Goal: Task Accomplishment & Management: Complete application form

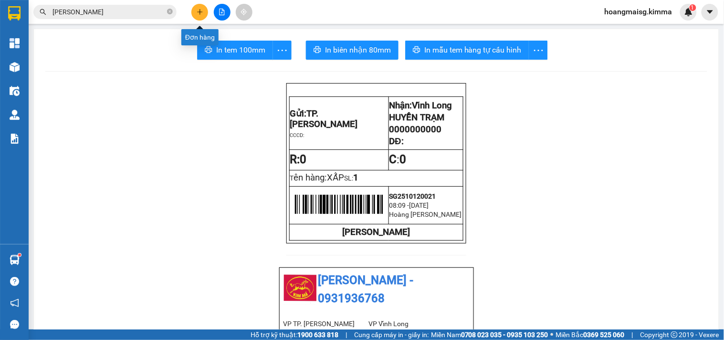
click at [199, 13] on icon "plus" at bounding box center [200, 12] width 7 height 7
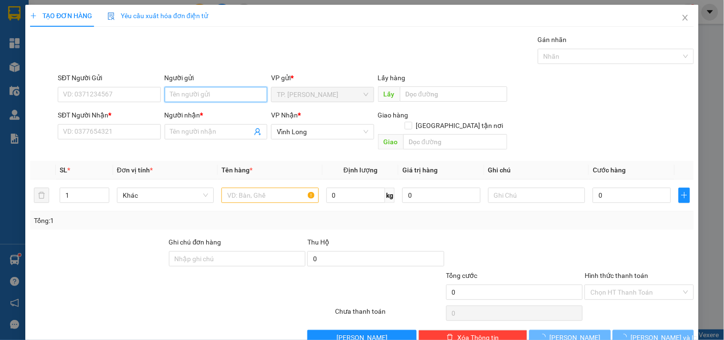
click at [216, 95] on input "Người gửi" at bounding box center [216, 94] width 103 height 15
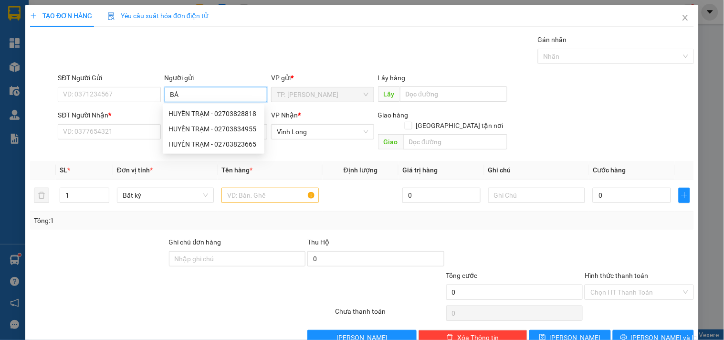
type input "BÁN"
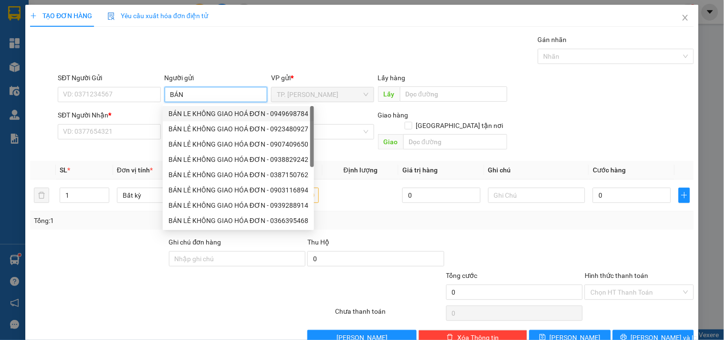
click at [192, 116] on div "BÁN LE KHÔNG GIAO HOÁ ĐƠN - 0949698784" at bounding box center [239, 113] width 140 height 11
type input "0949698784"
type input "BÁN LE KHÔNG GIAO HOÁ ĐƠN"
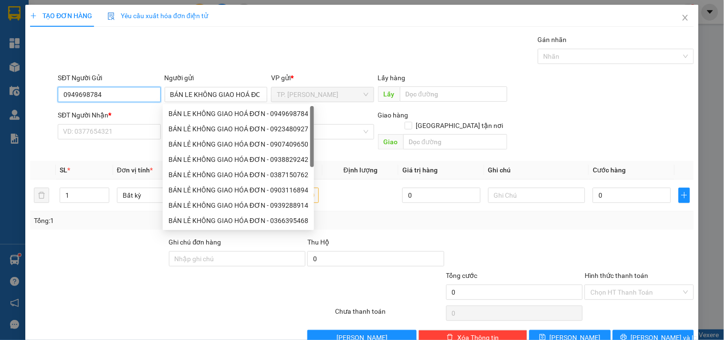
click at [110, 93] on input "0949698784" at bounding box center [109, 94] width 103 height 15
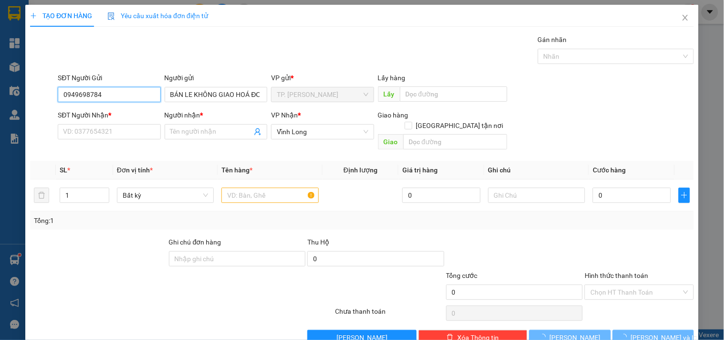
click at [110, 93] on input "0949698784" at bounding box center [109, 94] width 103 height 15
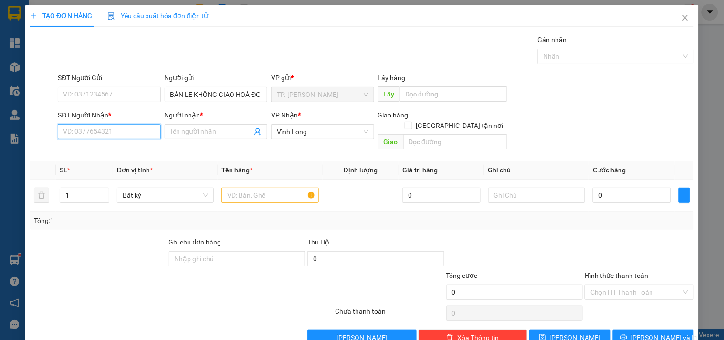
click at [120, 131] on input "SĐT Người Nhận *" at bounding box center [109, 131] width 103 height 15
type input "0917332666"
click at [121, 150] on div "0917332666 - KIỀU" at bounding box center [108, 151] width 90 height 11
type input "KIỀU"
type input "0917332666"
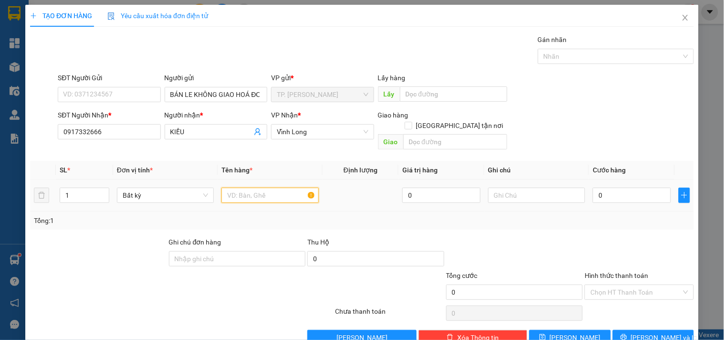
click at [247, 188] on input "text" at bounding box center [270, 195] width 97 height 15
type input "GÓI TRẮNG NHỎ"
type input "TÍN"
click at [607, 190] on input "0" at bounding box center [632, 195] width 78 height 15
type input "002"
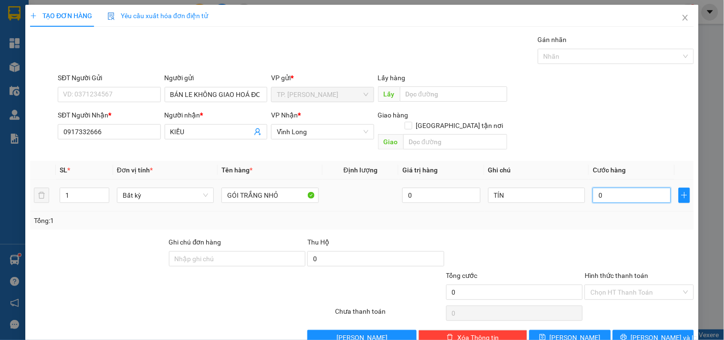
type input "2"
type input "0.020"
type input "20"
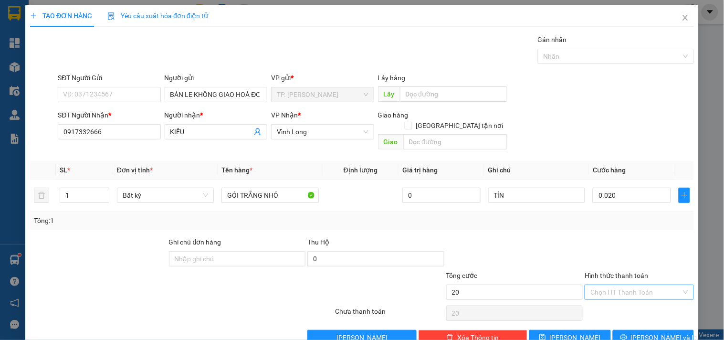
click at [611, 285] on input "Hình thức thanh toán" at bounding box center [636, 292] width 91 height 14
type input "20.000"
click at [613, 302] on div "Tại văn phòng" at bounding box center [633, 301] width 96 height 11
type input "0"
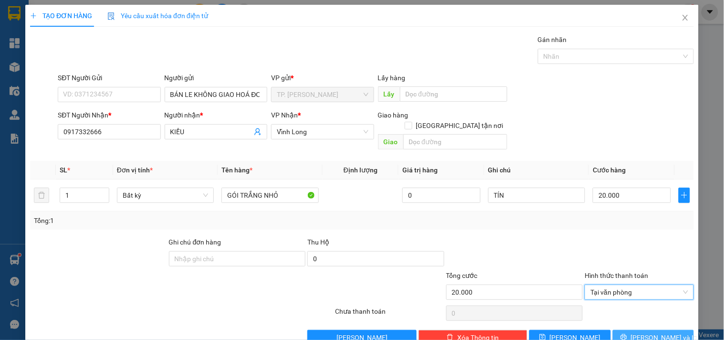
click at [641, 332] on span "[PERSON_NAME] và In" at bounding box center [664, 337] width 67 height 11
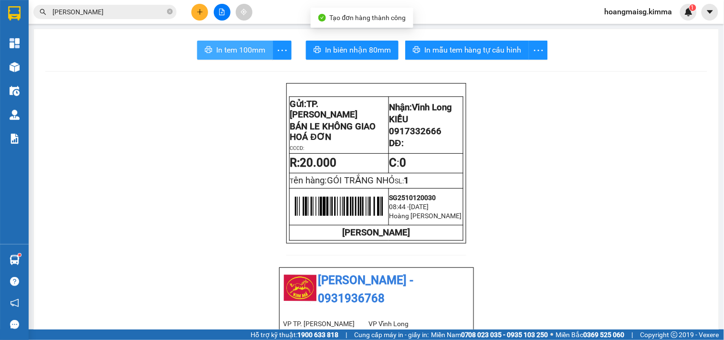
click at [237, 53] on span "In tem 100mm" at bounding box center [240, 50] width 49 height 12
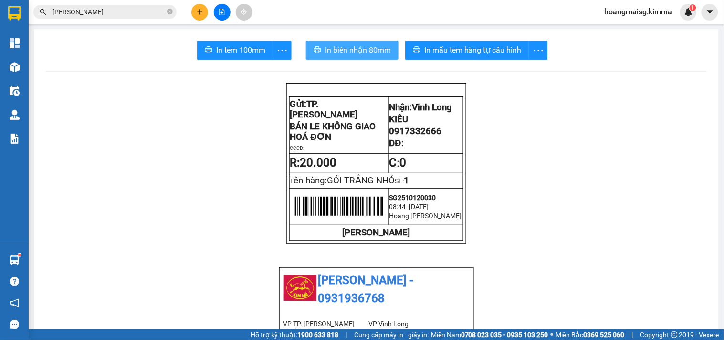
click at [330, 54] on span "In biên nhận 80mm" at bounding box center [358, 50] width 66 height 12
click at [201, 15] on icon "plus" at bounding box center [200, 12] width 7 height 7
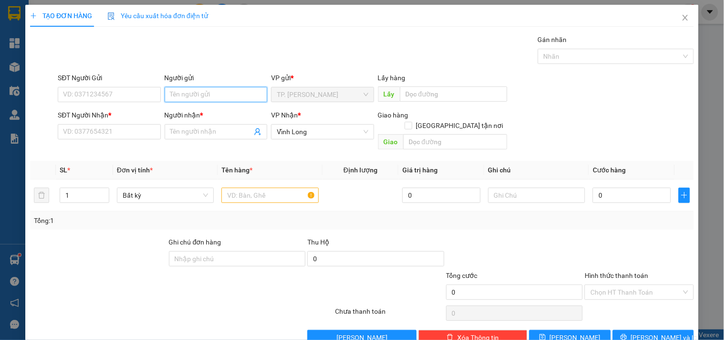
click at [192, 94] on input "Người gửi" at bounding box center [216, 94] width 103 height 15
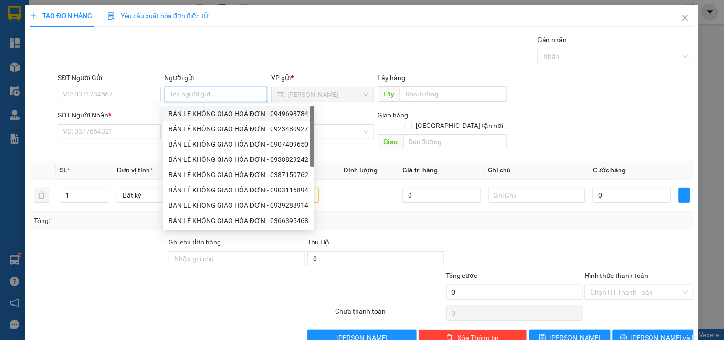
click at [192, 111] on div "BÁN LE KHÔNG GIAO HOÁ ĐƠN - 0949698784" at bounding box center [239, 113] width 140 height 11
type input "0949698784"
type input "BÁN LE KHÔNG GIAO HOÁ ĐƠN"
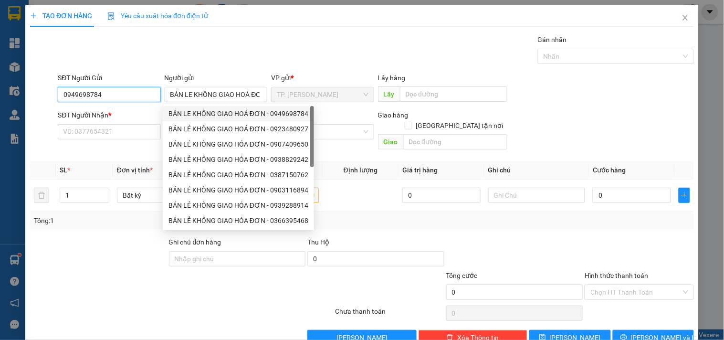
click at [126, 94] on input "0949698784" at bounding box center [109, 94] width 103 height 15
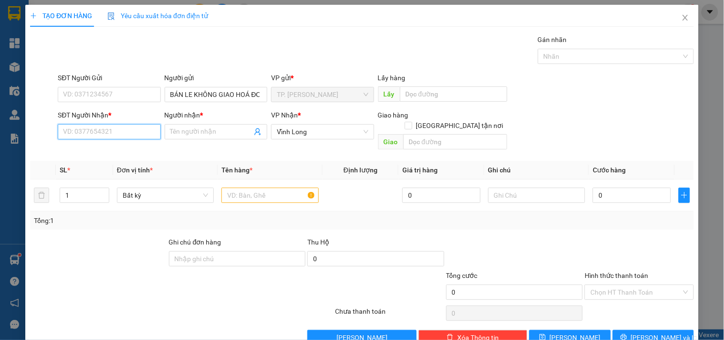
drag, startPoint x: 119, startPoint y: 137, endPoint x: 127, endPoint y: 123, distance: 15.4
click at [119, 136] on input "SĐT Người Nhận *" at bounding box center [109, 131] width 103 height 15
type input "0788415949"
click at [144, 152] on div "0788415949 - LÊ MINH DUY" at bounding box center [110, 151] width 94 height 11
type input "LÊ MINH DUY"
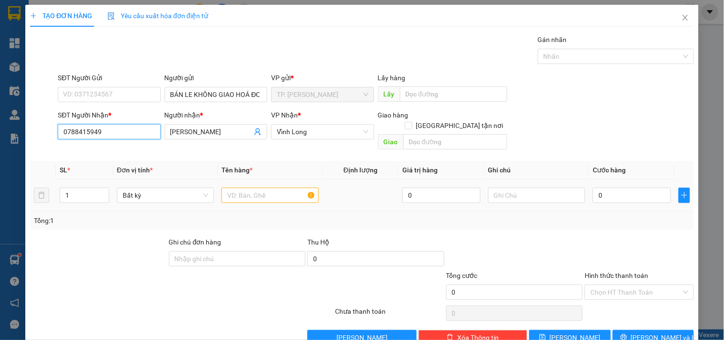
type input "0788415949"
click at [265, 188] on input "text" at bounding box center [270, 195] width 97 height 15
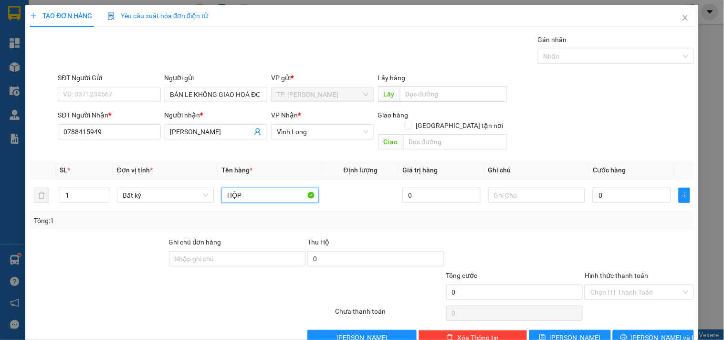
type input "HỘP"
type input "TÍN"
type input "002"
type input "2"
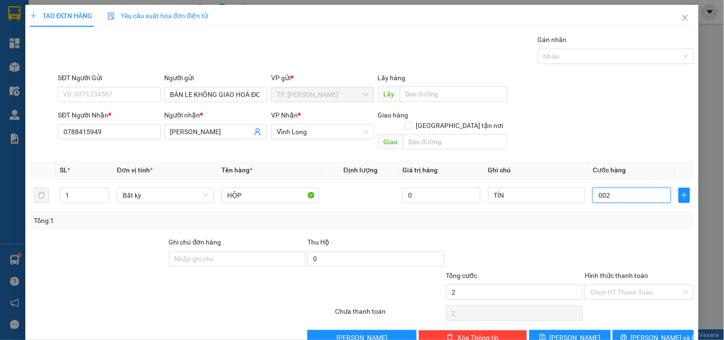
type input "0.020"
type input "20"
click at [602, 285] on input "Hình thức thanh toán" at bounding box center [636, 292] width 91 height 14
type input "20.000"
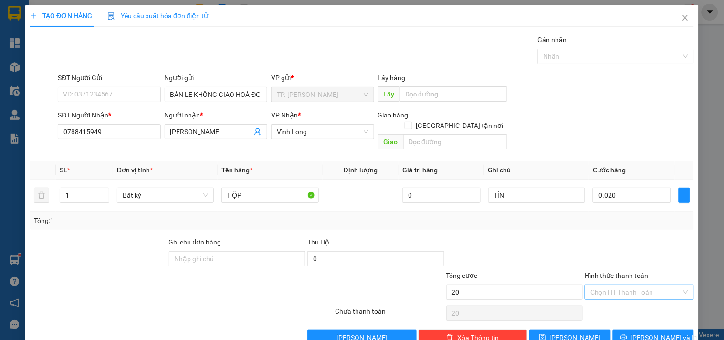
type input "20.000"
click at [606, 303] on div "Tại văn phòng" at bounding box center [633, 301] width 96 height 11
type input "0"
click at [628, 334] on icon "printer" at bounding box center [624, 337] width 7 height 7
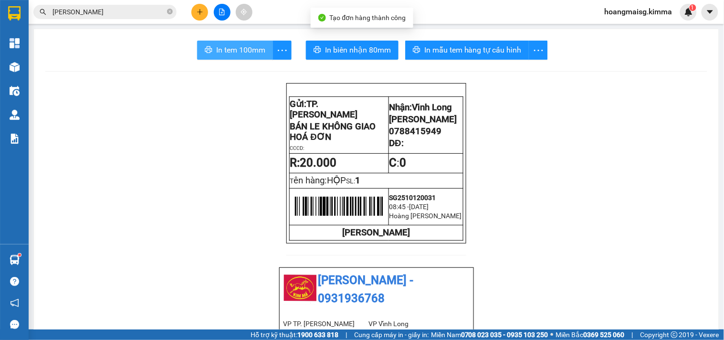
click at [232, 45] on span "In tem 100mm" at bounding box center [240, 50] width 49 height 12
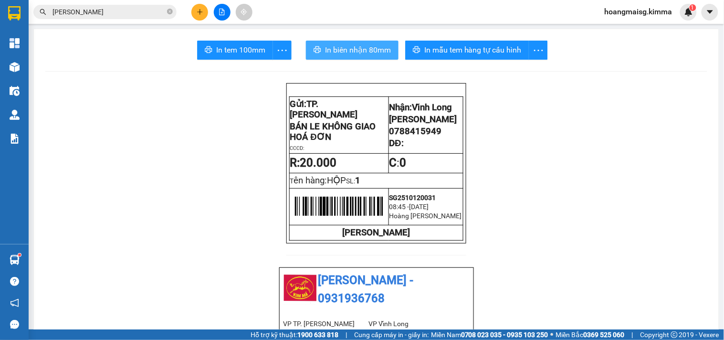
click at [343, 42] on button "In biên nhận 80mm" at bounding box center [352, 50] width 93 height 19
click at [204, 12] on button at bounding box center [200, 12] width 17 height 17
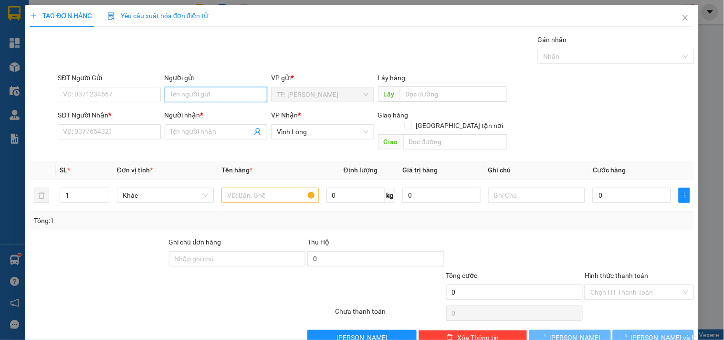
click at [171, 89] on input "Người gửi" at bounding box center [216, 94] width 103 height 15
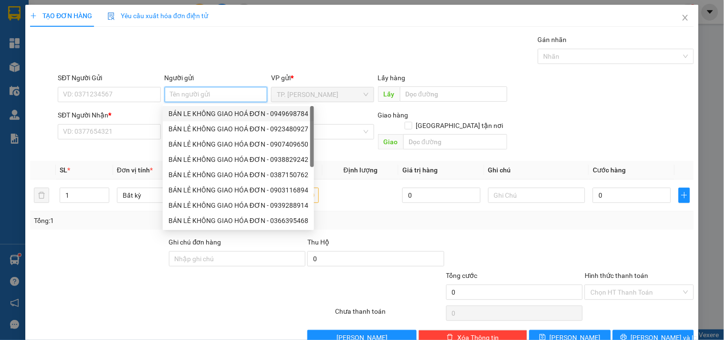
drag, startPoint x: 183, startPoint y: 110, endPoint x: 165, endPoint y: 107, distance: 18.4
click at [183, 111] on div "BÁN LE KHÔNG GIAO HOÁ ĐƠN - 0949698784" at bounding box center [239, 113] width 140 height 11
type input "0949698784"
type input "BÁN LE KHÔNG GIAO HOÁ ĐƠN"
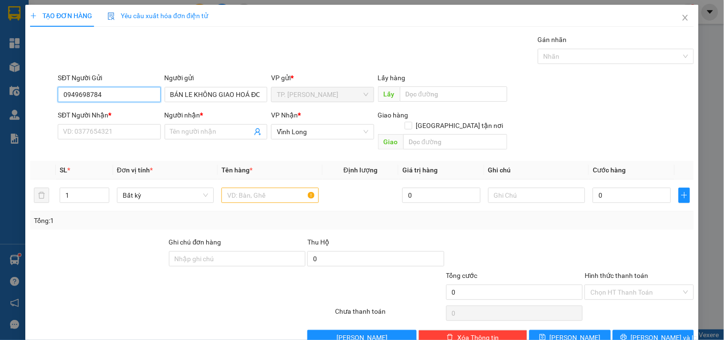
click at [135, 98] on input "0949698784" at bounding box center [109, 94] width 103 height 15
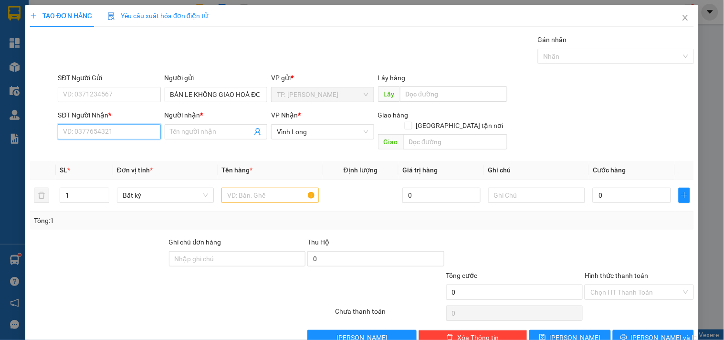
click at [90, 132] on input "SĐT Người Nhận *" at bounding box center [109, 131] width 103 height 15
type input "0"
click at [94, 128] on input "8200" at bounding box center [109, 131] width 103 height 15
click at [106, 132] on input "0908887" at bounding box center [109, 131] width 103 height 15
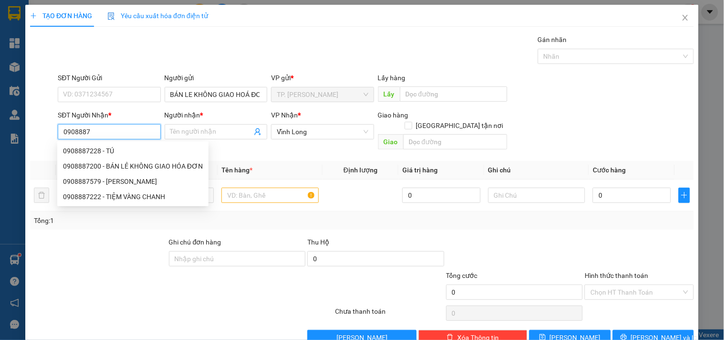
click at [106, 132] on input "0908887" at bounding box center [109, 131] width 103 height 15
paste input "200"
type input "0908887200"
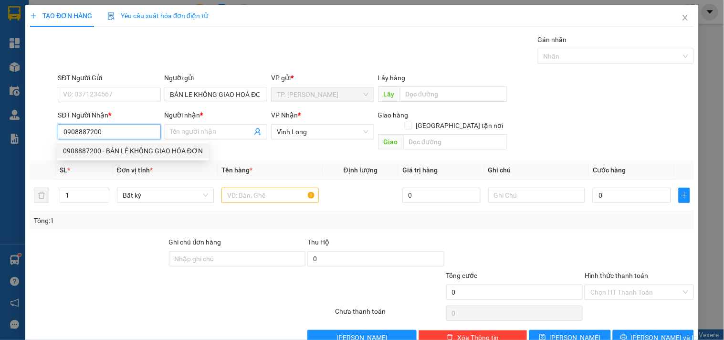
click at [122, 150] on div "0908887200 - BÁN LẺ KHÔNG GIAO HÓA ĐƠN" at bounding box center [133, 151] width 140 height 11
type input "BÁN LẺ KHÔNG GIAO HÓA ĐƠN"
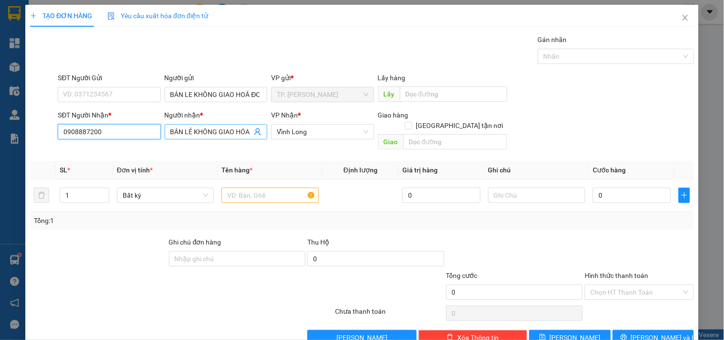
type input "0908887200"
click at [233, 128] on input "BÁN LẺ KHÔNG GIAO HÓA ĐƠN" at bounding box center [211, 132] width 82 height 11
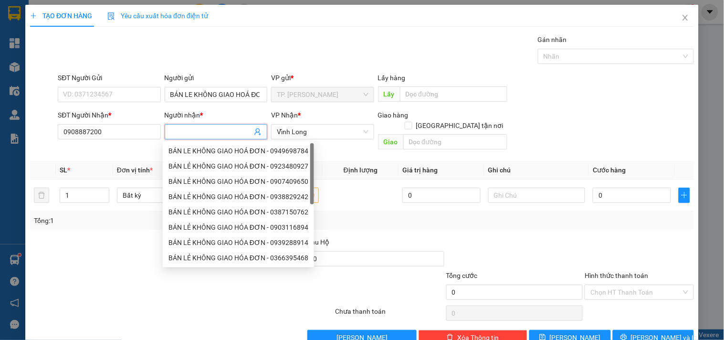
scroll to position [0, 0]
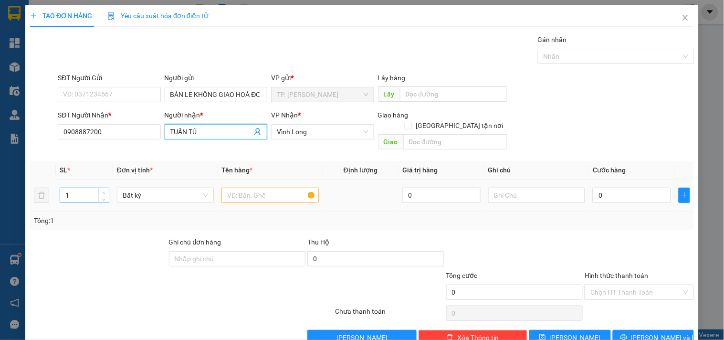
type input "TUẤN TÚ"
type input "2"
click at [105, 188] on span "Increase Value" at bounding box center [103, 192] width 11 height 9
click at [280, 188] on input "text" at bounding box center [270, 195] width 97 height 15
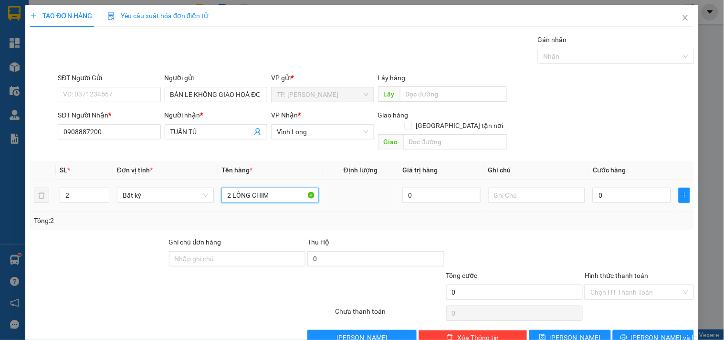
type input "2 LỒNG CHIM"
type input "TÚN"
click at [555, 188] on input "TÚN" at bounding box center [537, 195] width 97 height 15
click at [647, 330] on button "[PERSON_NAME] và In" at bounding box center [653, 337] width 81 height 15
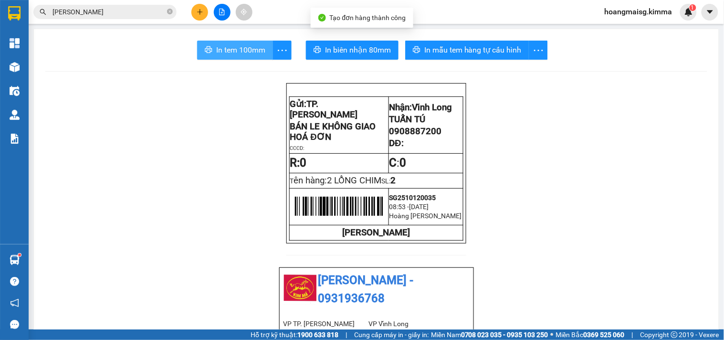
click at [237, 56] on button "In tem 100mm" at bounding box center [235, 50] width 76 height 19
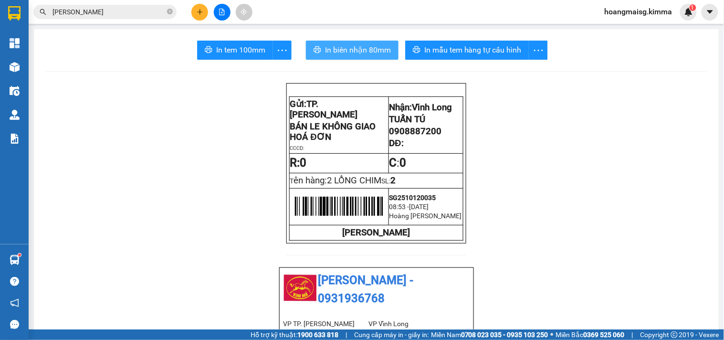
click at [366, 58] on button "In biên nhận 80mm" at bounding box center [352, 50] width 93 height 19
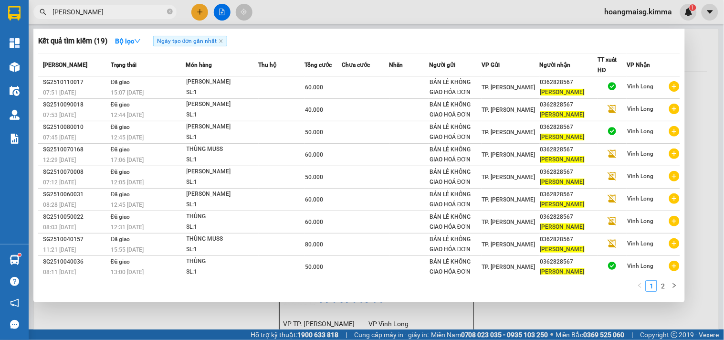
click at [122, 17] on span "TÙNG LÂM" at bounding box center [104, 12] width 143 height 14
click at [121, 15] on input "TÙNG LÂM" at bounding box center [109, 12] width 113 height 11
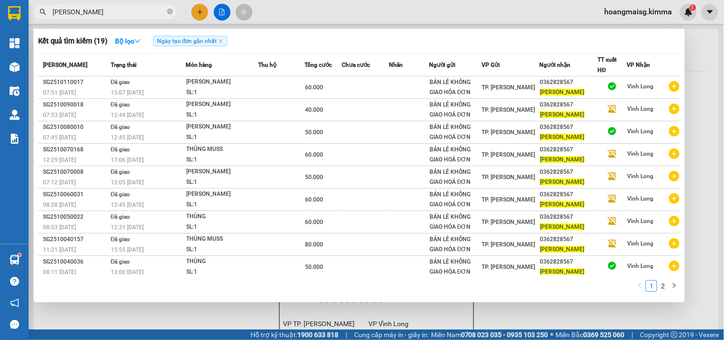
click at [121, 15] on input "TÙNG LÂM" at bounding box center [109, 12] width 113 height 11
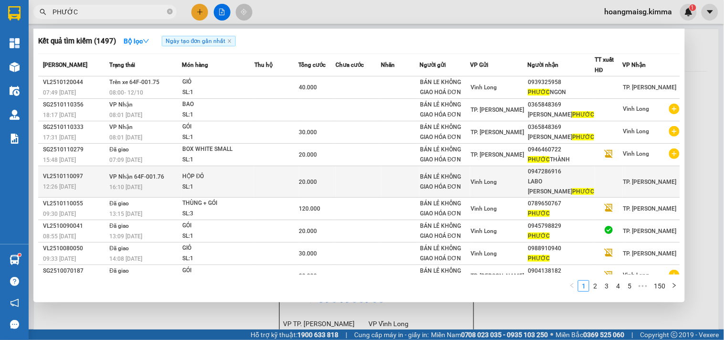
type input "PHƯỚC"
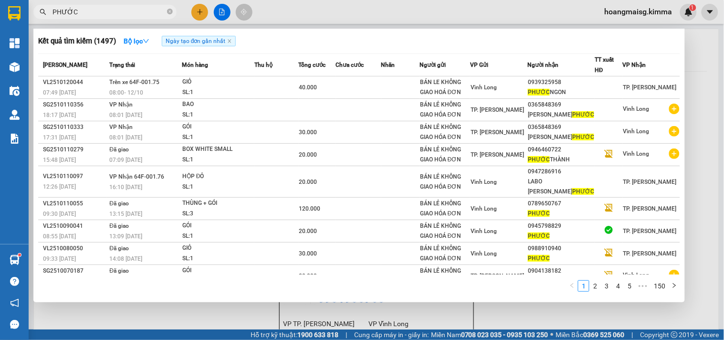
click at [273, 198] on td at bounding box center [277, 182] width 44 height 32
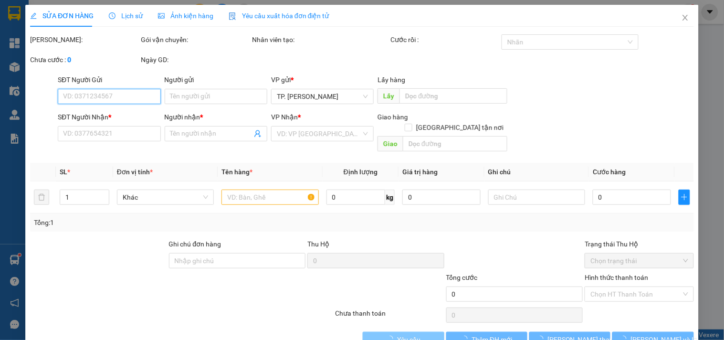
type input "BÁN LẺ KHÔNG GIAO HÓA ĐƠN"
type input "0947286916"
type input "LABO LÊ MINH PHƯỚC"
type input "20.000"
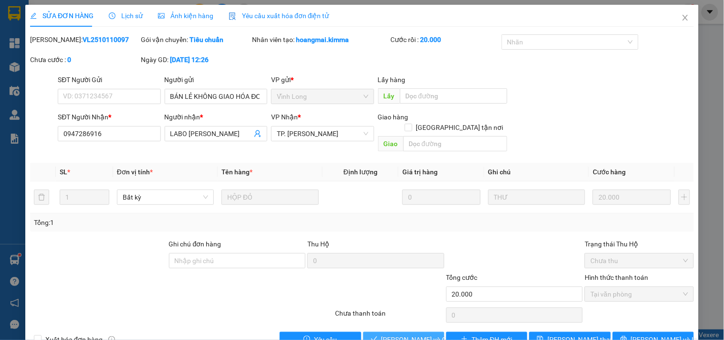
click at [402, 334] on span "[PERSON_NAME] và Giao hàng" at bounding box center [428, 339] width 92 height 11
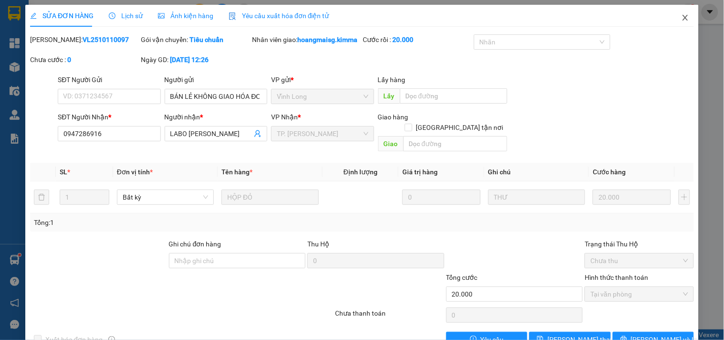
click at [682, 19] on icon "close" at bounding box center [686, 18] width 8 height 8
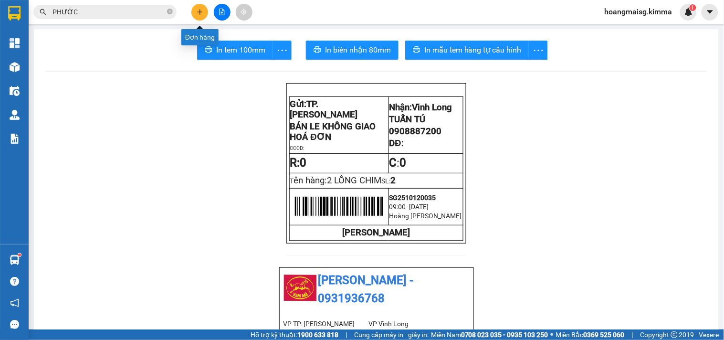
click at [199, 11] on icon "plus" at bounding box center [200, 12] width 7 height 7
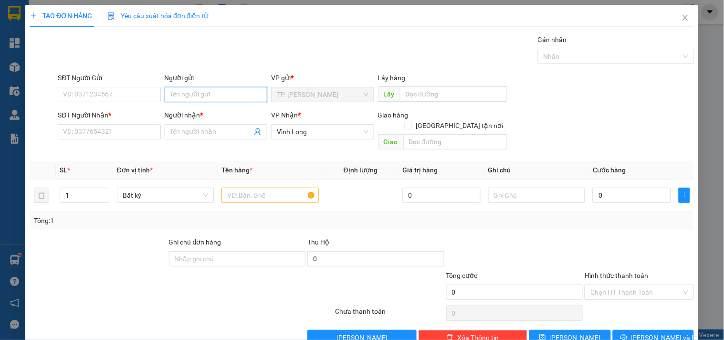
click at [172, 97] on input "Người gửi" at bounding box center [216, 94] width 103 height 15
click at [193, 96] on input "Người gửi" at bounding box center [216, 94] width 103 height 15
type input "BÁN"
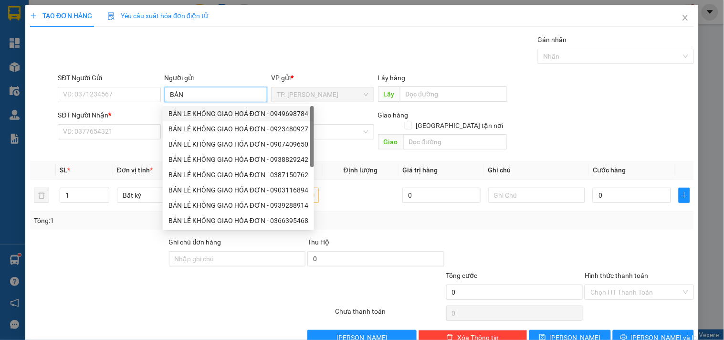
click at [190, 110] on div "BÁN LE KHÔNG GIAO HOÁ ĐƠN - 0949698784" at bounding box center [239, 113] width 140 height 11
type input "0949698784"
type input "BÁN LE KHÔNG GIAO HOÁ ĐƠN"
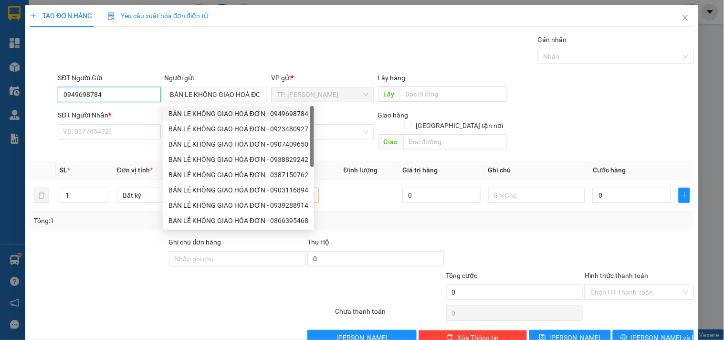
click at [129, 92] on input "0949698784" at bounding box center [109, 94] width 103 height 15
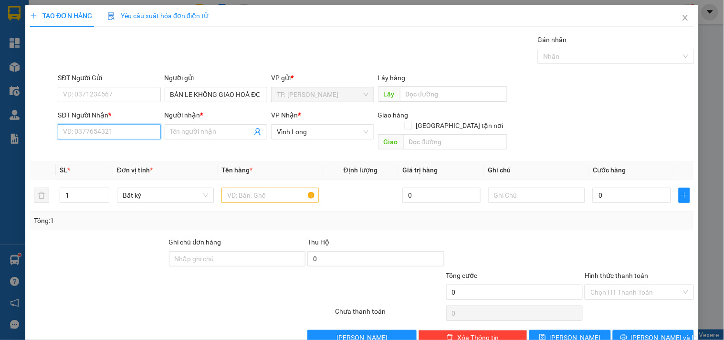
click at [134, 131] on input "SĐT Người Nhận *" at bounding box center [109, 131] width 103 height 15
click at [111, 132] on input "SĐT Người Nhận *" at bounding box center [109, 131] width 103 height 15
click at [119, 145] on div "0939580911 - QUỐC VIỆT" at bounding box center [108, 150] width 102 height 15
type input "0939580911"
type input "QUỐC VIỆT"
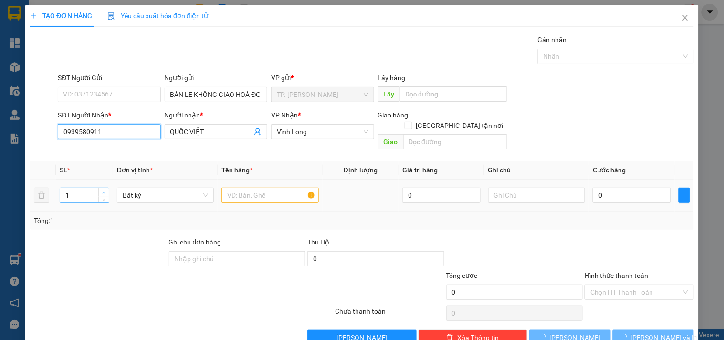
type input "0939580911"
click at [107, 188] on span "Increase Value" at bounding box center [103, 192] width 11 height 9
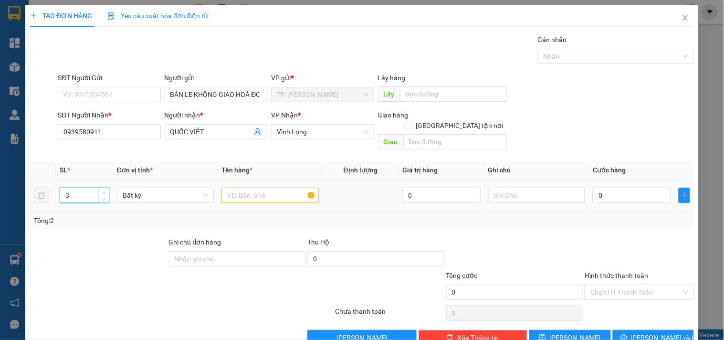
click at [107, 188] on span "Increase Value" at bounding box center [103, 192] width 11 height 9
type input "2"
click at [106, 196] on span "down" at bounding box center [104, 199] width 6 height 6
click at [234, 188] on input "text" at bounding box center [270, 195] width 97 height 15
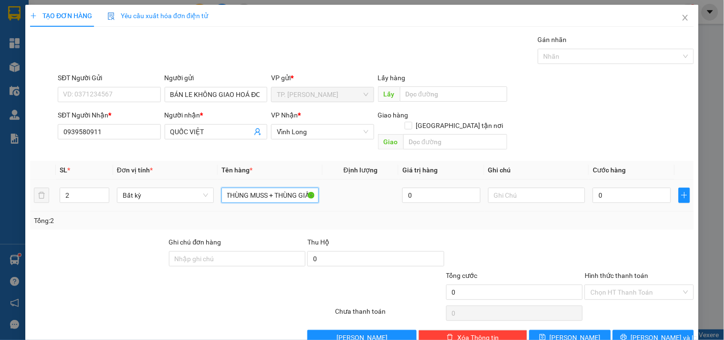
type input "THÙNG MUSS + THÙNG GIẤY"
type input "TÍN"
click at [642, 318] on div "Transit Pickup Surcharge Ids Transit Deliver Surcharge Ids Transit Deliver Surc…" at bounding box center [362, 189] width 664 height 311
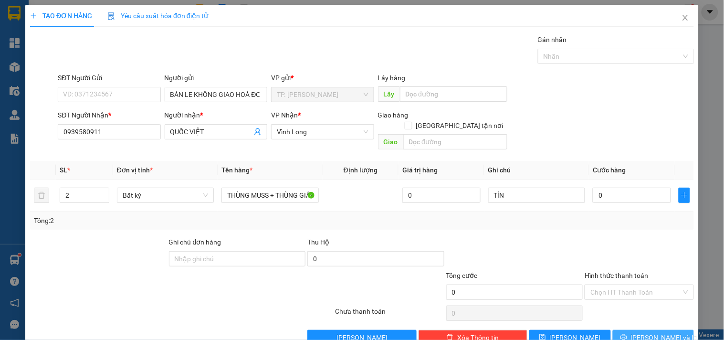
click at [641, 330] on button "[PERSON_NAME] và In" at bounding box center [653, 337] width 81 height 15
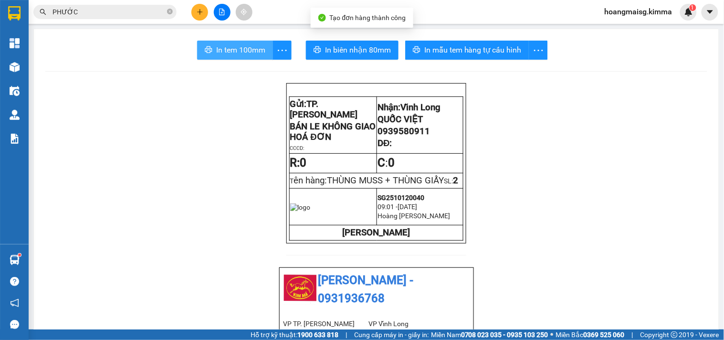
click at [235, 49] on span "In tem 100mm" at bounding box center [240, 50] width 49 height 12
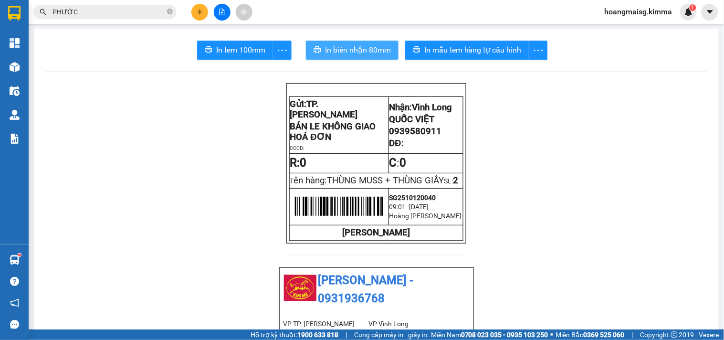
click at [352, 54] on span "In biên nhận 80mm" at bounding box center [358, 50] width 66 height 12
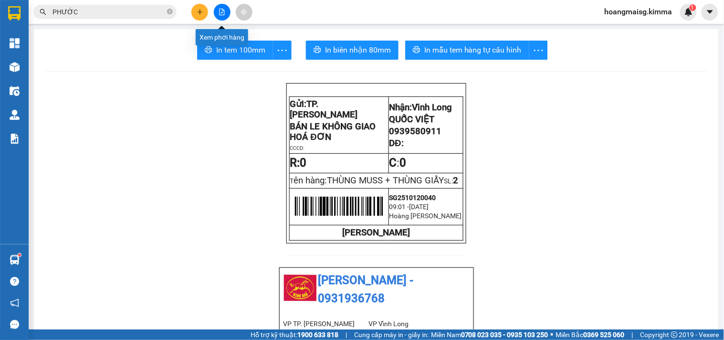
click at [201, 8] on button at bounding box center [200, 12] width 17 height 17
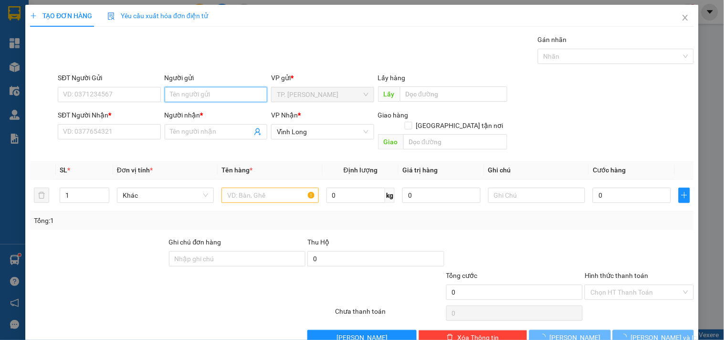
click at [196, 91] on input "Người gửi" at bounding box center [216, 94] width 103 height 15
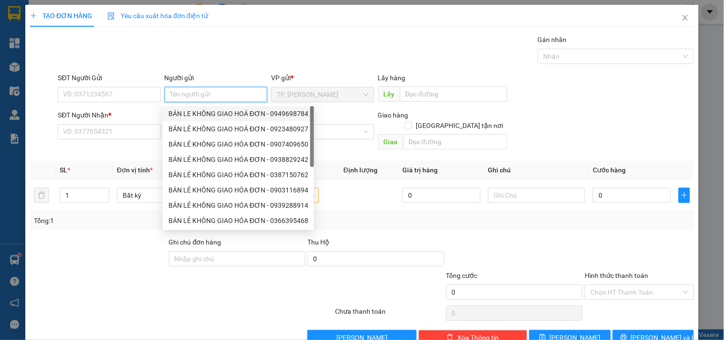
click at [196, 118] on div "BÁN LE KHÔNG GIAO HOÁ ĐƠN - 0949698784" at bounding box center [239, 113] width 140 height 11
type input "0949698784"
type input "BÁN LE KHÔNG GIAO HOÁ ĐƠN"
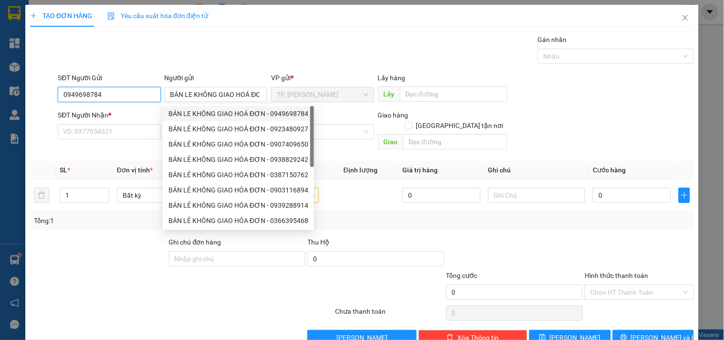
click at [118, 98] on input "0949698784" at bounding box center [109, 94] width 103 height 15
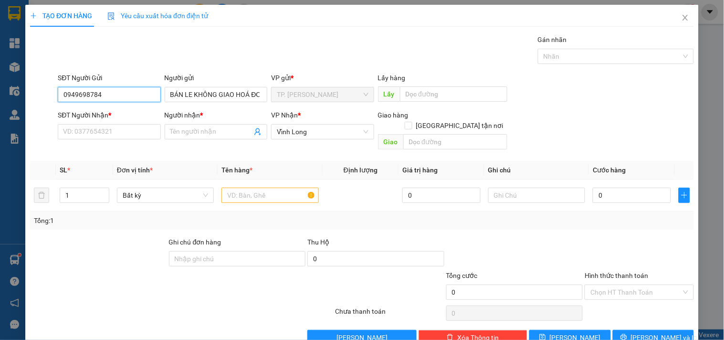
click at [118, 98] on input "0949698784" at bounding box center [109, 94] width 103 height 15
drag, startPoint x: 108, startPoint y: 117, endPoint x: 108, endPoint y: 126, distance: 8.6
click at [108, 122] on div "SĐT Người Nhận *" at bounding box center [109, 117] width 103 height 14
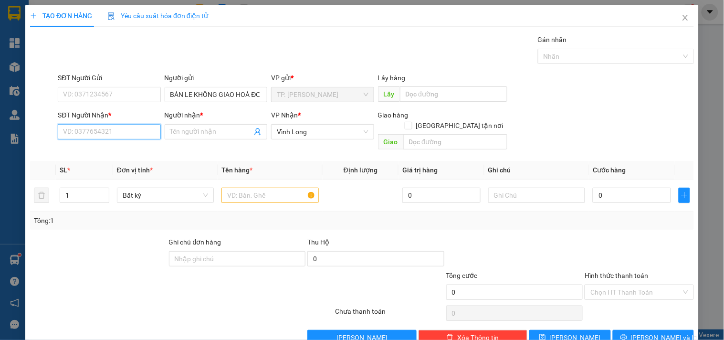
click at [108, 126] on input "SĐT Người Nhận *" at bounding box center [109, 131] width 103 height 15
type input "0983805417"
click at [121, 151] on div "0983805417 - ANH THÂU" at bounding box center [108, 151] width 90 height 11
type input "ANH THÂU"
type input "0983805417"
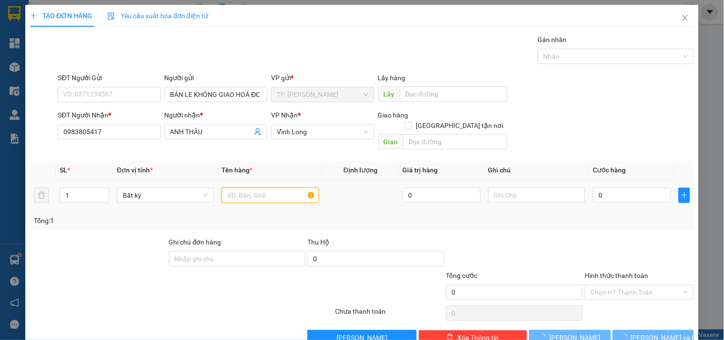
click at [254, 188] on input "text" at bounding box center [270, 195] width 97 height 15
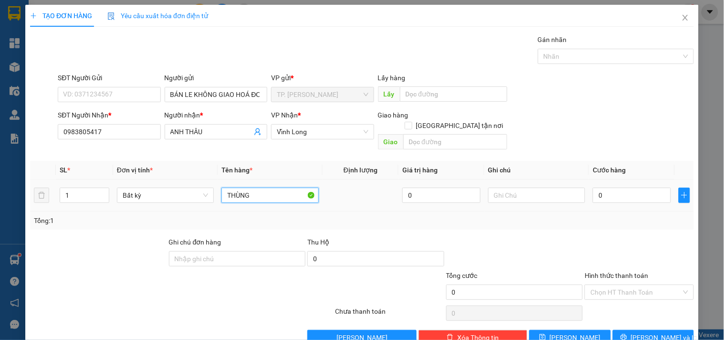
type input "THÙNG"
type input "TÍN"
click at [655, 332] on span "[PERSON_NAME] và In" at bounding box center [664, 337] width 67 height 11
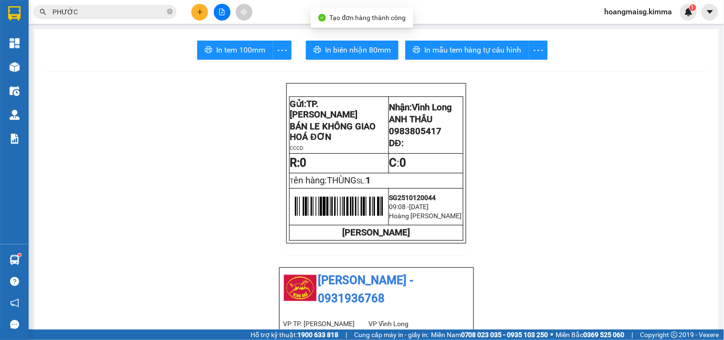
click at [227, 27] on main "In tem 100mm In biên nhận 80mm In mẫu tem hàng tự cấu hình Gửi: TP. Hồ Chí Min…" at bounding box center [362, 165] width 724 height 330
click at [245, 52] on span "In tem 100mm" at bounding box center [240, 50] width 49 height 12
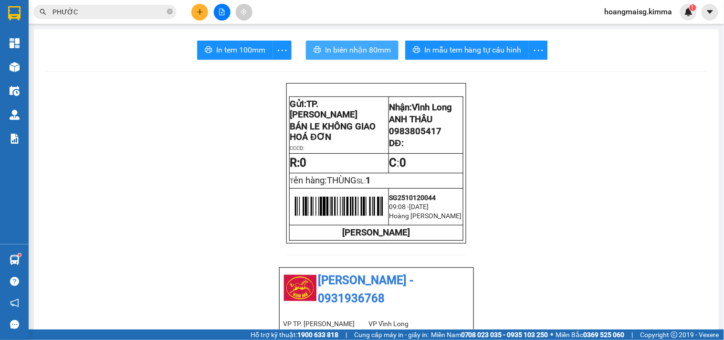
click at [380, 53] on span "In biên nhận 80mm" at bounding box center [358, 50] width 66 height 12
click at [204, 11] on button at bounding box center [200, 12] width 17 height 17
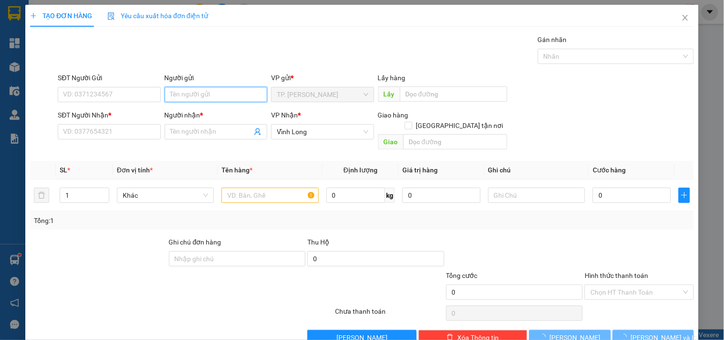
click at [193, 92] on input "Người gửi" at bounding box center [216, 94] width 103 height 15
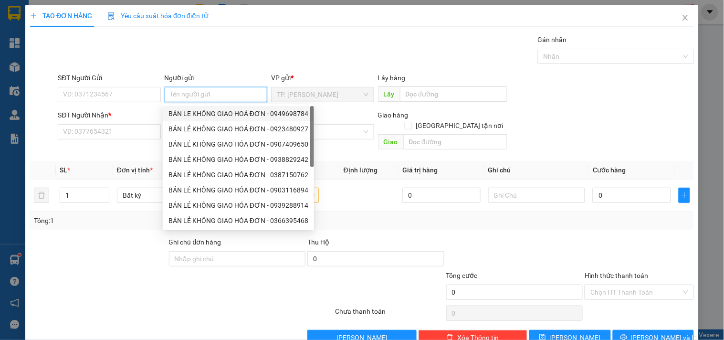
click at [199, 108] on div "BÁN LE KHÔNG GIAO HOÁ ĐƠN - 0949698784" at bounding box center [239, 113] width 140 height 11
type input "0949698784"
type input "BÁN LE KHÔNG GIAO HOÁ ĐƠN"
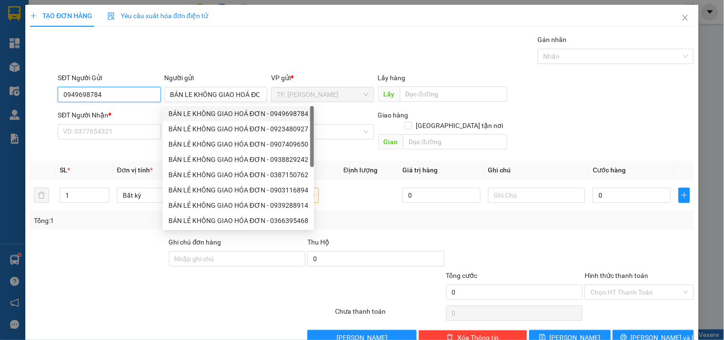
click at [143, 95] on input "0949698784" at bounding box center [109, 94] width 103 height 15
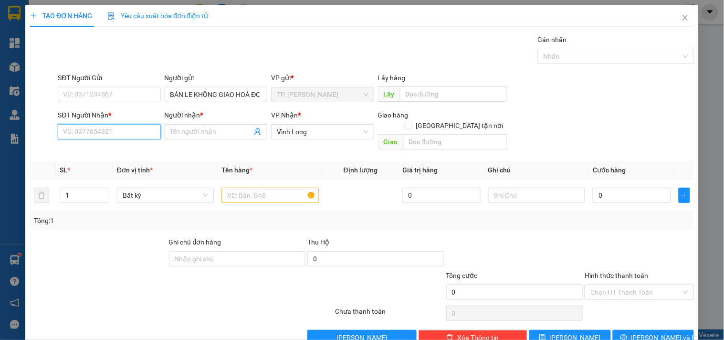
click at [121, 130] on input "SĐT Người Nhận *" at bounding box center [109, 131] width 103 height 15
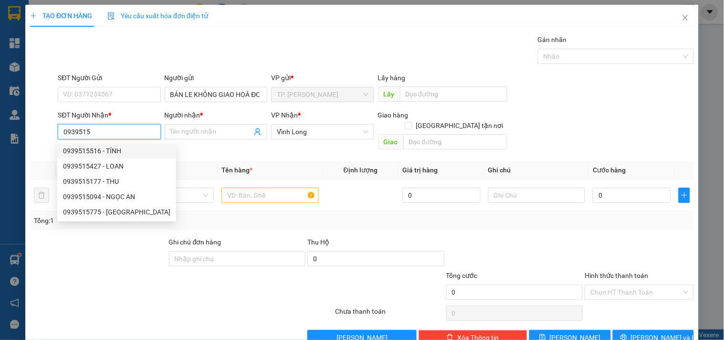
drag, startPoint x: 118, startPoint y: 144, endPoint x: 150, endPoint y: 158, distance: 35.1
click at [118, 144] on div "0939515516 - TÍNH" at bounding box center [116, 150] width 119 height 15
type input "0939515516"
type input "TÍNH"
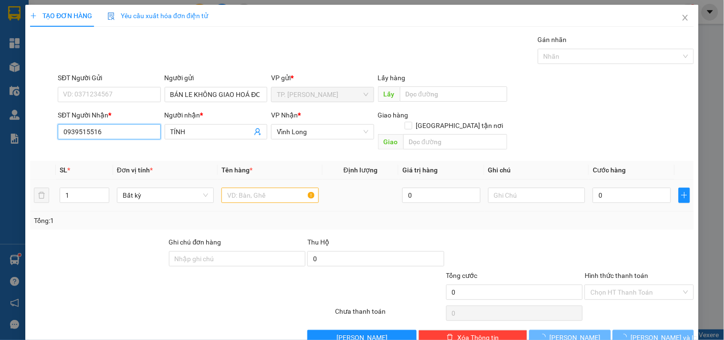
type input "0939515516"
click at [234, 189] on input "text" at bounding box center [270, 195] width 97 height 15
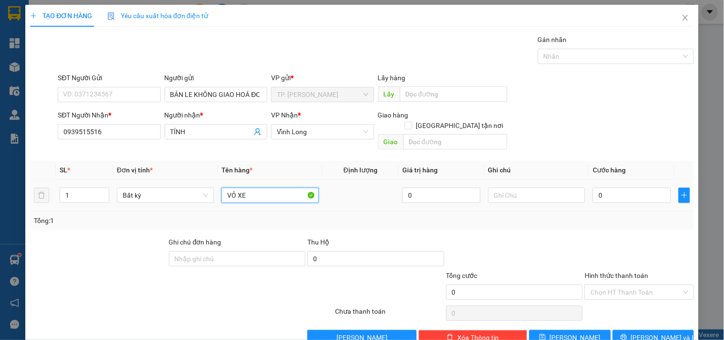
type input "VỎ XE"
type input "TÍN"
click at [659, 332] on span "[PERSON_NAME] và In" at bounding box center [664, 337] width 67 height 11
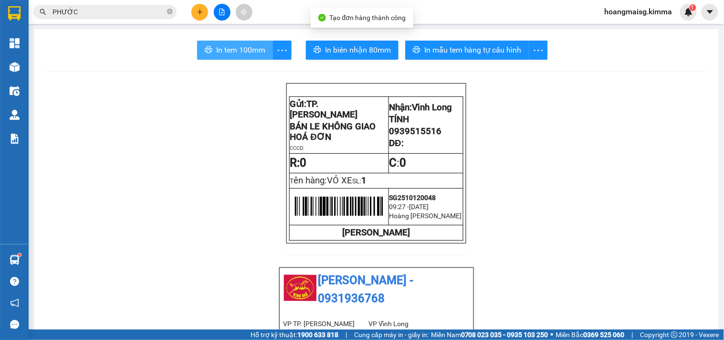
click at [207, 45] on button "In tem 100mm" at bounding box center [235, 50] width 76 height 19
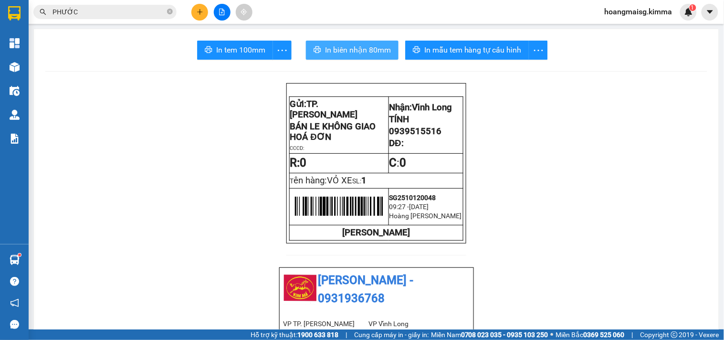
click at [337, 53] on span "In biên nhận 80mm" at bounding box center [358, 50] width 66 height 12
drag, startPoint x: 211, startPoint y: 13, endPoint x: 189, endPoint y: 14, distance: 21.5
click at [203, 13] on div at bounding box center [222, 12] width 72 height 17
click at [189, 14] on div at bounding box center [222, 12] width 72 height 17
click at [201, 12] on icon "plus" at bounding box center [200, 12] width 7 height 7
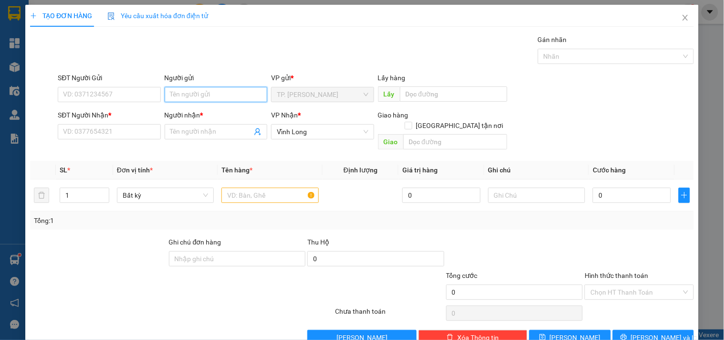
click at [173, 87] on input "Người gửi" at bounding box center [216, 94] width 103 height 15
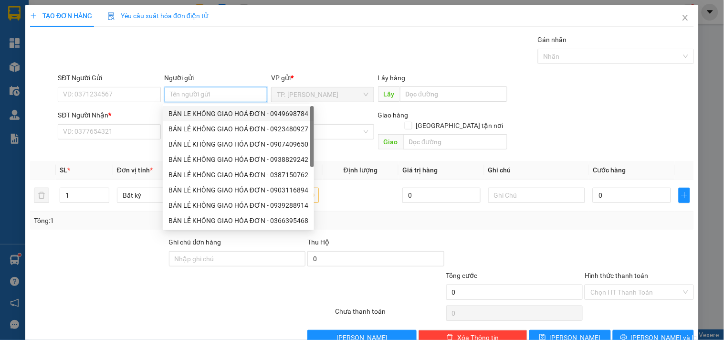
click at [188, 112] on div "BÁN LE KHÔNG GIAO HOÁ ĐƠN - 0949698784" at bounding box center [239, 113] width 140 height 11
type input "0949698784"
type input "BÁN LE KHÔNG GIAO HOÁ ĐƠN"
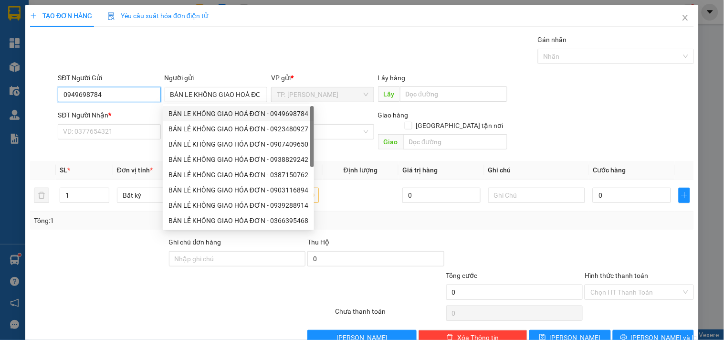
click at [149, 99] on input "0949698784" at bounding box center [109, 94] width 103 height 15
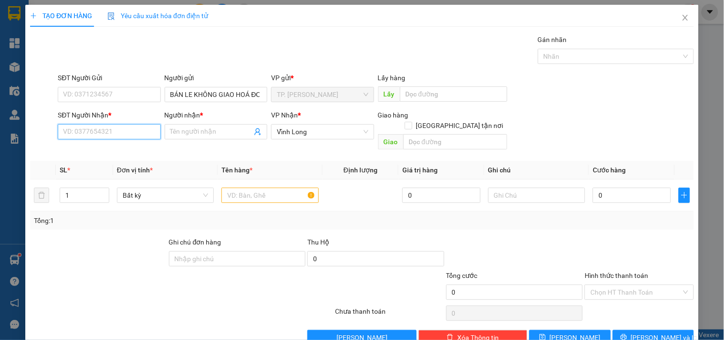
click at [127, 127] on input "SĐT Người Nhận *" at bounding box center [109, 131] width 103 height 15
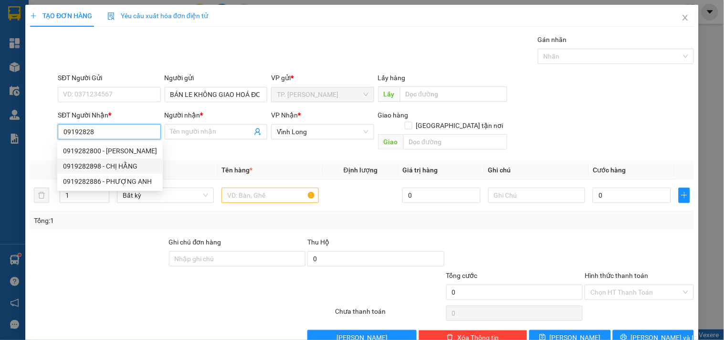
click at [125, 167] on div "0919282898 - CHỊ HẰNG" at bounding box center [110, 166] width 94 height 11
type input "0919282898"
type input "CHỊ HẰNG"
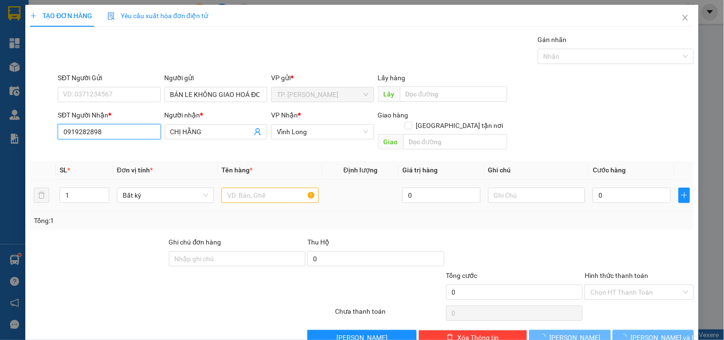
type input "0919282898"
click at [237, 188] on input "text" at bounding box center [270, 195] width 97 height 15
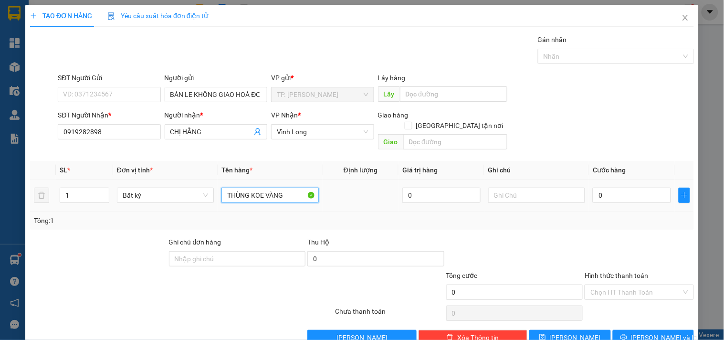
type input "THÙNG KOE VÀNG"
type input "TÍN"
click at [260, 188] on input "THÙNG KOE VÀNG" at bounding box center [270, 195] width 97 height 15
type input "THÙNG KEO VÀNG"
click at [655, 332] on span "[PERSON_NAME] và In" at bounding box center [664, 337] width 67 height 11
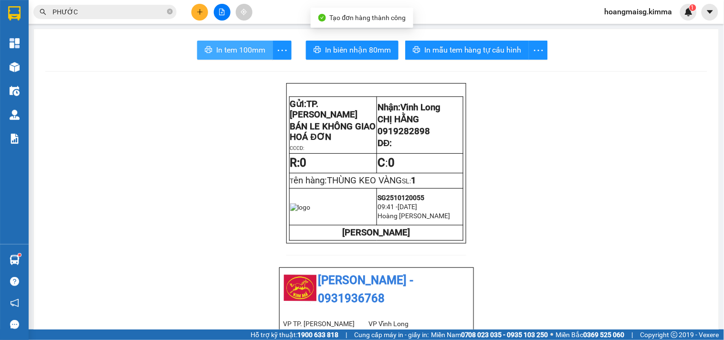
click at [242, 43] on button "In tem 100mm" at bounding box center [235, 50] width 76 height 19
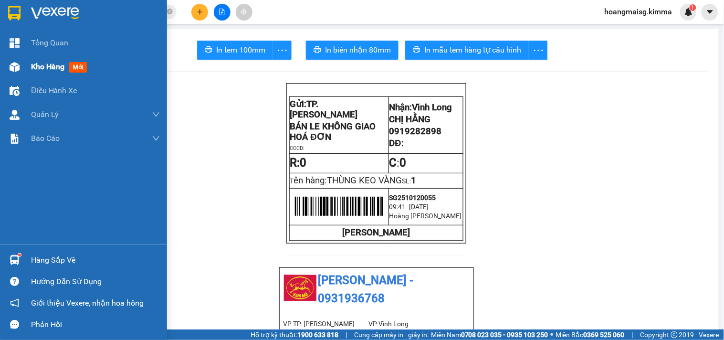
click at [26, 70] on div "Kho hàng mới" at bounding box center [83, 67] width 167 height 24
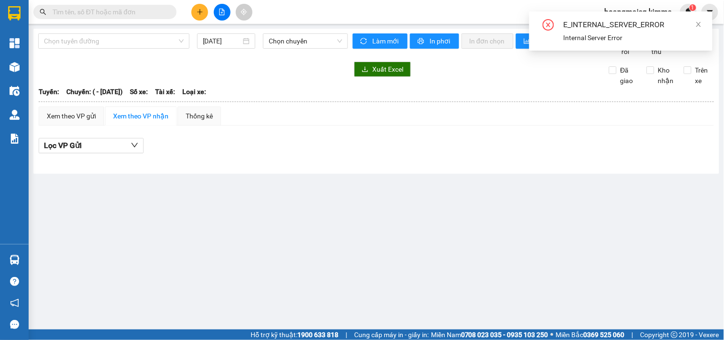
click at [129, 12] on input "text" at bounding box center [109, 12] width 113 height 11
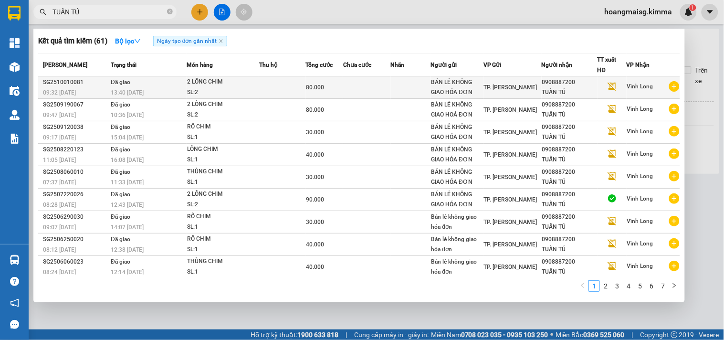
type input "TUẤN TÚ"
click at [402, 83] on td at bounding box center [411, 87] width 40 height 22
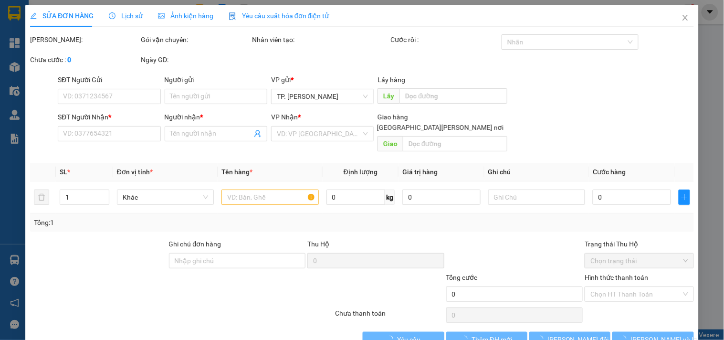
type input "BÁN LẺ KHÔNG GIAO HÓA ĐƠN"
type input "0908887200"
type input "TUẤN TÚ"
type input "SA G"
type input "80.000"
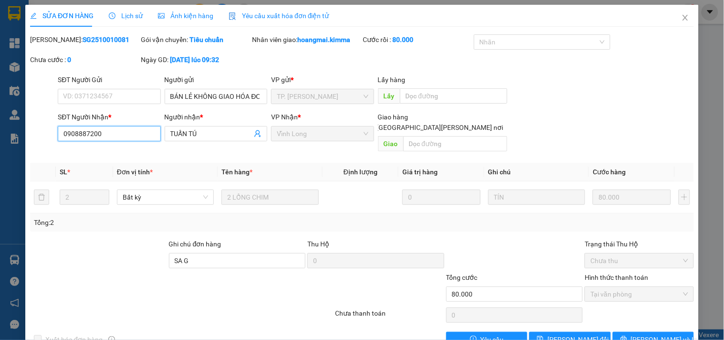
click at [138, 134] on input "0908887200" at bounding box center [109, 133] width 103 height 15
click at [137, 134] on input "0908887200" at bounding box center [109, 133] width 103 height 15
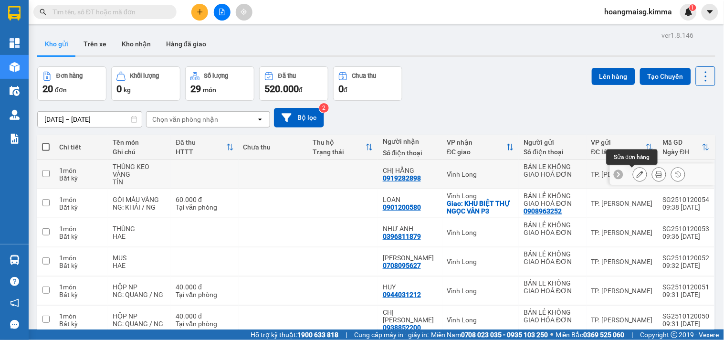
click at [637, 172] on icon at bounding box center [640, 174] width 7 height 7
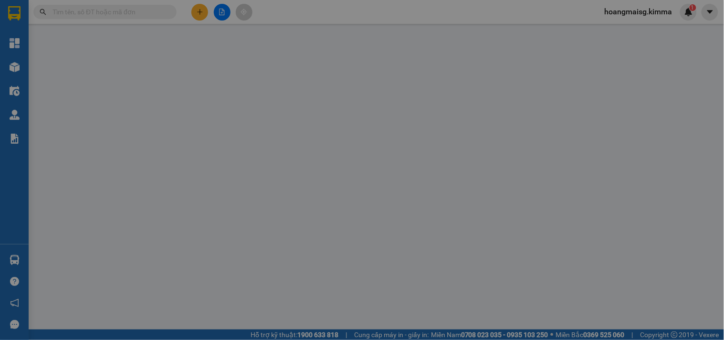
type input "BÁN LE KHÔNG GIAO HOÁ ĐƠN"
type input "0919282898"
type input "CHỊ HẰNG"
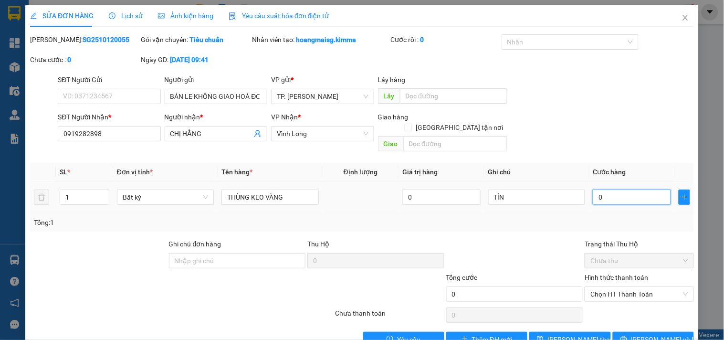
click at [600, 190] on input "0" at bounding box center [632, 197] width 78 height 15
type input "003"
type input "3"
type input "30"
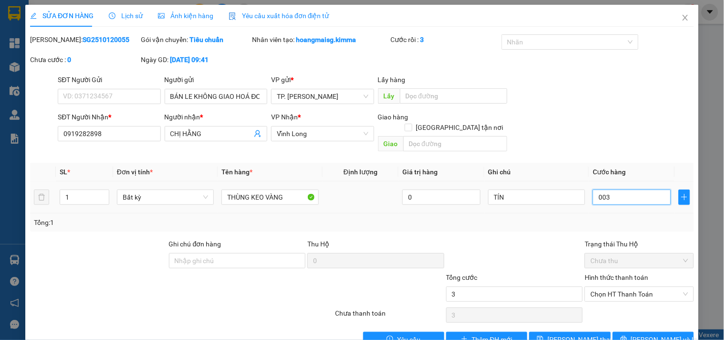
type input "30"
click at [613, 287] on span "Chọn HT Thanh Toán" at bounding box center [639, 294] width 97 height 14
type input "0.030"
type input "30.000"
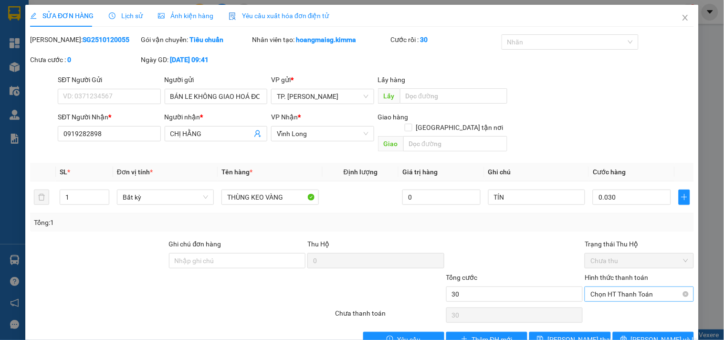
type input "30.000"
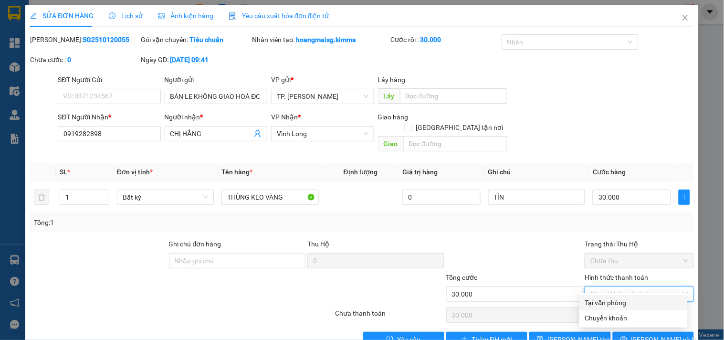
click at [612, 299] on div "Tại văn phòng" at bounding box center [633, 303] width 96 height 11
type input "0"
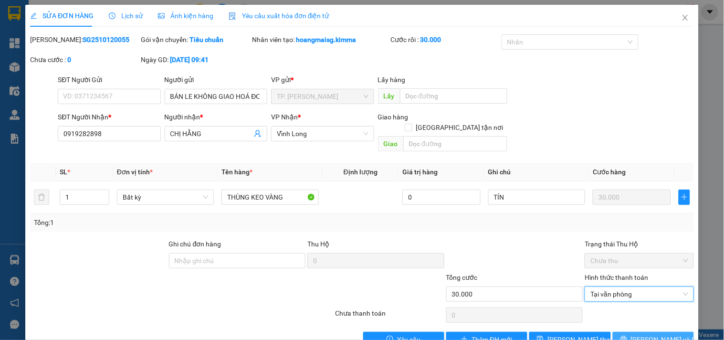
click at [646, 334] on span "[PERSON_NAME] và In" at bounding box center [664, 339] width 67 height 11
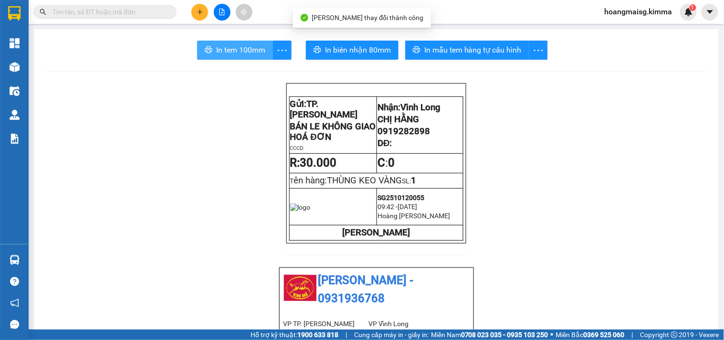
click at [221, 51] on span "In tem 100mm" at bounding box center [240, 50] width 49 height 12
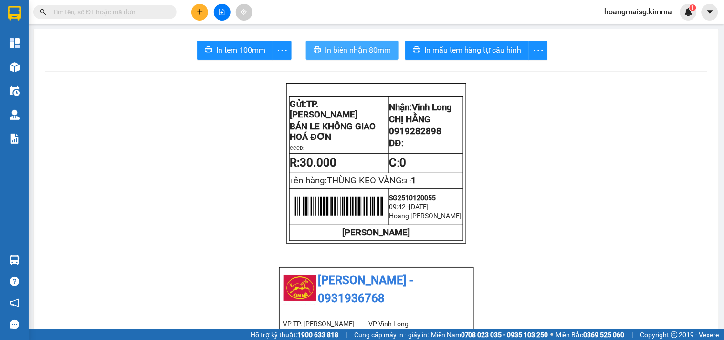
click at [349, 50] on span "In biên nhận 80mm" at bounding box center [358, 50] width 66 height 12
click at [200, 11] on icon "plus" at bounding box center [200, 11] width 0 height 5
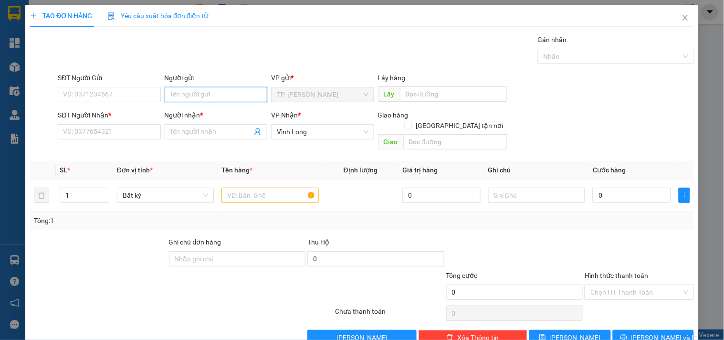
click at [187, 90] on input "Người gửi" at bounding box center [216, 94] width 103 height 15
click at [192, 97] on input "Người gửi" at bounding box center [216, 94] width 103 height 15
type input "BÁN"
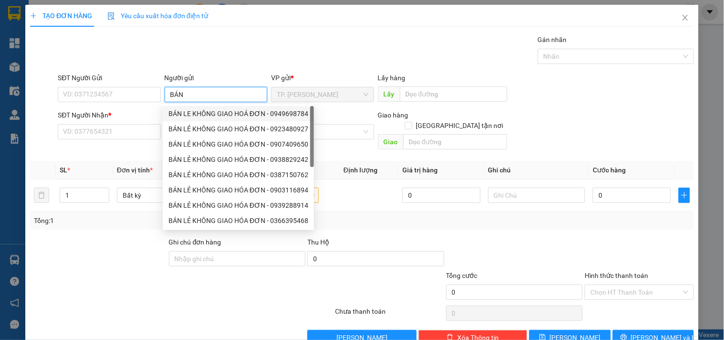
click at [183, 112] on div "BÁN LE KHÔNG GIAO HOÁ ĐƠN - 0949698784" at bounding box center [239, 113] width 140 height 11
type input "0949698784"
type input "BÁN LE KHÔNG GIAO HOÁ ĐƠN"
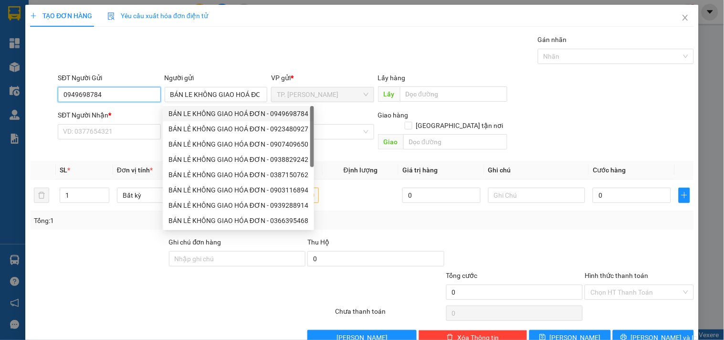
click at [132, 93] on input "0949698784" at bounding box center [109, 94] width 103 height 15
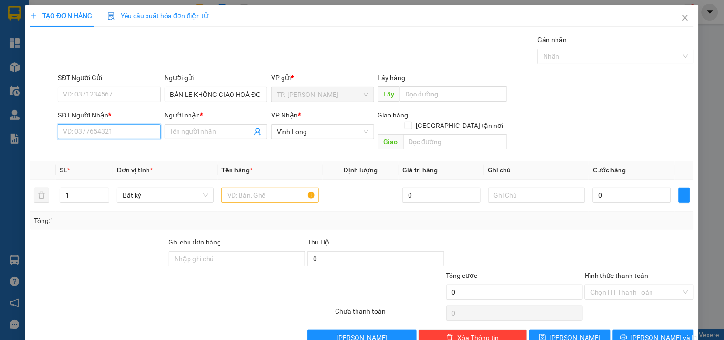
click at [124, 137] on input "SĐT Người Nhận *" at bounding box center [109, 131] width 103 height 15
click at [126, 135] on input "083836" at bounding box center [109, 131] width 103 height 15
type input "0919153391"
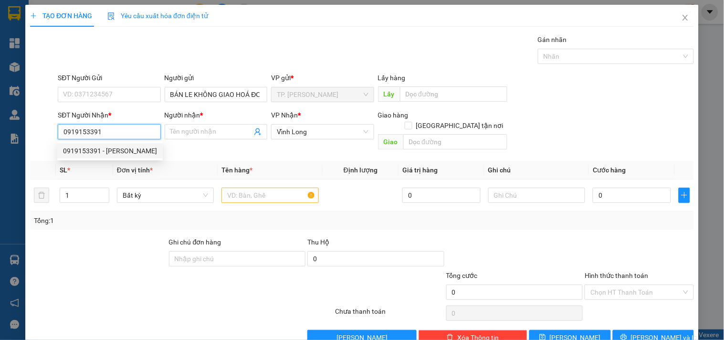
drag, startPoint x: 139, startPoint y: 149, endPoint x: 212, endPoint y: 170, distance: 76.0
click at [139, 150] on div "0919153391 - [PERSON_NAME]" at bounding box center [110, 151] width 94 height 11
type input "[PERSON_NAME]"
type input "0919153391"
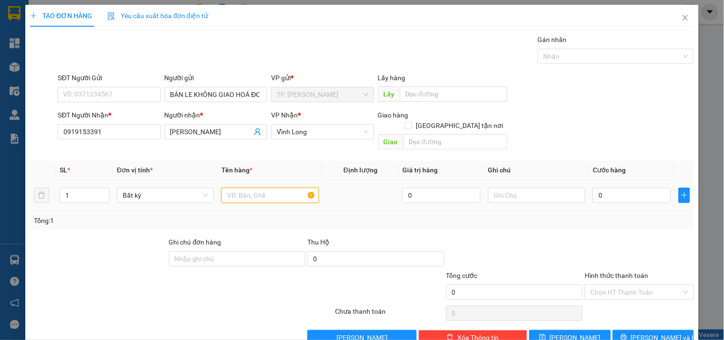
click at [249, 189] on input "text" at bounding box center [270, 195] width 97 height 15
type input "THÙNG TRÁI CÂY"
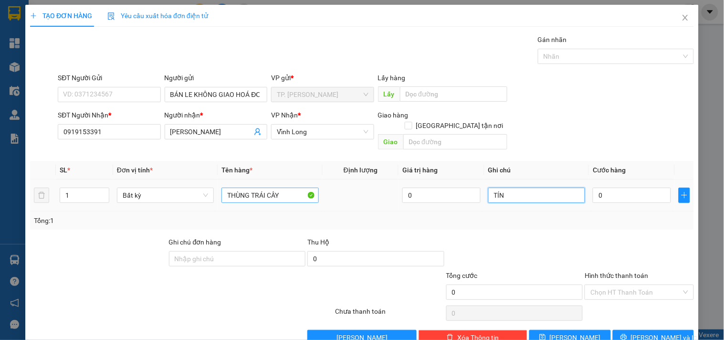
type input "TÍN"
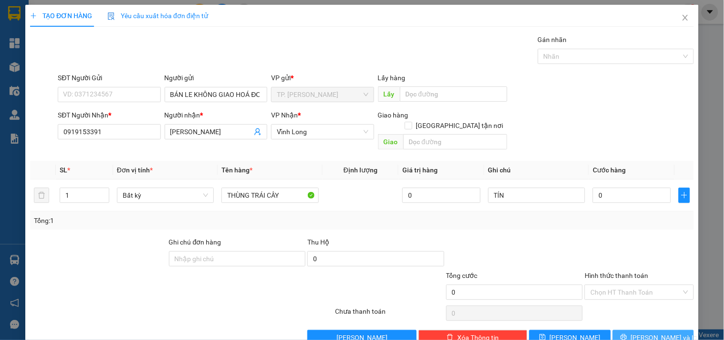
click at [660, 332] on span "[PERSON_NAME] và In" at bounding box center [664, 337] width 67 height 11
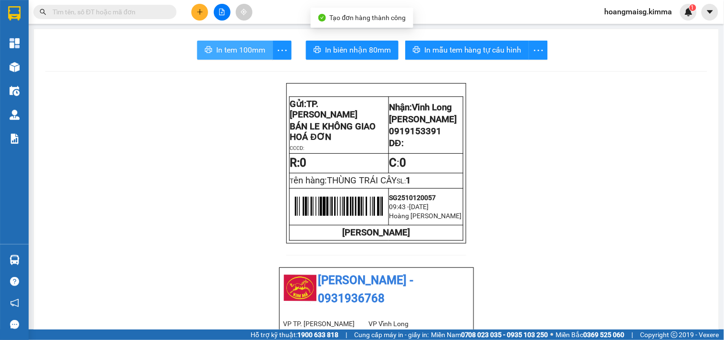
click at [232, 46] on span "In tem 100mm" at bounding box center [240, 50] width 49 height 12
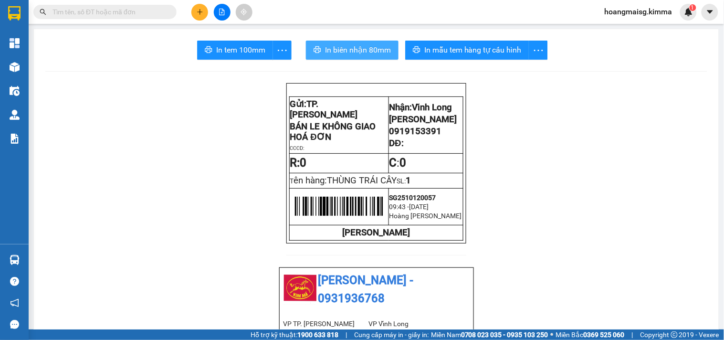
click at [356, 53] on span "In biên nhận 80mm" at bounding box center [358, 50] width 66 height 12
click at [201, 13] on icon "plus" at bounding box center [200, 12] width 7 height 7
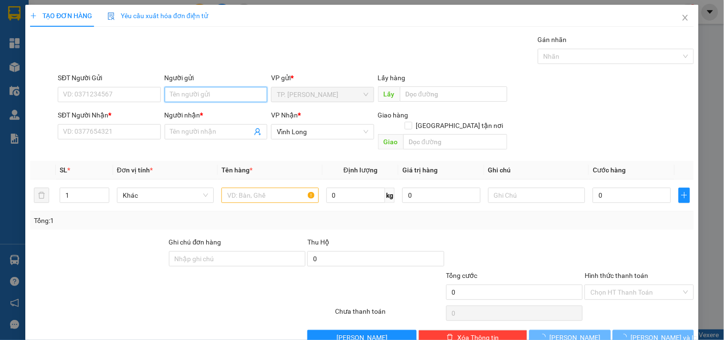
click at [199, 97] on input "Người gửi" at bounding box center [216, 94] width 103 height 15
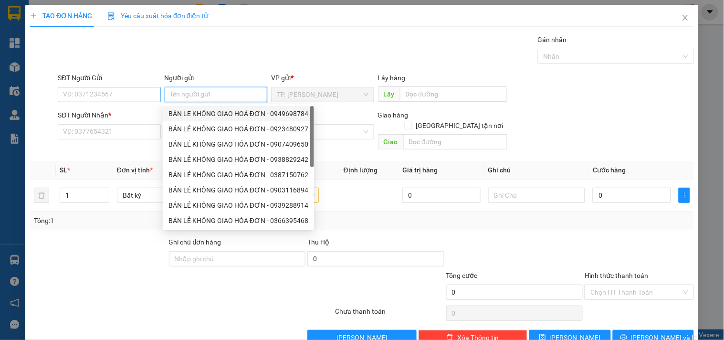
drag, startPoint x: 200, startPoint y: 116, endPoint x: 141, endPoint y: 102, distance: 60.4
click at [193, 113] on div "BÁN LE KHÔNG GIAO HOÁ ĐƠN - 0949698784" at bounding box center [239, 113] width 140 height 11
type input "0949698784"
type input "BÁN LE KHÔNG GIAO HOÁ ĐƠN"
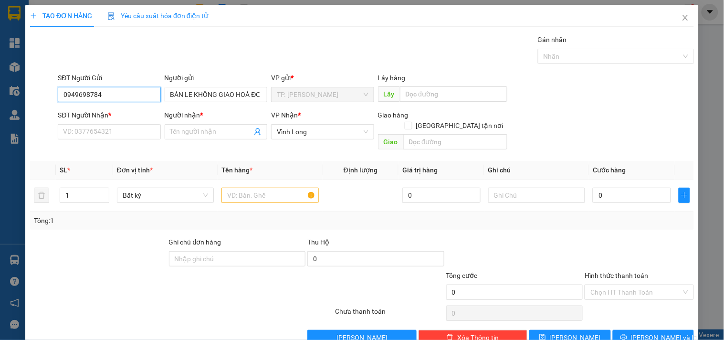
click at [121, 96] on input "0949698784" at bounding box center [109, 94] width 103 height 15
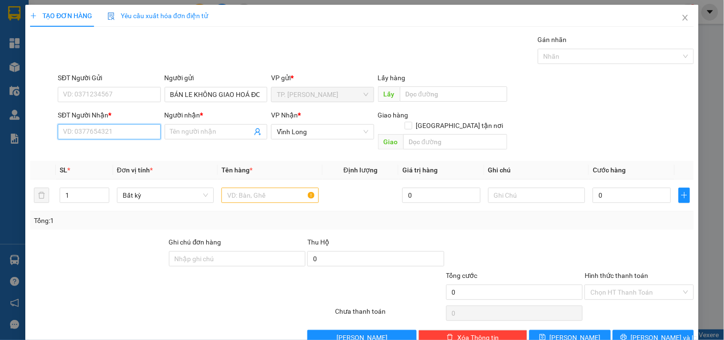
click at [114, 138] on input "SĐT Người Nhận *" at bounding box center [109, 131] width 103 height 15
click at [138, 123] on div "SĐT Người Nhận *" at bounding box center [109, 117] width 103 height 14
click at [135, 127] on input "SĐT Người Nhận *" at bounding box center [109, 131] width 103 height 15
type input "0944993399"
click at [128, 151] on div "0944993399 - THUẬN" at bounding box center [108, 151] width 90 height 11
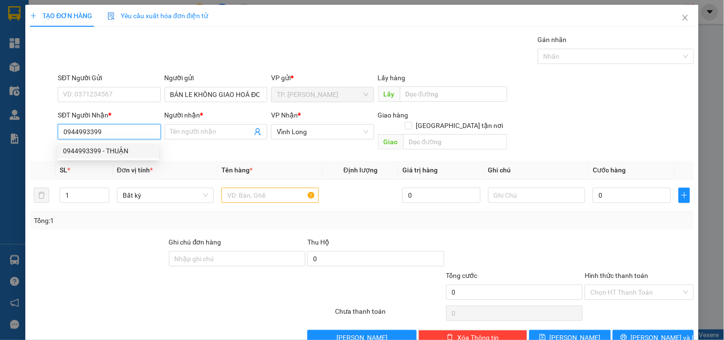
type input "THUẬN"
type input "0944993399"
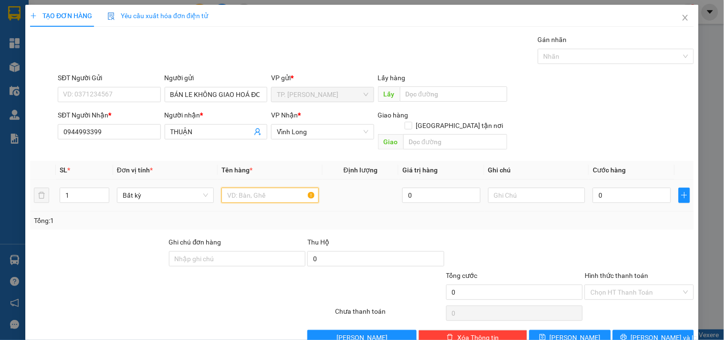
click at [260, 188] on input "text" at bounding box center [270, 195] width 97 height 15
type input "GIỎ VÀNG NHỎ"
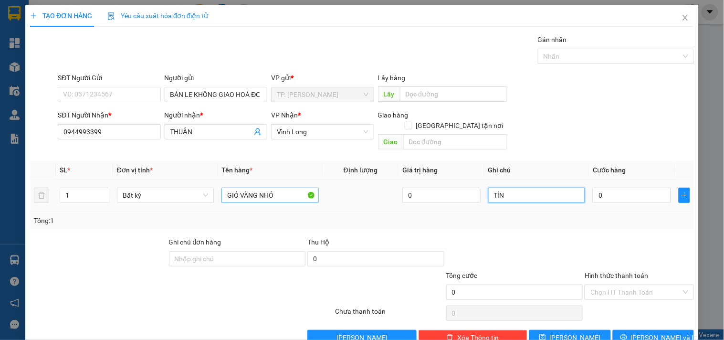
type input "TÍN"
type input "002"
type input "2"
type input "0.020"
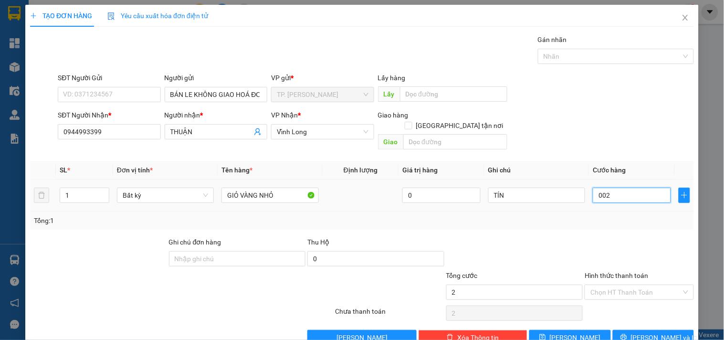
type input "20"
click at [614, 285] on input "Hình thức thanh toán" at bounding box center [636, 292] width 91 height 14
type input "20.000"
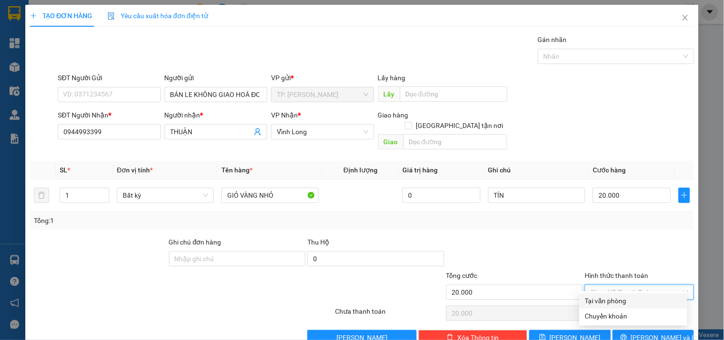
click at [615, 298] on div "Tại văn phòng" at bounding box center [633, 301] width 96 height 11
type input "0"
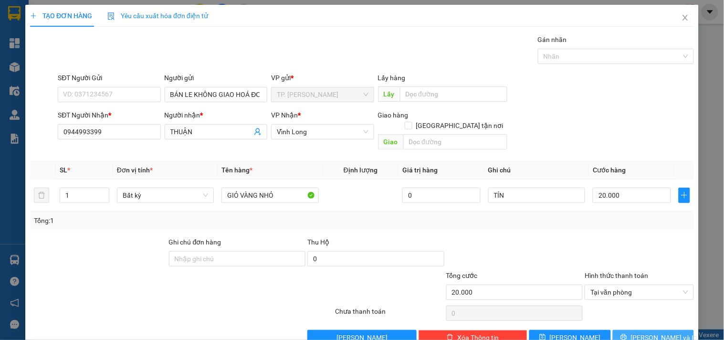
click at [622, 330] on button "[PERSON_NAME] và In" at bounding box center [653, 337] width 81 height 15
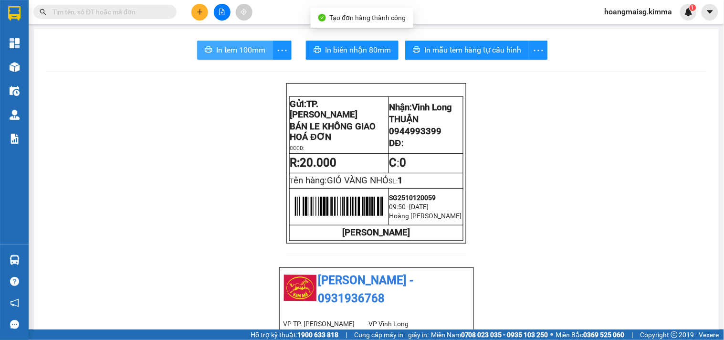
click at [239, 41] on button "In tem 100mm" at bounding box center [235, 50] width 76 height 19
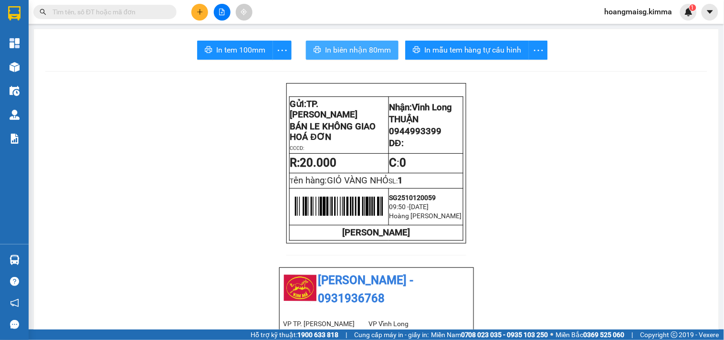
click at [357, 56] on button "In biên nhận 80mm" at bounding box center [352, 50] width 93 height 19
click at [200, 10] on icon "plus" at bounding box center [200, 11] width 0 height 5
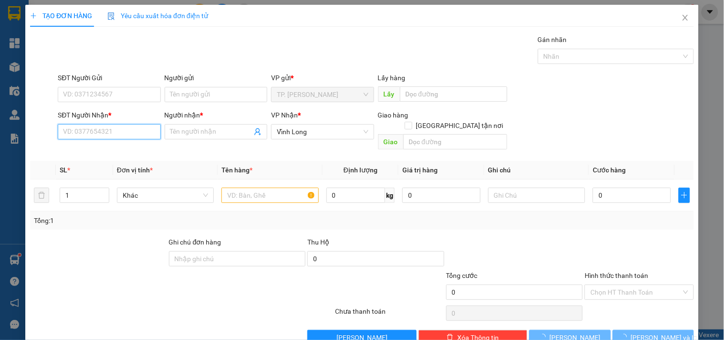
click at [145, 137] on input "SĐT Người Nhận *" at bounding box center [109, 131] width 103 height 15
type input "9"
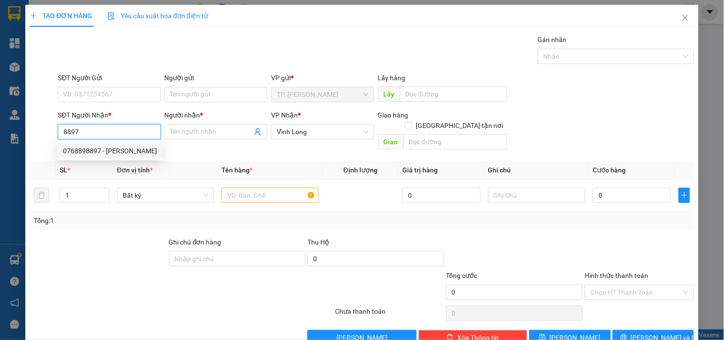
click at [120, 148] on div "0768898897 - [PERSON_NAME]" at bounding box center [110, 151] width 94 height 11
type input "0768898897"
type input "[PERSON_NAME]"
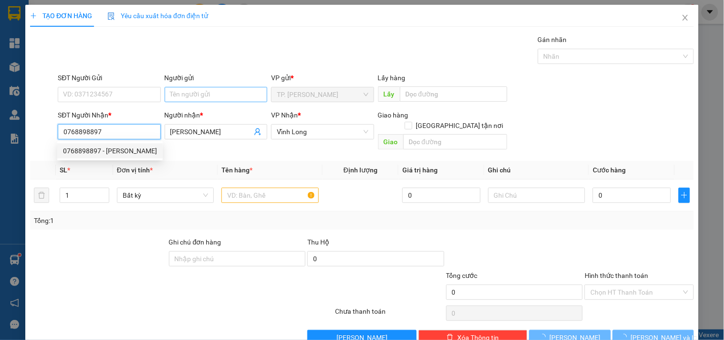
type input "0768898897"
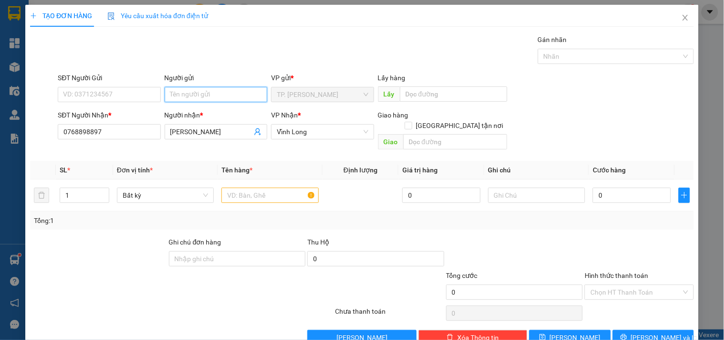
click at [197, 96] on input "Người gửi" at bounding box center [216, 94] width 103 height 15
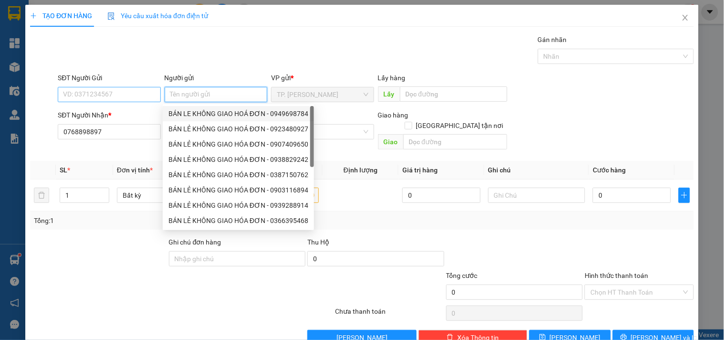
drag, startPoint x: 207, startPoint y: 117, endPoint x: 128, endPoint y: 97, distance: 82.2
click at [205, 117] on div "BÁN LE KHÔNG GIAO HOÁ ĐƠN - 0949698784" at bounding box center [239, 113] width 140 height 11
type input "0949698784"
type input "BÁN LE KHÔNG GIAO HOÁ ĐƠN"
click at [128, 97] on input "0949698784" at bounding box center [109, 94] width 103 height 15
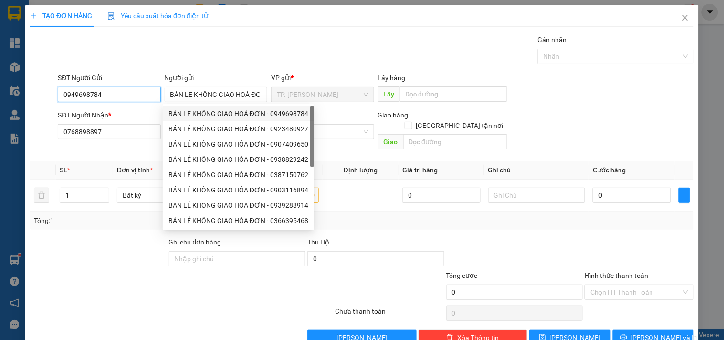
click at [128, 97] on input "0949698784" at bounding box center [109, 94] width 103 height 15
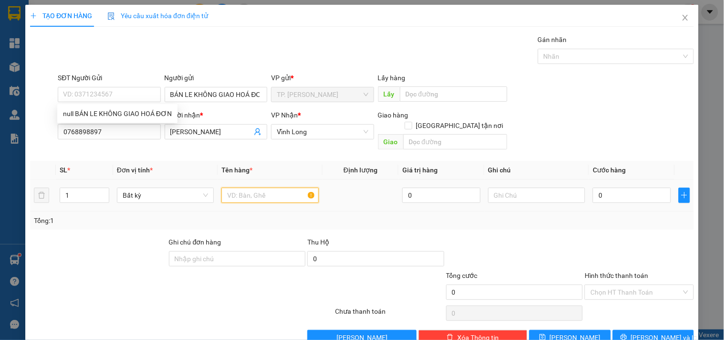
click at [255, 188] on input "text" at bounding box center [270, 195] width 97 height 15
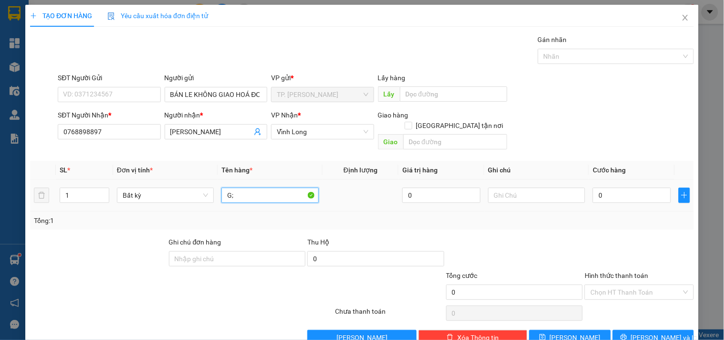
type input "G"
type input "GÓI ĐEN LẠNH"
click at [524, 188] on input "TÍND" at bounding box center [537, 195] width 97 height 15
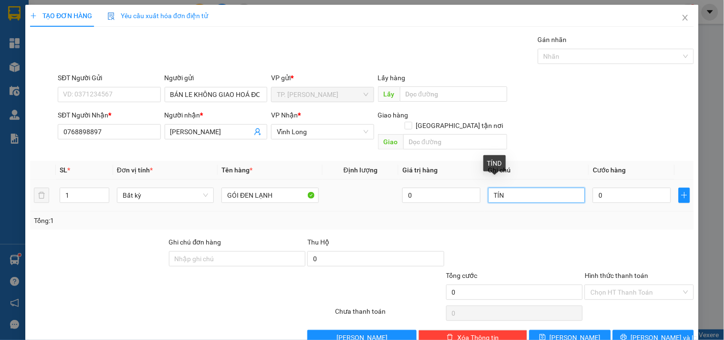
type input "TÍN"
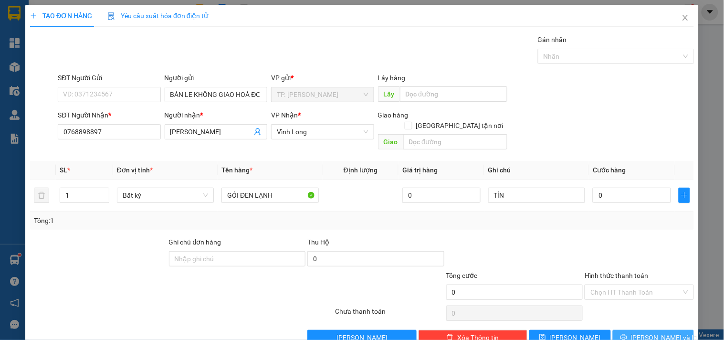
click at [613, 330] on button "[PERSON_NAME] và In" at bounding box center [653, 337] width 81 height 15
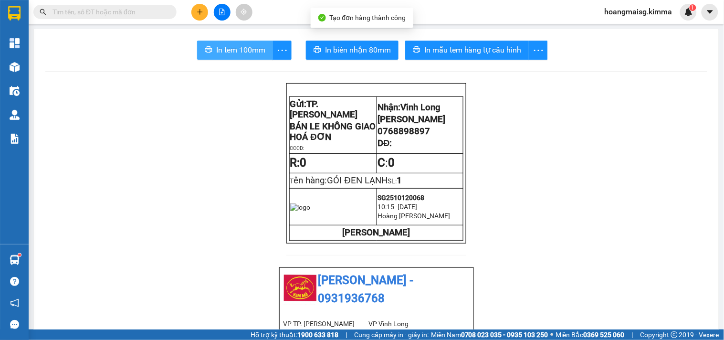
click at [242, 47] on span "In tem 100mm" at bounding box center [240, 50] width 49 height 12
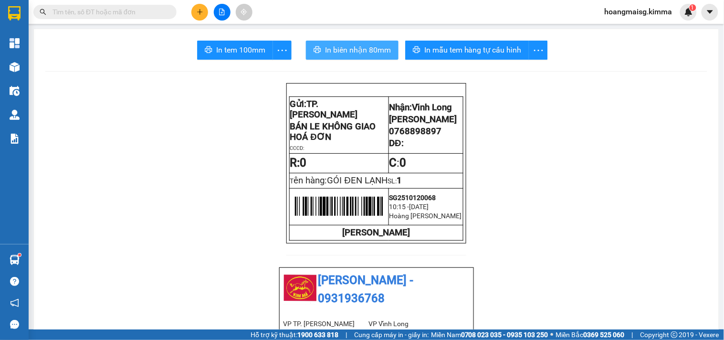
click at [345, 45] on span "In biên nhận 80mm" at bounding box center [358, 50] width 66 height 12
click at [159, 12] on input "text" at bounding box center [109, 12] width 113 height 11
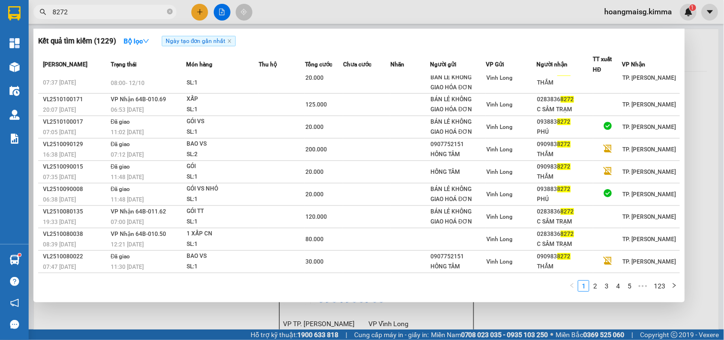
scroll to position [36, 0]
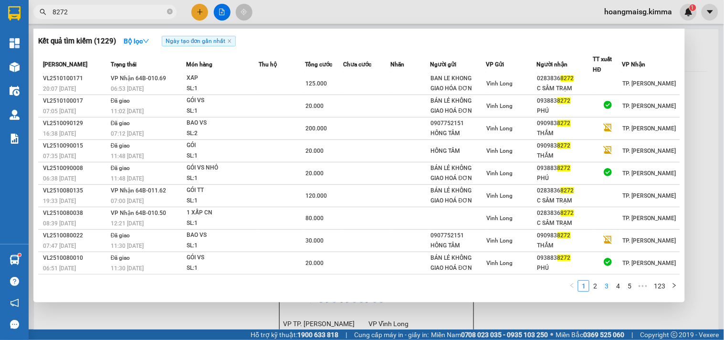
type input "8272"
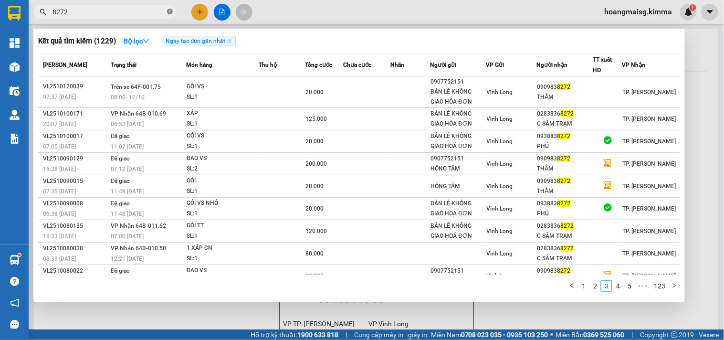
click at [170, 10] on icon "close-circle" at bounding box center [170, 12] width 6 height 6
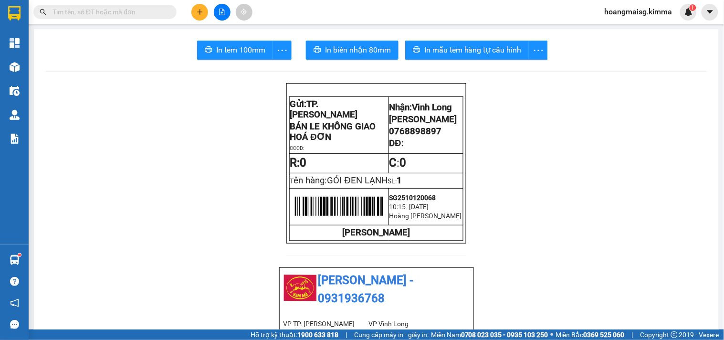
click at [156, 10] on input "text" at bounding box center [109, 12] width 113 height 11
click at [140, 11] on input "text" at bounding box center [109, 12] width 113 height 11
click at [198, 7] on button at bounding box center [200, 12] width 17 height 17
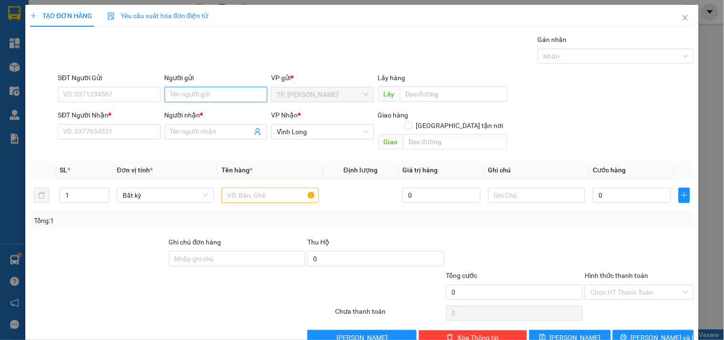
click at [207, 92] on input "Người gửi" at bounding box center [216, 94] width 103 height 15
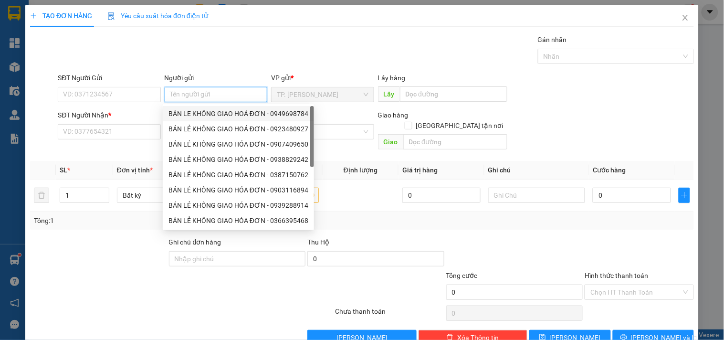
click at [197, 110] on div "BÁN LE KHÔNG GIAO HOÁ ĐƠN - 0949698784" at bounding box center [239, 113] width 140 height 11
type input "0949698784"
type input "BÁN LE KHÔNG GIAO HOÁ ĐƠN"
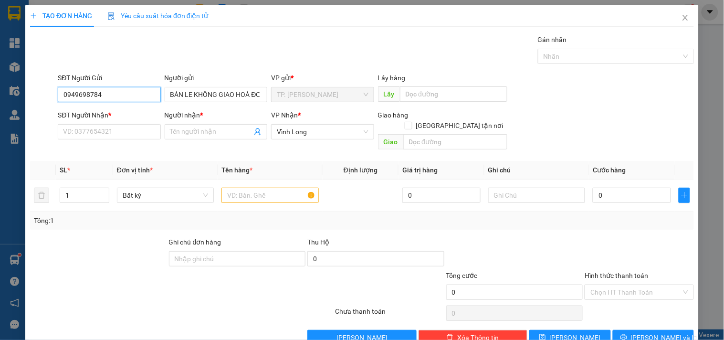
click at [145, 94] on input "0949698784" at bounding box center [109, 94] width 103 height 15
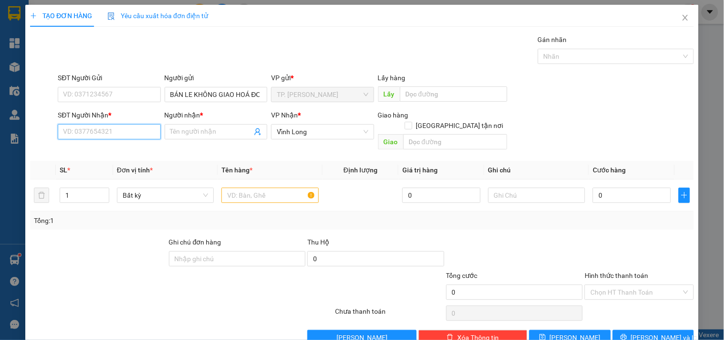
click at [111, 125] on input "SĐT Người Nhận *" at bounding box center [109, 131] width 103 height 15
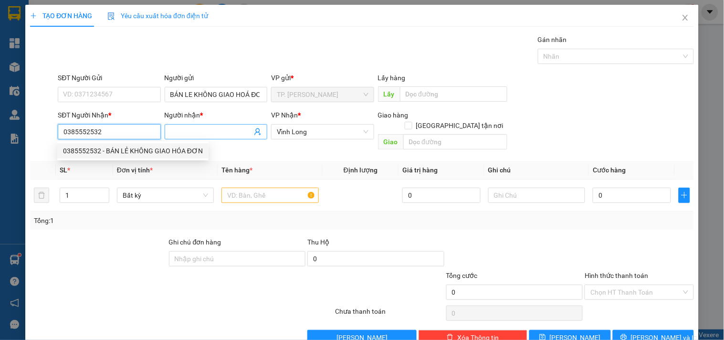
type input "0385552532"
click at [199, 135] on input "Người nhận *" at bounding box center [211, 132] width 82 height 11
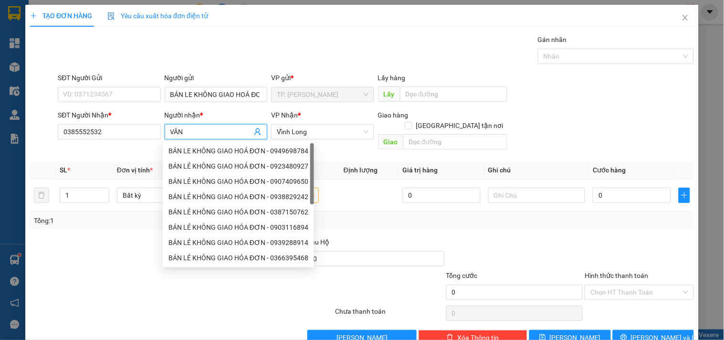
type input "VÂN"
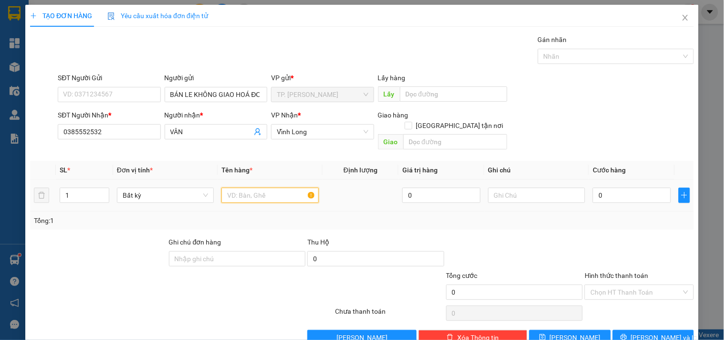
click at [271, 188] on input "text" at bounding box center [270, 195] width 97 height 15
type input "G"
type input "T"
type input "GÓI TRẮNG"
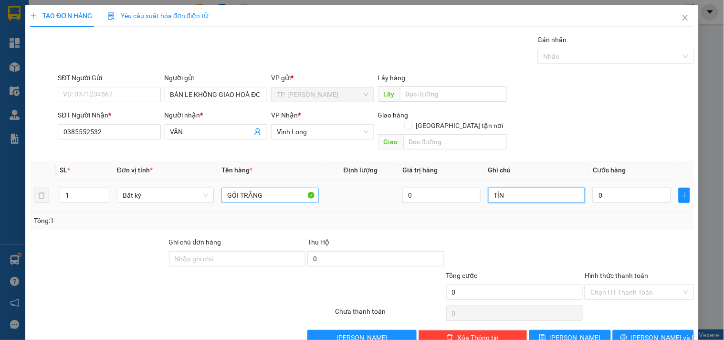
type input "TÍN"
click at [656, 332] on span "[PERSON_NAME] và In" at bounding box center [664, 337] width 67 height 11
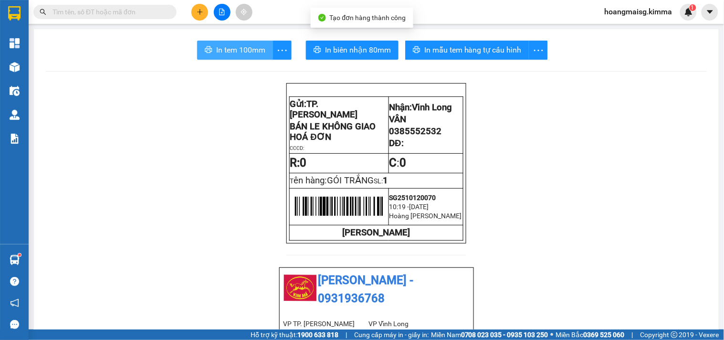
click at [216, 47] on span "In tem 100mm" at bounding box center [240, 50] width 49 height 12
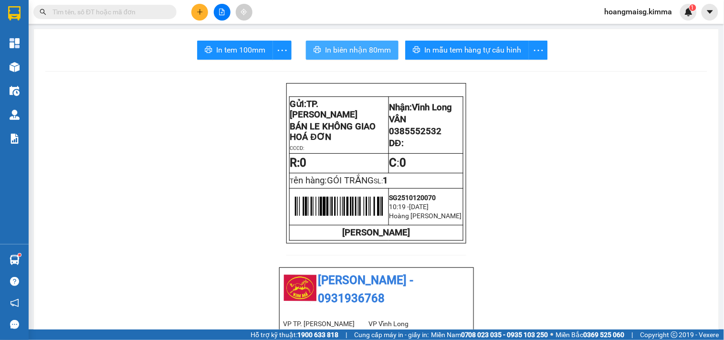
click at [347, 46] on span "In biên nhận 80mm" at bounding box center [358, 50] width 66 height 12
click at [206, 9] on button at bounding box center [200, 12] width 17 height 17
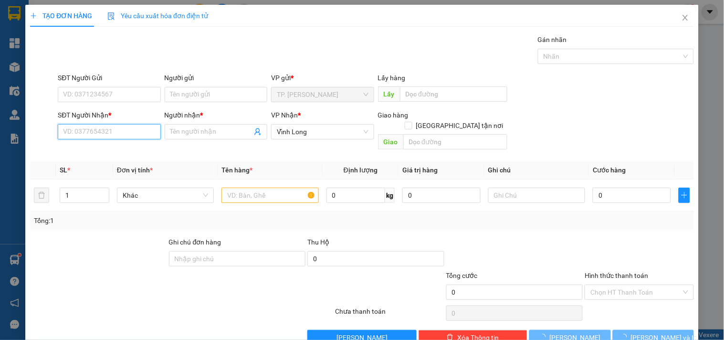
click at [138, 136] on input "SĐT Người Nhận *" at bounding box center [109, 131] width 103 height 15
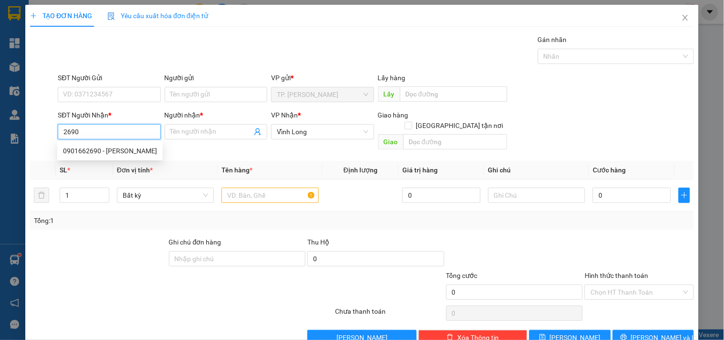
click at [139, 149] on div "0901662690 - [PERSON_NAME]" at bounding box center [110, 151] width 94 height 11
type input "0901662690"
type input "[PERSON_NAME]"
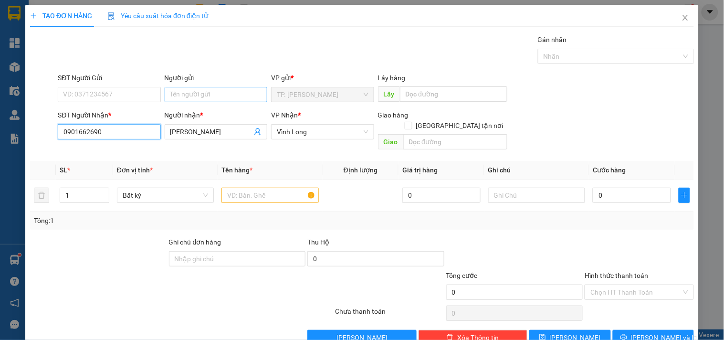
type input "0901662690"
click at [204, 93] on input "Người gửi" at bounding box center [216, 94] width 103 height 15
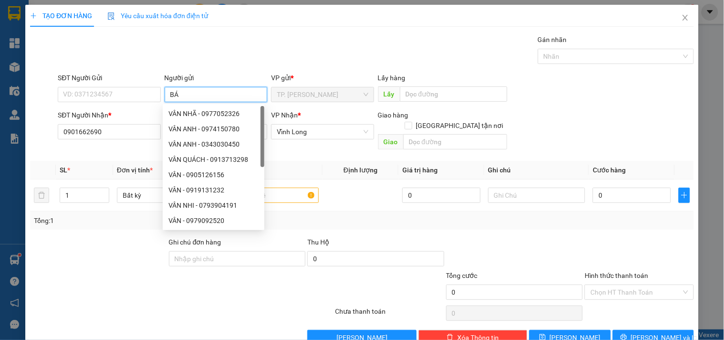
type input "BÁN"
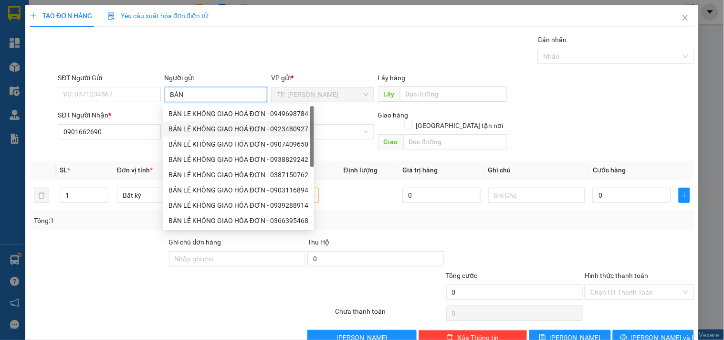
click at [220, 117] on div "BÁN LE KHÔNG GIAO HOÁ ĐƠN - 0949698784" at bounding box center [239, 113] width 140 height 11
type input "0949698784"
type input "BÁN LE KHÔNG GIAO HOÁ ĐƠN"
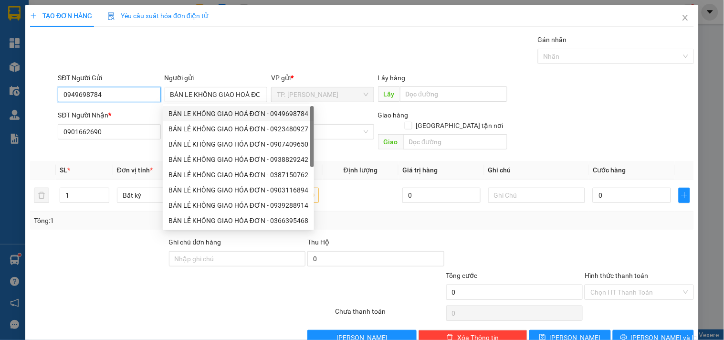
click at [136, 94] on input "0949698784" at bounding box center [109, 94] width 103 height 15
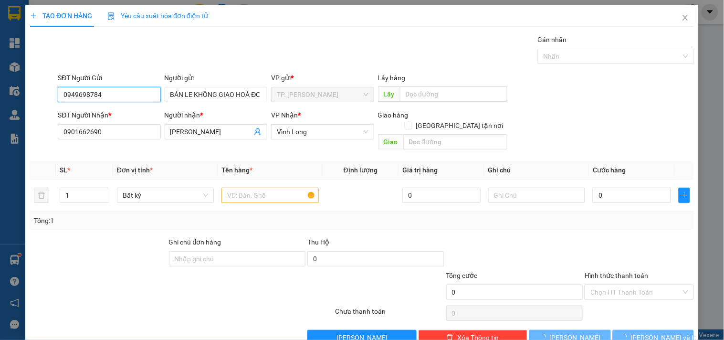
type input "094969878"
click at [136, 94] on input "094969878" at bounding box center [109, 94] width 103 height 15
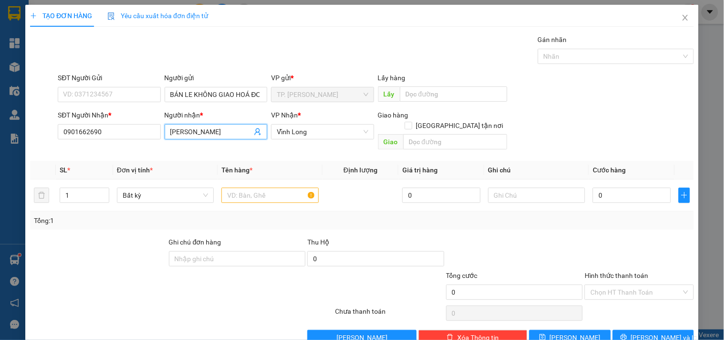
click at [201, 135] on input "[PERSON_NAME]" at bounding box center [211, 132] width 82 height 11
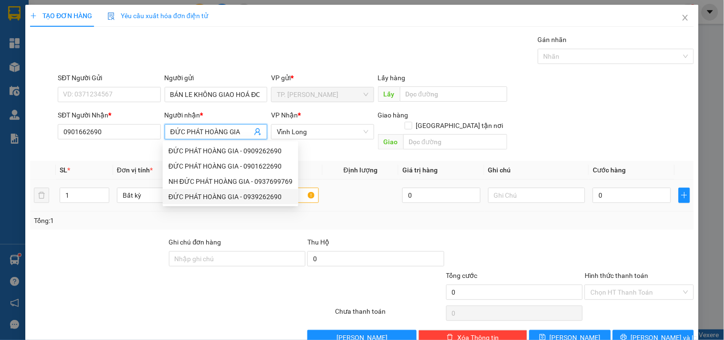
type input "ĐỨC PHÁT HOÀNG GIA"
click at [308, 188] on input "text" at bounding box center [270, 195] width 97 height 15
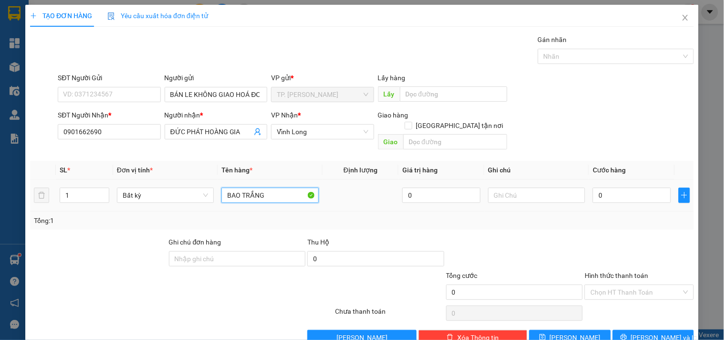
type input "BAO TRẮNG"
type input "TÍN"
click at [655, 332] on span "[PERSON_NAME] và In" at bounding box center [664, 337] width 67 height 11
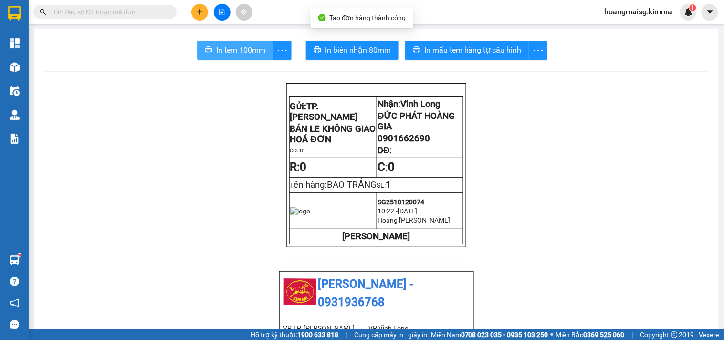
click at [235, 46] on span "In tem 100mm" at bounding box center [240, 50] width 49 height 12
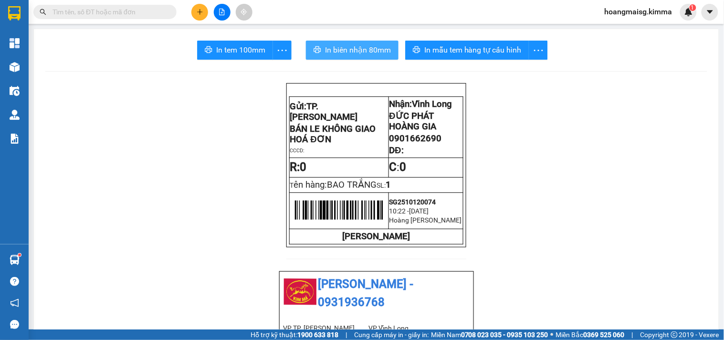
click at [313, 44] on button "In biên nhận 80mm" at bounding box center [352, 50] width 93 height 19
click at [193, 11] on button at bounding box center [200, 12] width 17 height 17
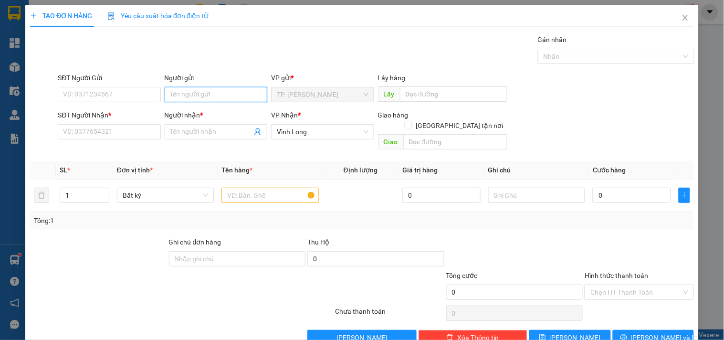
click at [206, 89] on input "Người gửi" at bounding box center [216, 94] width 103 height 15
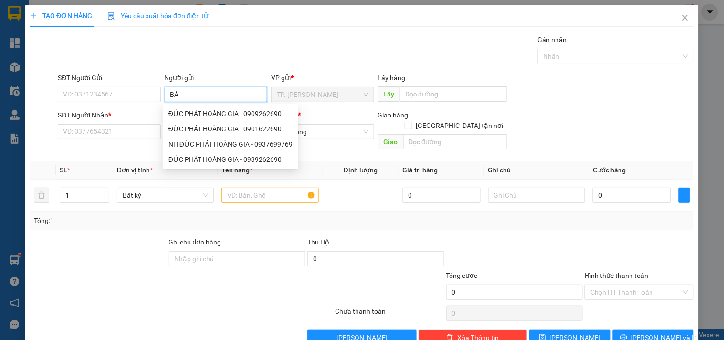
type input "BÁN"
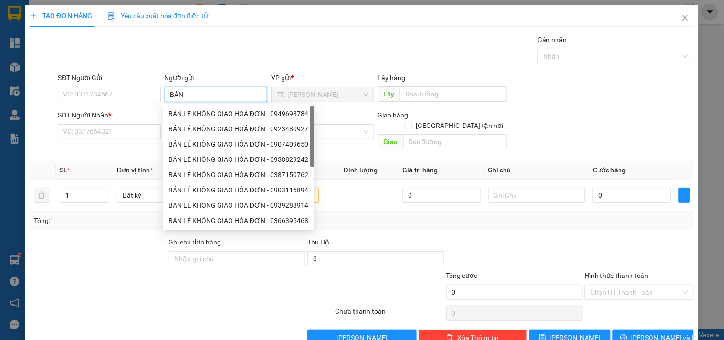
click at [215, 110] on div "BÁN LE KHÔNG GIAO HOÁ ĐƠN - 0949698784" at bounding box center [239, 113] width 140 height 11
type input "0949698784"
type input "BÁN LE KHÔNG GIAO HOÁ ĐƠN"
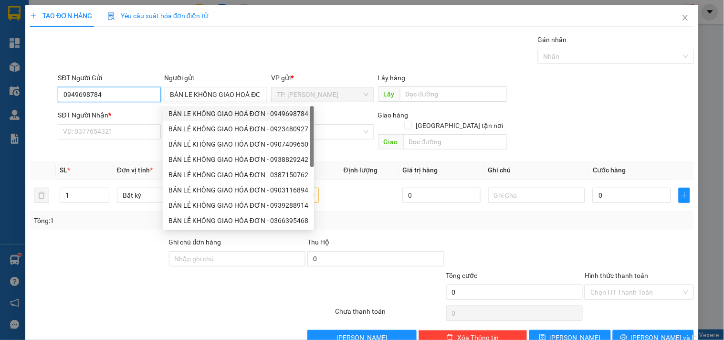
click at [129, 94] on input "0949698784" at bounding box center [109, 94] width 103 height 15
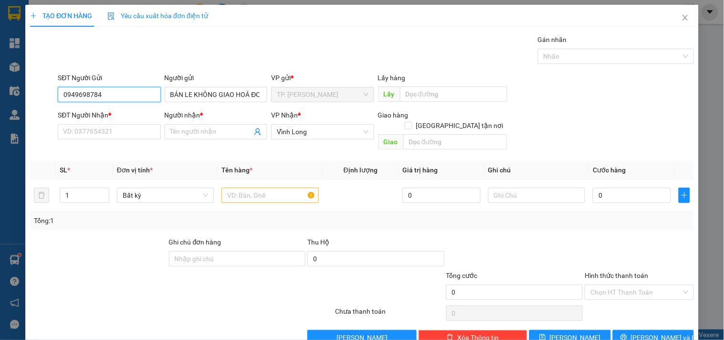
click at [129, 94] on input "0949698784" at bounding box center [109, 94] width 103 height 15
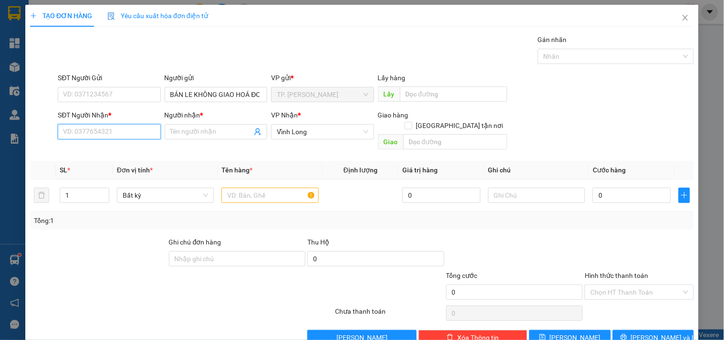
click at [132, 132] on input "SĐT Người Nhận *" at bounding box center [109, 131] width 103 height 15
type input "0843094441"
click at [97, 154] on div "0843094441 - HÀO" at bounding box center [108, 151] width 90 height 11
type input "HÀO"
type input "0843094441"
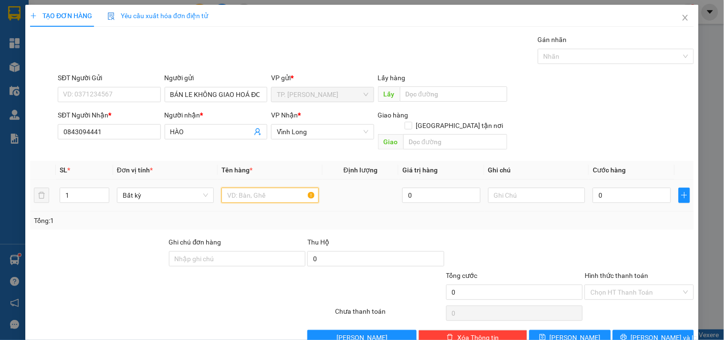
click at [266, 188] on input "text" at bounding box center [270, 195] width 97 height 15
type input "E"
type input "GÓI TRẮNG"
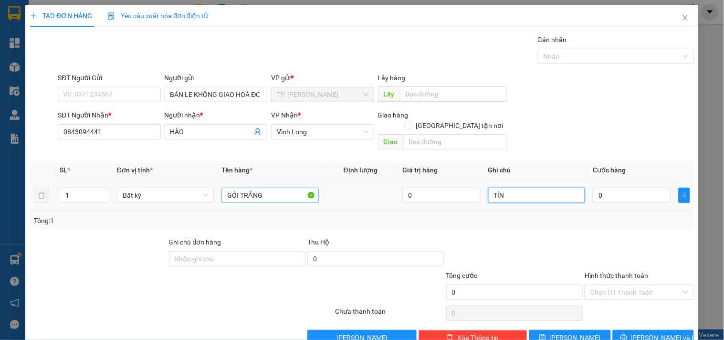
type input "TÍN"
drag, startPoint x: 642, startPoint y: 323, endPoint x: 607, endPoint y: 30, distance: 295.8
click at [292, 124] on div "Transit Pickup Surcharge Ids Transit Deliver Surcharge Ids Transit Deliver Surc…" at bounding box center [362, 189] width 664 height 311
click at [613, 188] on input "0" at bounding box center [632, 195] width 78 height 15
type input "003"
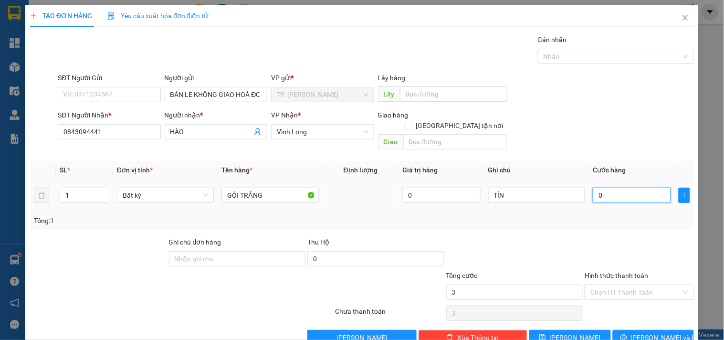
type input "3"
type input "0.030"
type input "30"
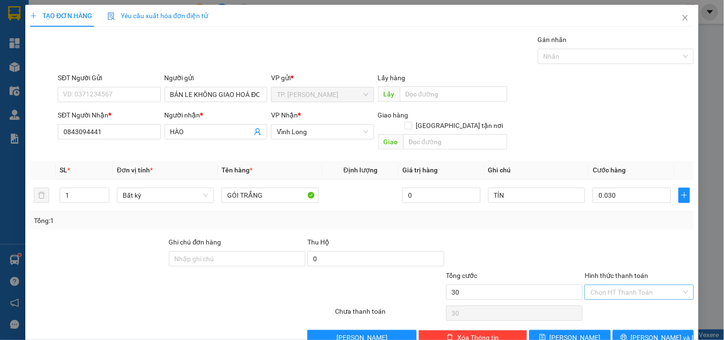
type input "30.000"
click at [591, 288] on input "Hình thức thanh toán" at bounding box center [636, 292] width 91 height 14
click at [598, 296] on div "Tại văn phòng" at bounding box center [633, 301] width 96 height 11
type input "0"
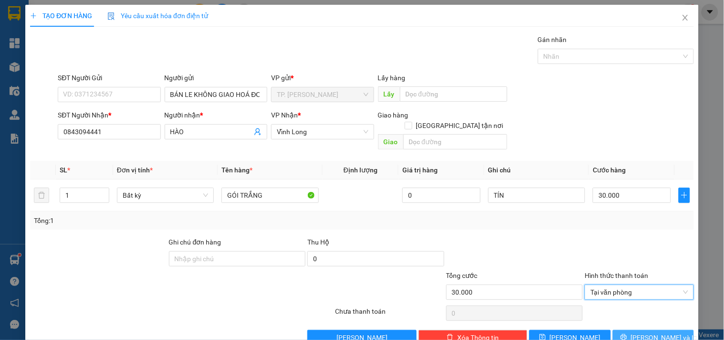
click at [637, 330] on button "[PERSON_NAME] và In" at bounding box center [653, 337] width 81 height 15
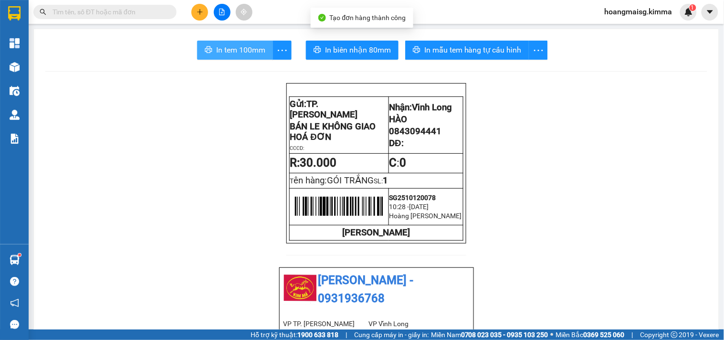
click at [235, 56] on button "In tem 100mm" at bounding box center [235, 50] width 76 height 19
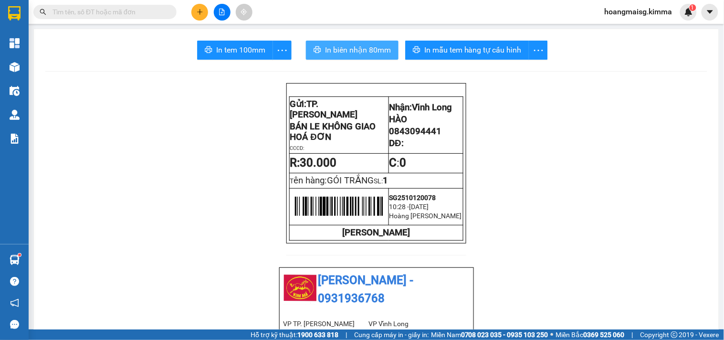
click at [351, 52] on span "In biên nhận 80mm" at bounding box center [358, 50] width 66 height 12
click at [204, 19] on button at bounding box center [200, 12] width 17 height 17
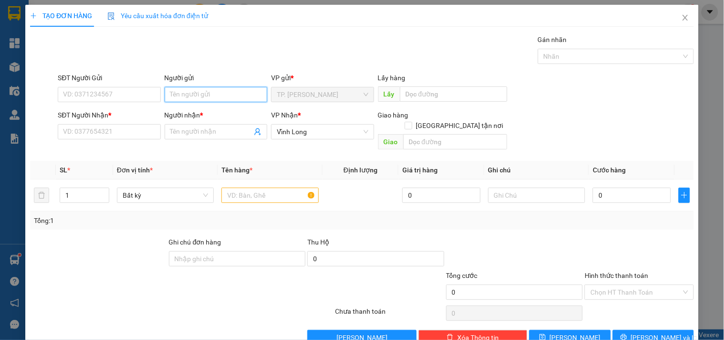
click at [202, 94] on input "Người gửi" at bounding box center [216, 94] width 103 height 15
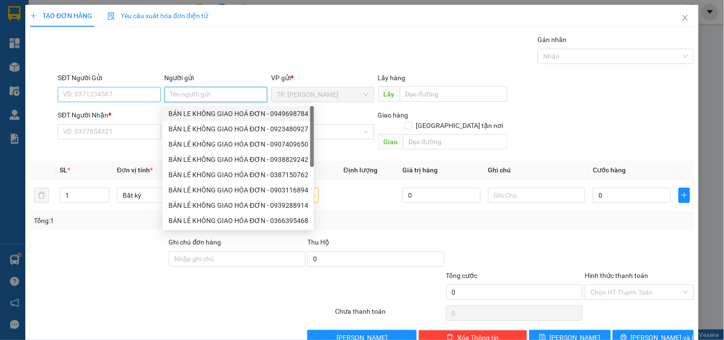
drag, startPoint x: 209, startPoint y: 112, endPoint x: 139, endPoint y: 95, distance: 71.5
click at [203, 112] on div "BÁN LE KHÔNG GIAO HOÁ ĐƠN - 0949698784" at bounding box center [239, 113] width 140 height 11
type input "0949698784"
type input "BÁN LE KHÔNG GIAO HOÁ ĐƠN"
click at [138, 95] on input "0949698784" at bounding box center [109, 94] width 103 height 15
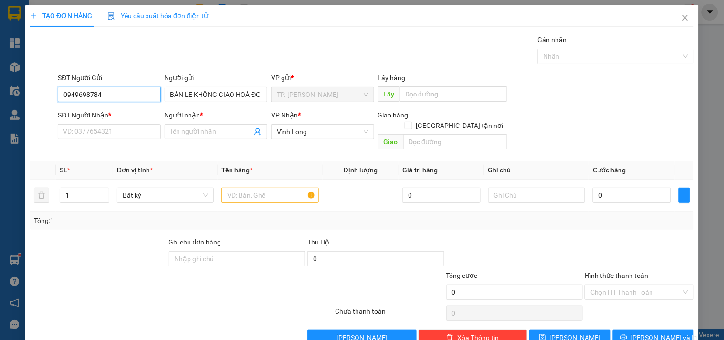
click at [138, 95] on input "0949698784" at bounding box center [109, 94] width 103 height 15
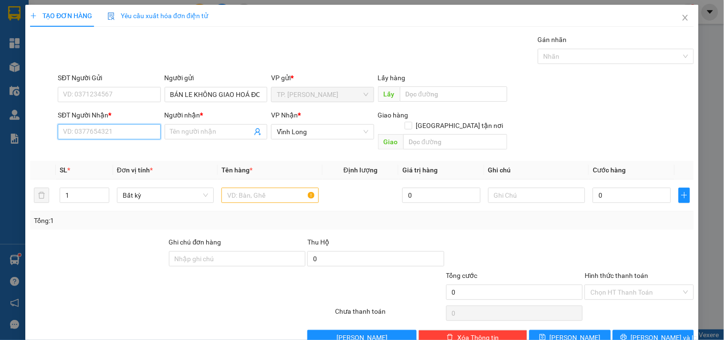
click at [129, 128] on input "SĐT Người Nhận *" at bounding box center [109, 131] width 103 height 15
type input "0906313959"
click at [107, 152] on div "0906313959 - HẠNH" at bounding box center [108, 151] width 90 height 11
type input "HẠNH"
type input "0906313959"
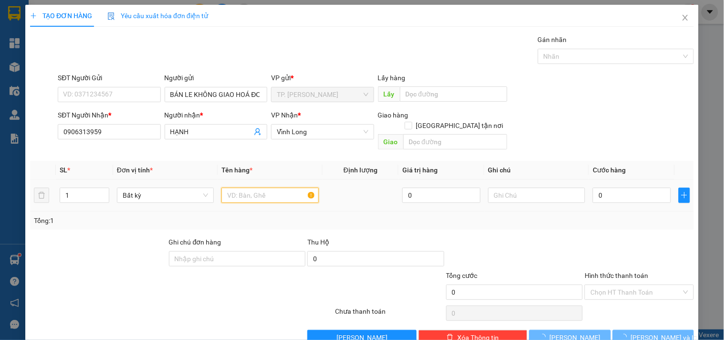
click at [254, 188] on input "text" at bounding box center [270, 195] width 97 height 15
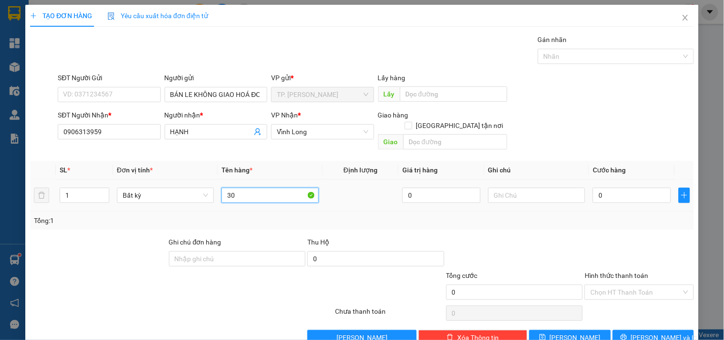
type input "30"
type input "T"
click at [249, 188] on input "30" at bounding box center [270, 195] width 97 height 15
type input "GÓI KKEOOVAFNG"
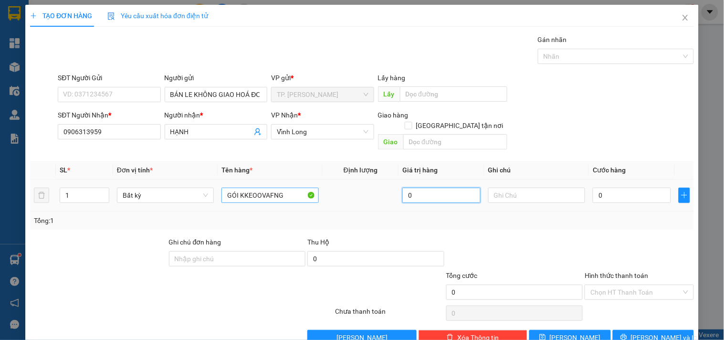
type input "0"
click at [249, 188] on input "GÓI KKEOOVAFNG" at bounding box center [270, 195] width 97 height 15
type input "GÓI KEO VÀNG"
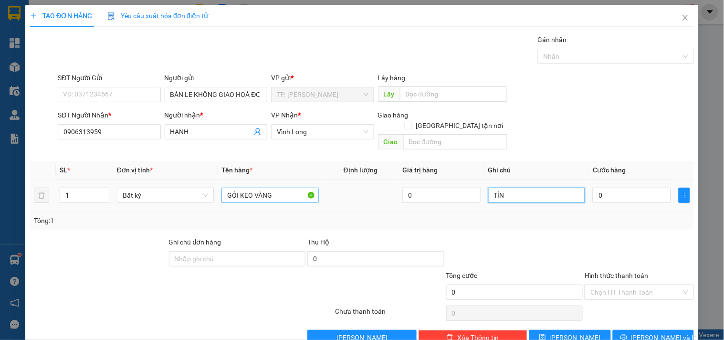
type input "TÍN"
type input "003"
type input "3"
type input "0.030"
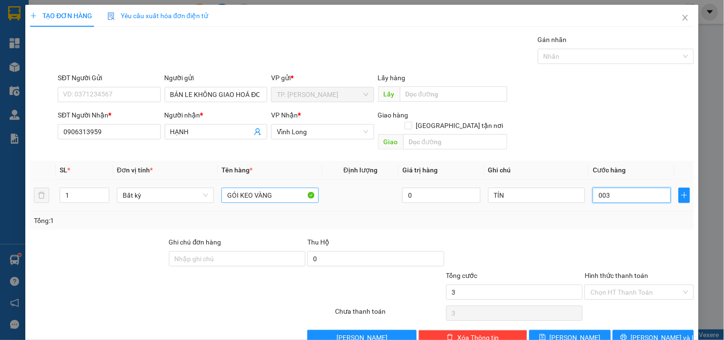
type input "30"
click at [591, 285] on input "Hình thức thanh toán" at bounding box center [636, 292] width 91 height 14
type input "30.000"
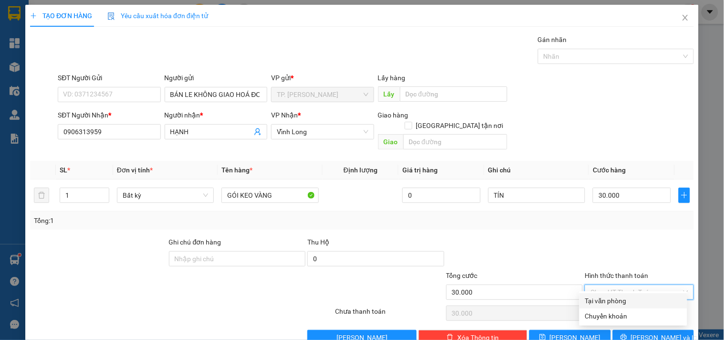
click at [594, 299] on div "Tại văn phòng" at bounding box center [633, 301] width 96 height 11
type input "0"
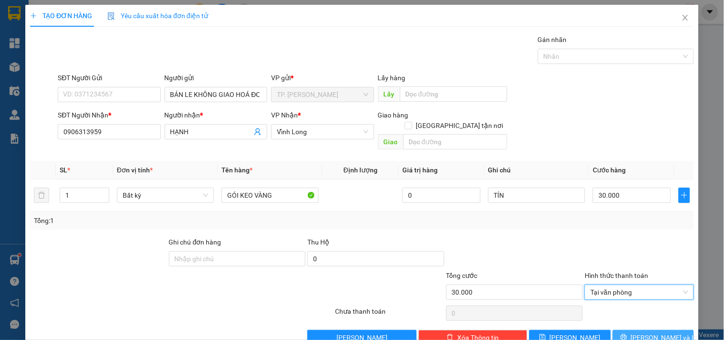
click at [624, 330] on button "[PERSON_NAME] và In" at bounding box center [653, 337] width 81 height 15
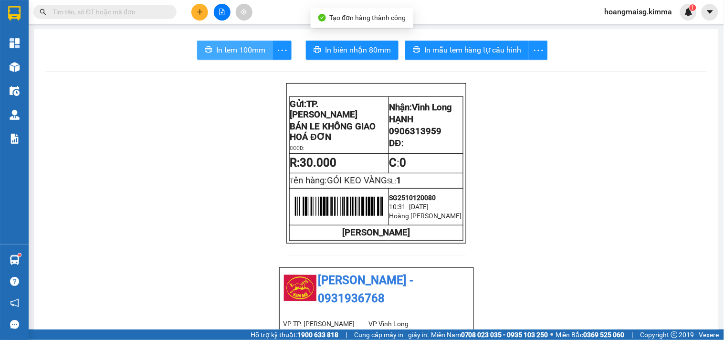
click at [250, 55] on span "In tem 100mm" at bounding box center [240, 50] width 49 height 12
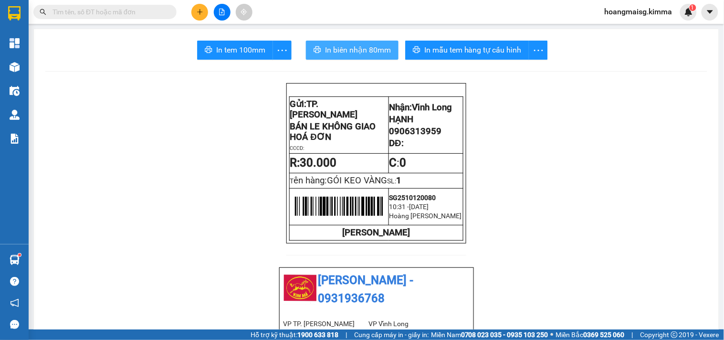
click at [346, 52] on span "In biên nhận 80mm" at bounding box center [358, 50] width 66 height 12
click at [115, 16] on input "text" at bounding box center [109, 12] width 113 height 11
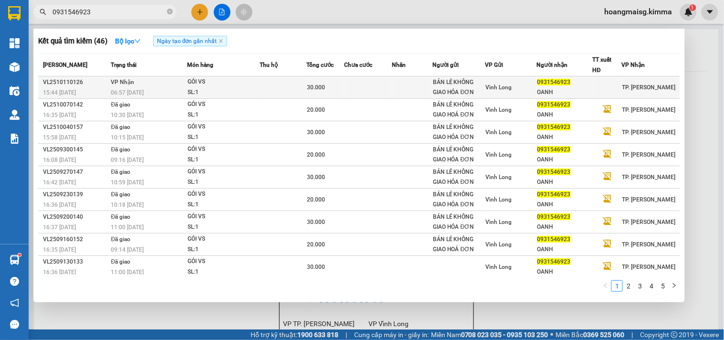
type input "0931546923"
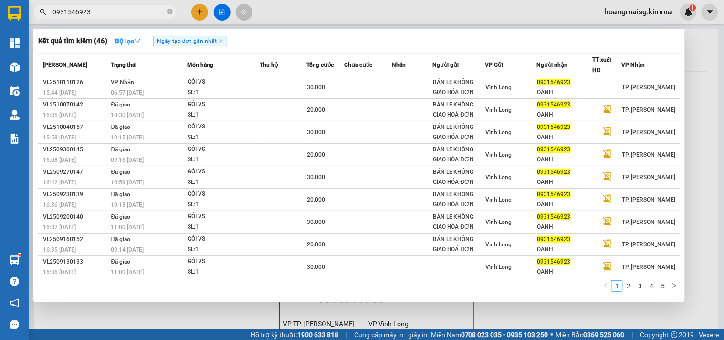
click at [188, 83] on div "GÓI VS" at bounding box center [224, 82] width 72 height 11
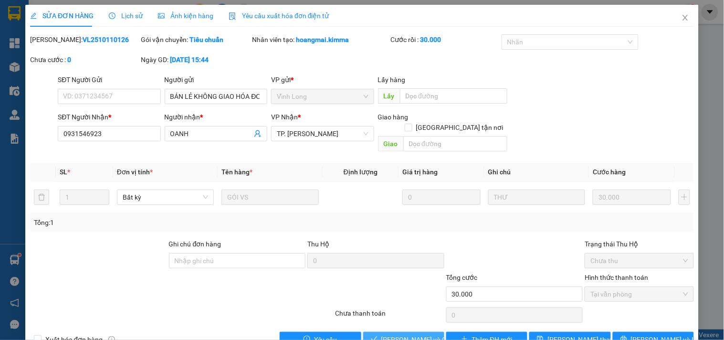
drag, startPoint x: 389, startPoint y: 330, endPoint x: 389, endPoint y: 322, distance: 8.1
click at [389, 334] on span "[PERSON_NAME] và Giao hàng" at bounding box center [428, 339] width 92 height 11
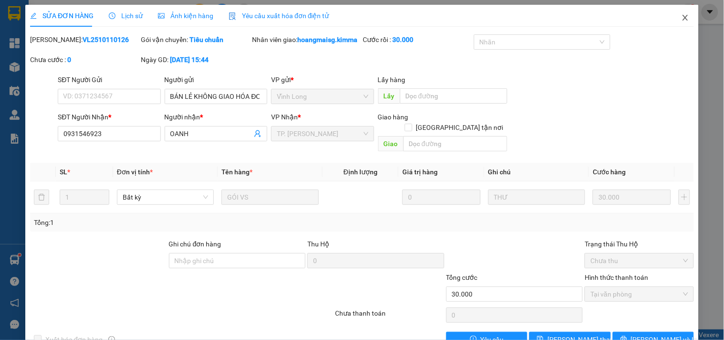
click at [682, 21] on icon "close" at bounding box center [686, 18] width 8 height 8
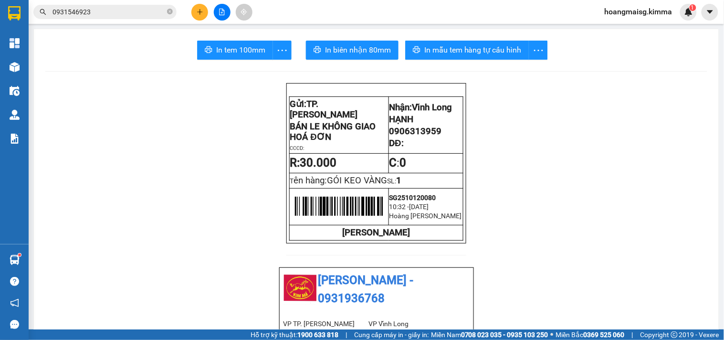
click at [199, 13] on icon "plus" at bounding box center [200, 12] width 7 height 7
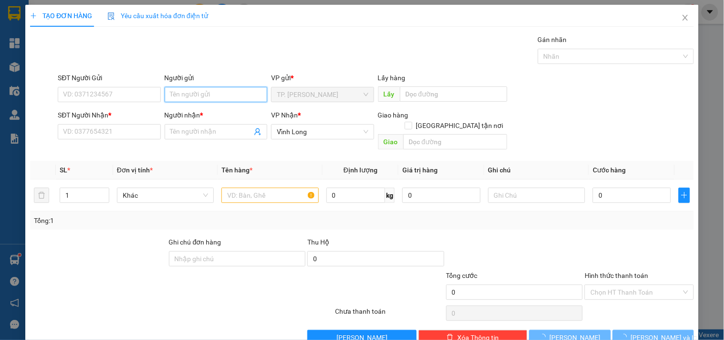
click at [198, 91] on input "Người gửi" at bounding box center [216, 94] width 103 height 15
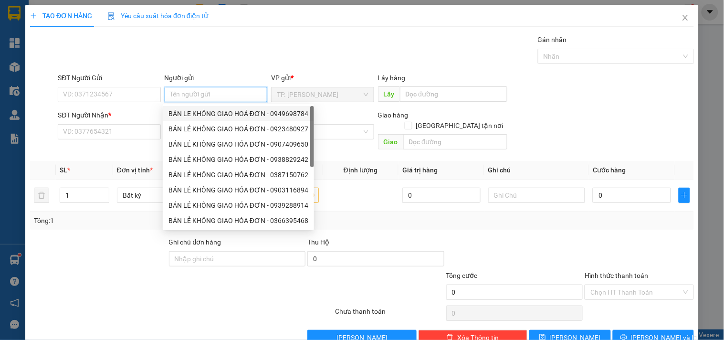
click at [206, 111] on div "BÁN LE KHÔNG GIAO HOÁ ĐƠN - 0949698784" at bounding box center [239, 113] width 140 height 11
type input "0949698784"
type input "BÁN LE KHÔNG GIAO HOÁ ĐƠN"
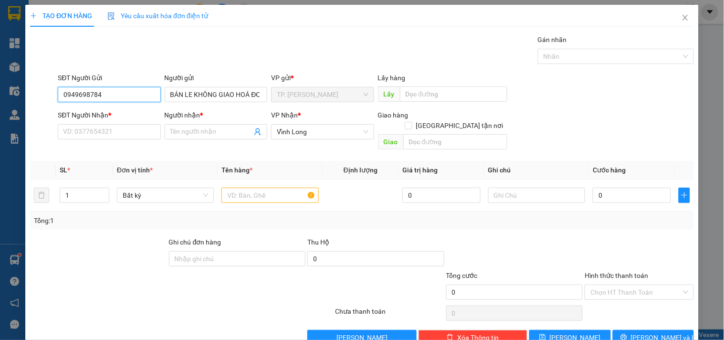
click at [133, 93] on input "0949698784" at bounding box center [109, 94] width 103 height 15
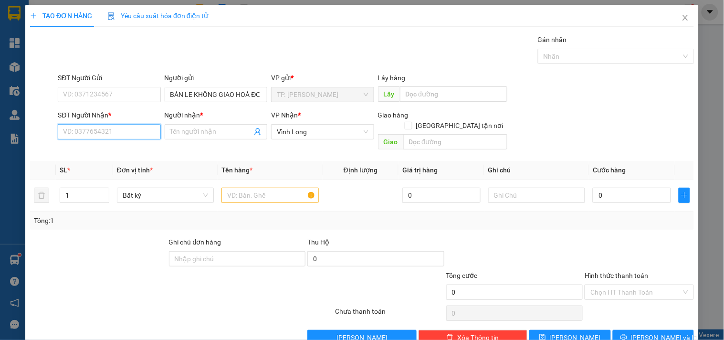
click at [111, 126] on input "SĐT Người Nhận *" at bounding box center [109, 131] width 103 height 15
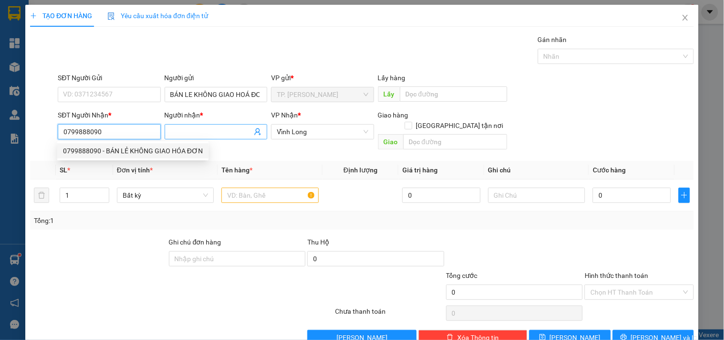
type input "0799888090"
click at [178, 138] on span at bounding box center [216, 131] width 103 height 15
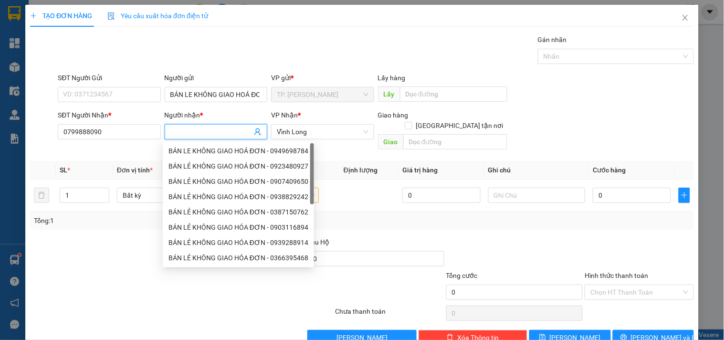
click at [185, 130] on input "Người nhận *" at bounding box center [211, 132] width 82 height 11
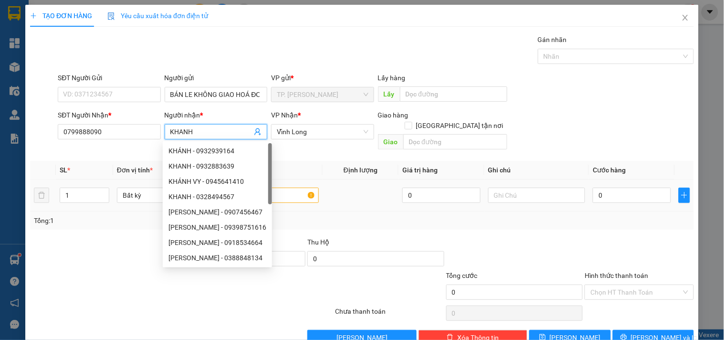
type input "KHANH"
click at [289, 181] on td at bounding box center [270, 196] width 105 height 32
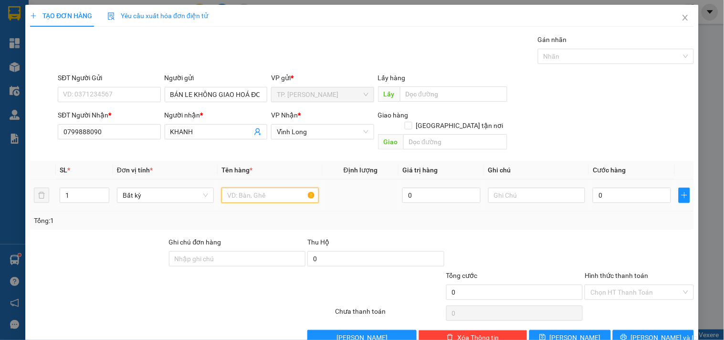
click at [269, 188] on input "text" at bounding box center [270, 195] width 97 height 15
click at [653, 332] on span "[PERSON_NAME] và In" at bounding box center [664, 337] width 67 height 11
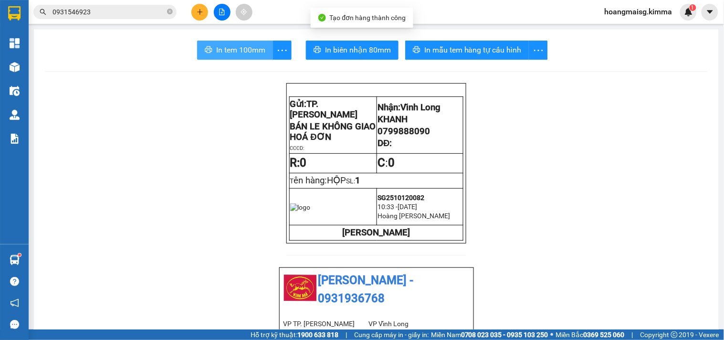
click at [242, 41] on button "In tem 100mm" at bounding box center [235, 50] width 76 height 19
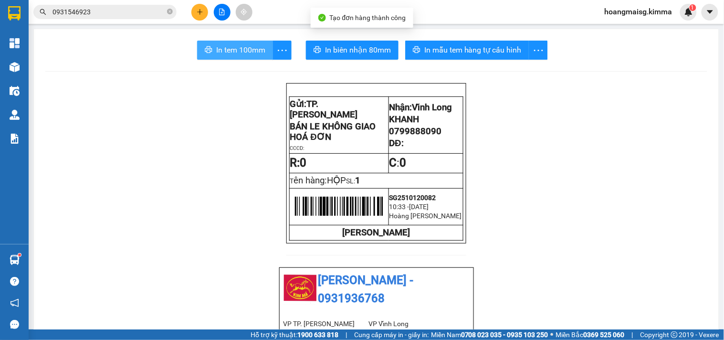
click at [242, 45] on span "In tem 100mm" at bounding box center [240, 50] width 49 height 12
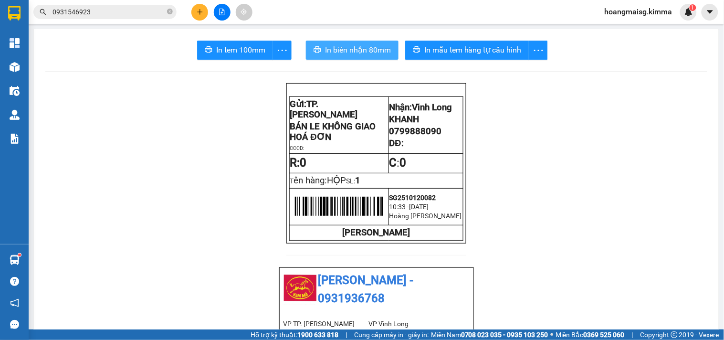
click at [341, 44] on span "In biên nhận 80mm" at bounding box center [358, 50] width 66 height 12
click at [197, 13] on icon "plus" at bounding box center [200, 12] width 7 height 7
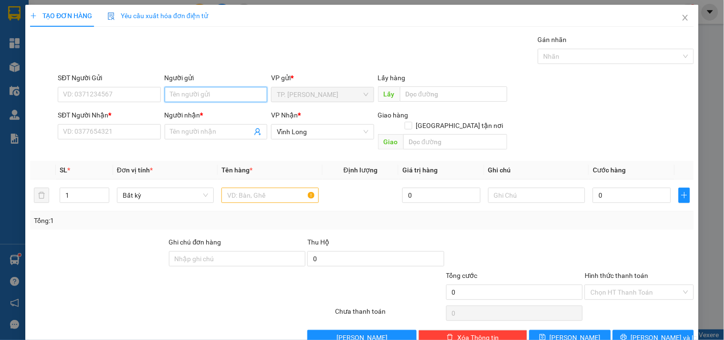
click at [177, 91] on input "Người gửi" at bounding box center [216, 94] width 103 height 15
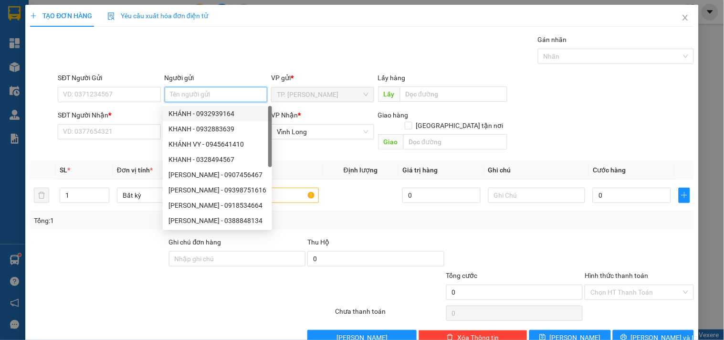
click at [192, 116] on div "KHÁNH - 0932939164" at bounding box center [218, 113] width 98 height 11
type input "0932939164"
type input "KHÁNH"
click at [190, 100] on input "KHÁNH" at bounding box center [216, 94] width 103 height 15
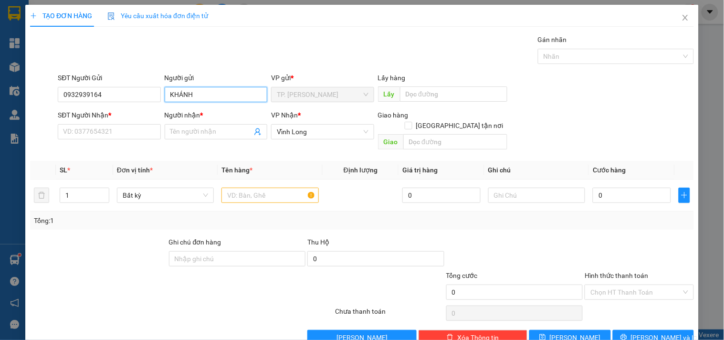
click at [190, 100] on input "KHÁNH" at bounding box center [216, 94] width 103 height 15
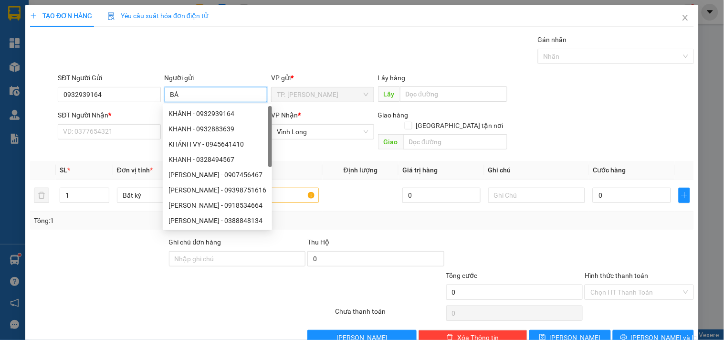
type input "BÁN"
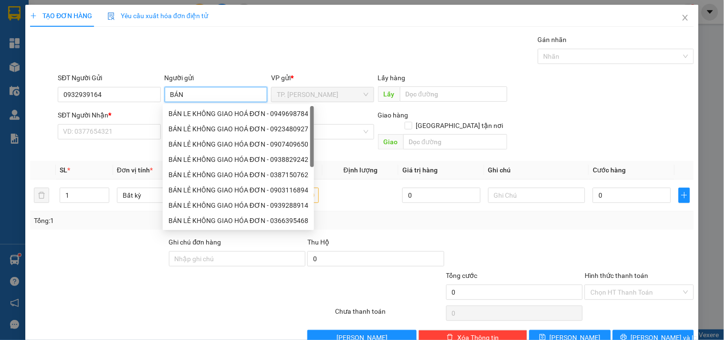
drag, startPoint x: 207, startPoint y: 108, endPoint x: 183, endPoint y: 110, distance: 24.4
click at [206, 108] on div "BÁN LE KHÔNG GIAO HOÁ ĐƠN - 0949698784" at bounding box center [239, 113] width 140 height 11
type input "0949698784"
type input "BÁN LE KHÔNG GIAO HOÁ ĐƠN"
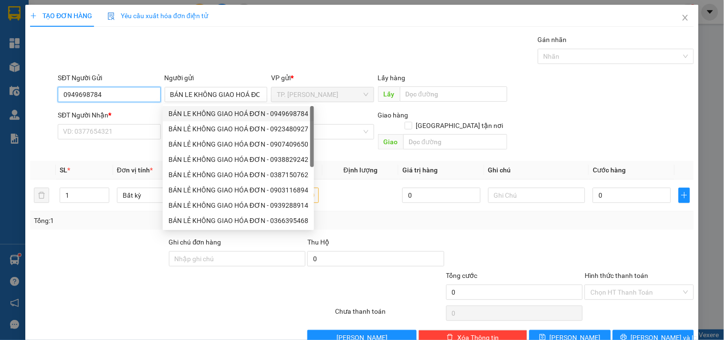
click at [136, 98] on input "0949698784" at bounding box center [109, 94] width 103 height 15
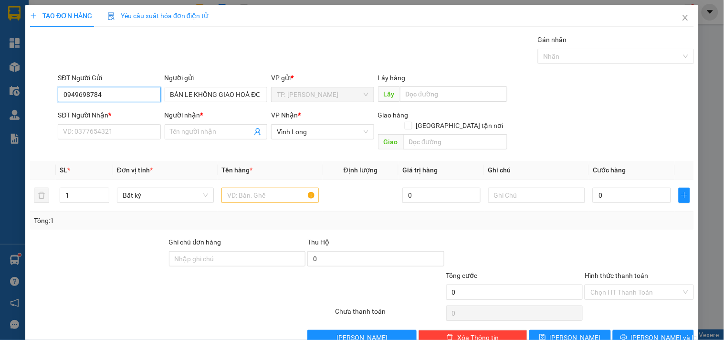
click at [136, 98] on input "0949698784" at bounding box center [109, 94] width 103 height 15
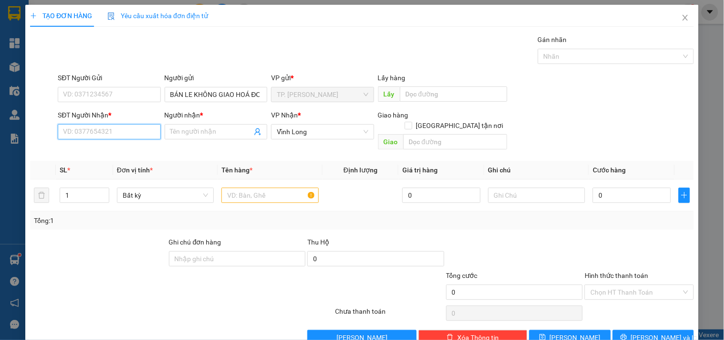
drag, startPoint x: 125, startPoint y: 130, endPoint x: 129, endPoint y: 124, distance: 7.5
click at [125, 129] on input "SĐT Người Nhận *" at bounding box center [109, 131] width 103 height 15
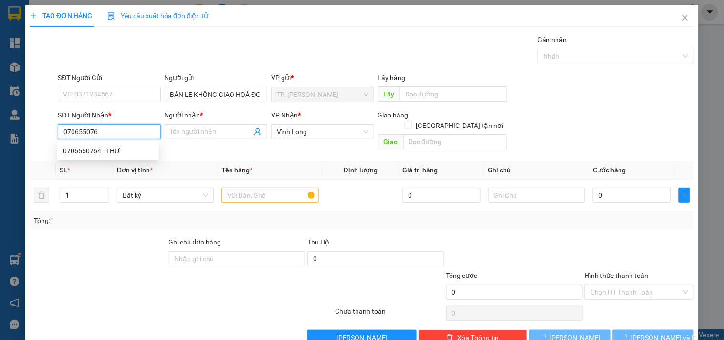
type input "0706550764"
drag, startPoint x: 140, startPoint y: 145, endPoint x: 244, endPoint y: 167, distance: 105.6
click at [141, 145] on div "0706550764 - THƯ" at bounding box center [108, 150] width 102 height 15
type input "THƯ"
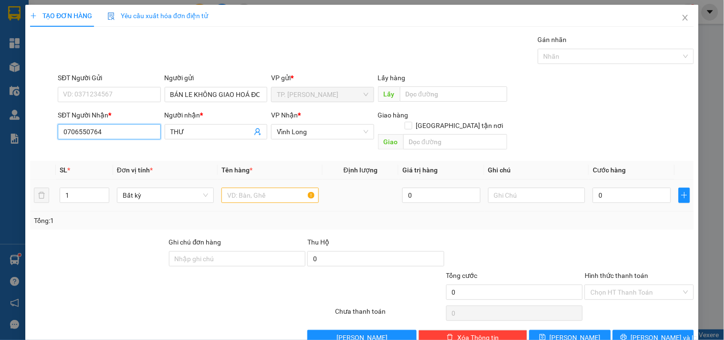
type input "0706550764"
click at [301, 192] on input "text" at bounding box center [270, 195] width 97 height 15
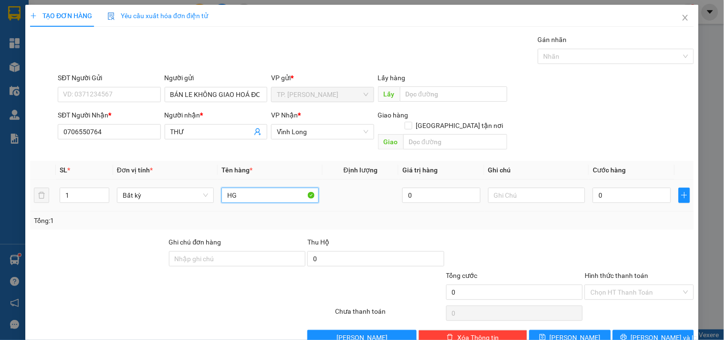
type input "H"
type input "GÓI ĐEN"
type input "TÍN"
click at [607, 188] on input "0" at bounding box center [632, 195] width 78 height 15
type input "003"
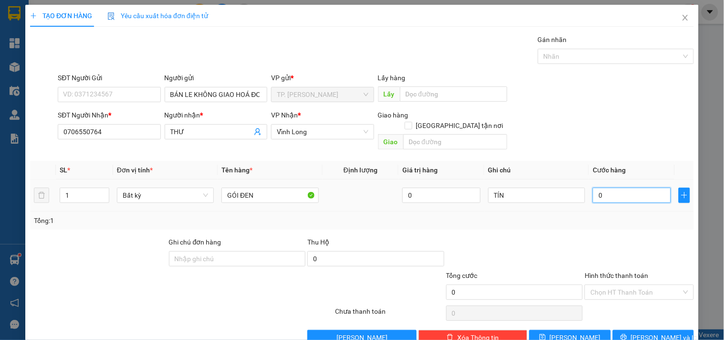
type input "3"
type input "0.030"
type input "30"
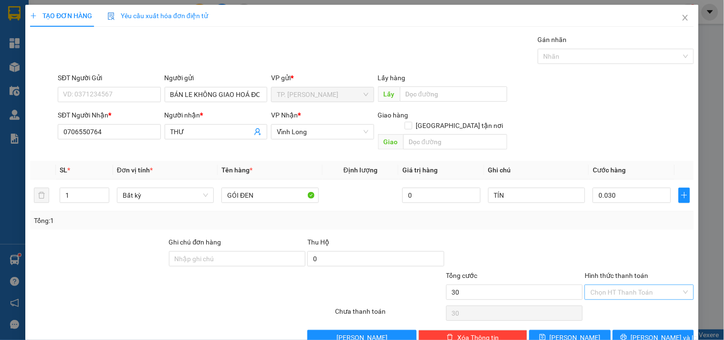
click at [614, 285] on input "Hình thức thanh toán" at bounding box center [636, 292] width 91 height 14
click at [620, 297] on div "Tại văn phòng" at bounding box center [634, 300] width 108 height 15
click at [656, 332] on span "[PERSON_NAME] và In" at bounding box center [664, 337] width 67 height 11
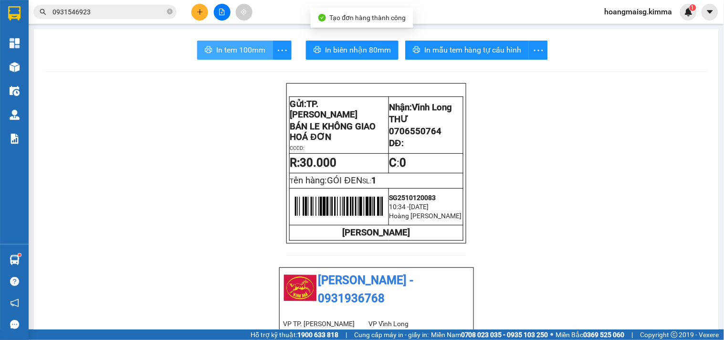
click at [206, 46] on icon "printer" at bounding box center [209, 50] width 8 height 8
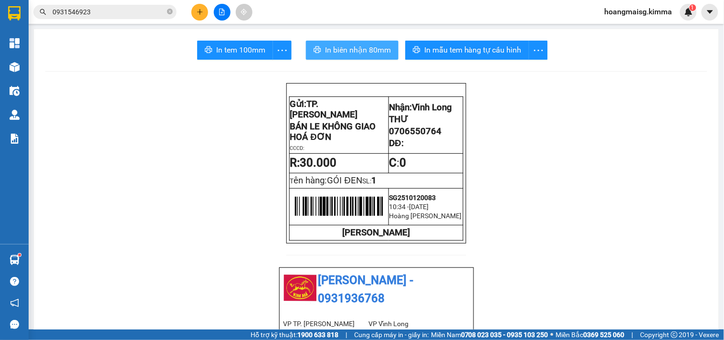
click at [340, 56] on button "In biên nhận 80mm" at bounding box center [352, 50] width 93 height 19
click at [202, 10] on icon "plus" at bounding box center [200, 12] width 7 height 7
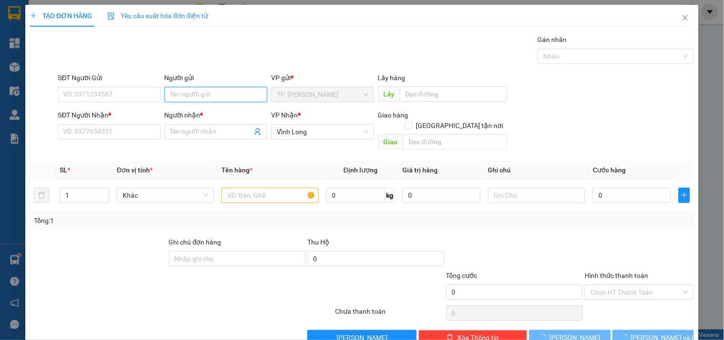
click at [186, 94] on input "Người gửi" at bounding box center [216, 94] width 103 height 15
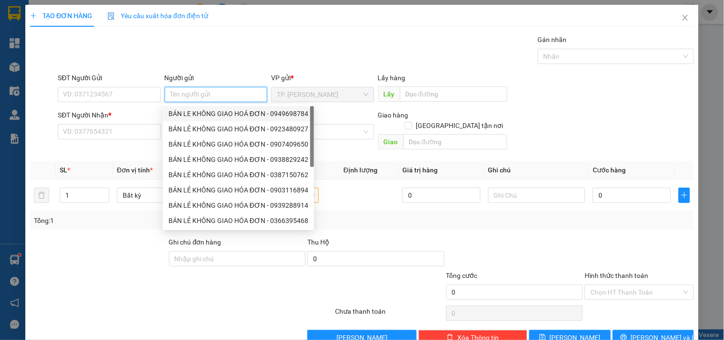
click at [190, 110] on div "BÁN LE KHÔNG GIAO HOÁ ĐƠN - 0949698784" at bounding box center [239, 113] width 140 height 11
type input "0949698784"
type input "BÁN LE KHÔNG GIAO HOÁ ĐƠN"
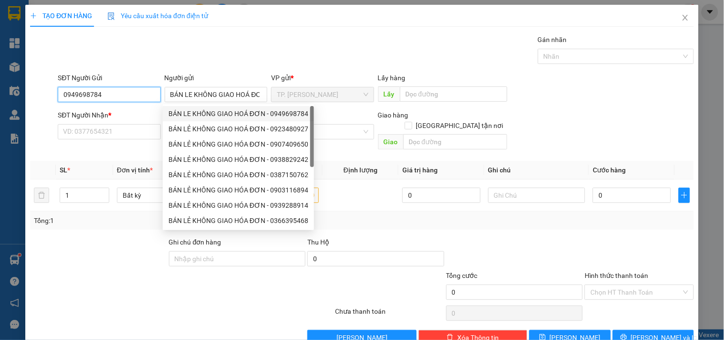
click at [119, 101] on input "0949698784" at bounding box center [109, 94] width 103 height 15
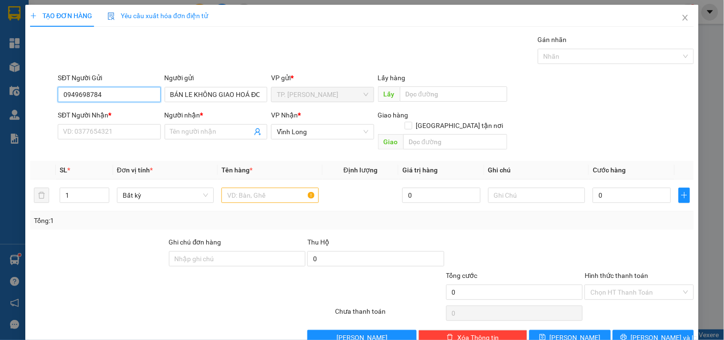
click at [119, 101] on input "0949698784" at bounding box center [109, 94] width 103 height 15
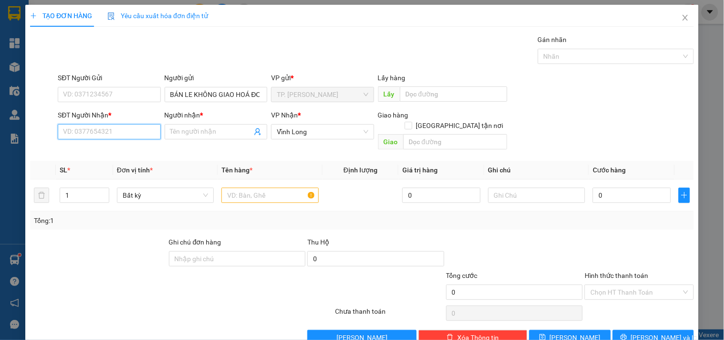
drag, startPoint x: 106, startPoint y: 138, endPoint x: 106, endPoint y: 126, distance: 11.5
click at [106, 135] on input "SĐT Người Nhận *" at bounding box center [109, 131] width 103 height 15
click at [122, 134] on input "0901326950" at bounding box center [109, 131] width 103 height 15
type input "0901326950"
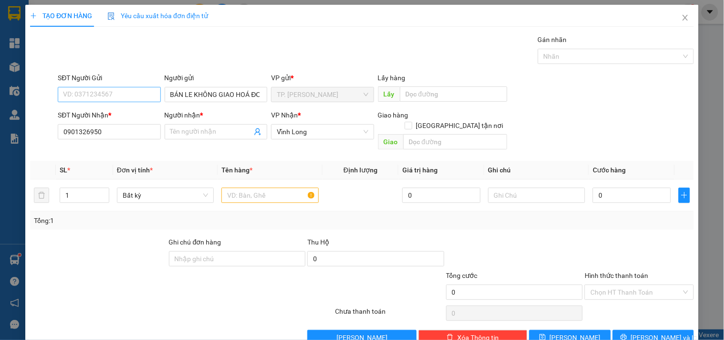
drag, startPoint x: 94, startPoint y: 83, endPoint x: 94, endPoint y: 93, distance: 9.6
click at [94, 93] on div "SĐT Người Gửi VD: 0371234567" at bounding box center [109, 89] width 103 height 33
click at [94, 93] on input "SĐT Người Gửi" at bounding box center [109, 94] width 103 height 15
paste input "0901326950"
type input "0901326950"
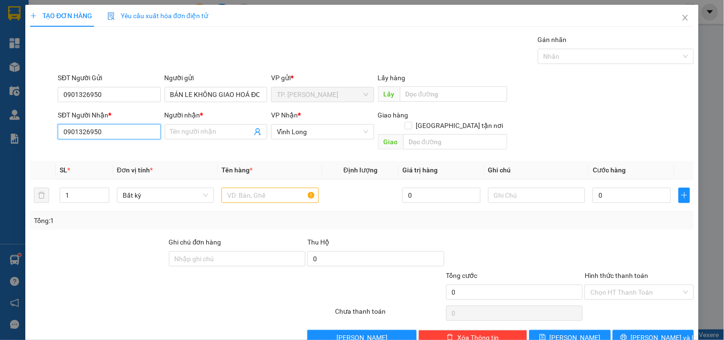
click at [120, 131] on input "0901326950" at bounding box center [109, 131] width 103 height 15
click at [120, 133] on input "0901326950" at bounding box center [109, 131] width 103 height 15
drag, startPoint x: 110, startPoint y: 96, endPoint x: 38, endPoint y: 102, distance: 72.3
click at [38, 102] on div "SĐT Người Gửi 0901326950 0901326950 Người gửi BÁN LE KHÔNG GIAO HOÁ ĐƠN VP gửi …" at bounding box center [362, 89] width 666 height 33
drag, startPoint x: 118, startPoint y: 130, endPoint x: 26, endPoint y: 130, distance: 91.7
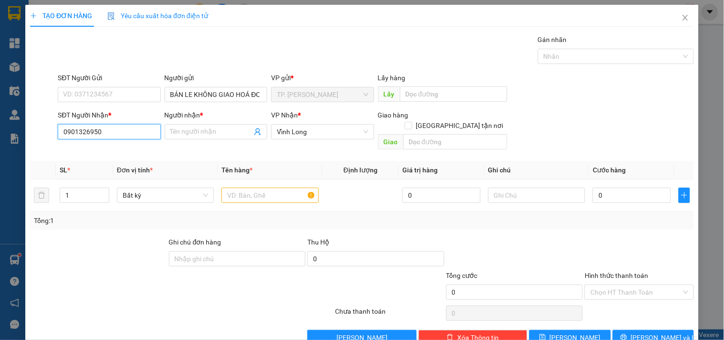
click at [26, 130] on div "TẠO ĐƠN HÀNG Yêu cầu xuất hóa đơn điện tử Transit Pickup Surcharge Ids Transit …" at bounding box center [362, 179] width 674 height 348
click at [107, 136] on input "0939285515" at bounding box center [109, 131] width 103 height 15
type input "0939285515"
paste input "0901075883"
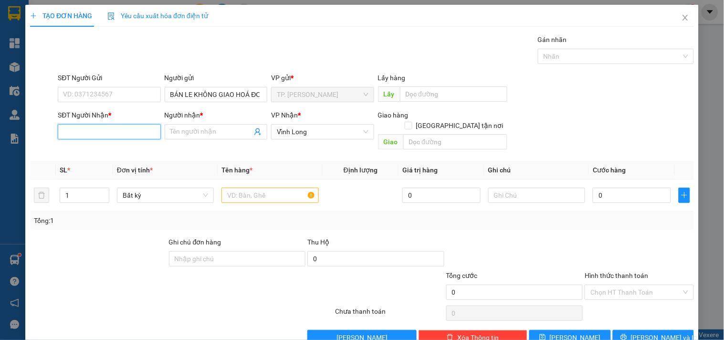
type input "0901075883"
click at [111, 151] on div "0901075883 - VĂN ĐẠO" at bounding box center [108, 151] width 90 height 11
type input "VĂN [DEMOGRAPHIC_DATA]"
type input "0901075883"
click at [248, 186] on div at bounding box center [270, 195] width 97 height 19
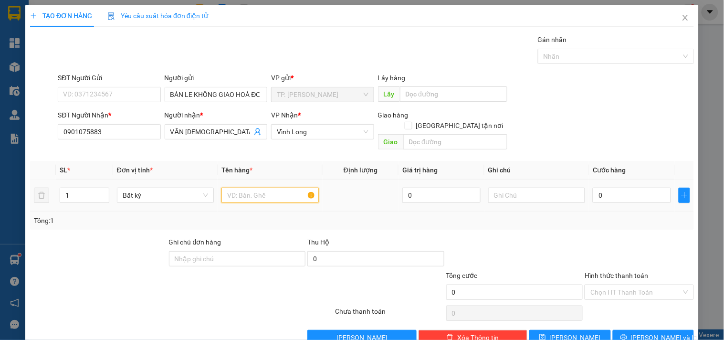
click at [259, 188] on input "text" at bounding box center [270, 195] width 97 height 15
type input "LÁ THƯ"
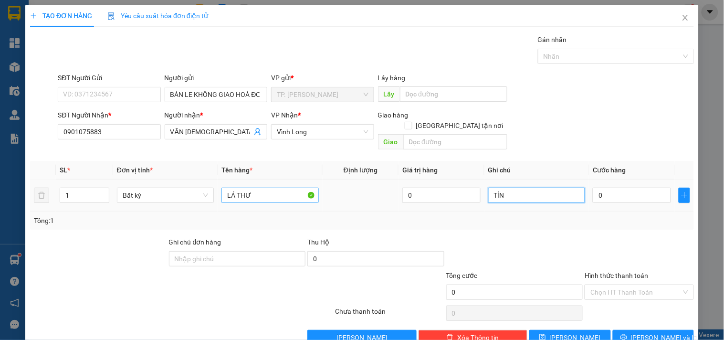
type input "TÍN"
type input "002"
type input "2"
type input "0.020"
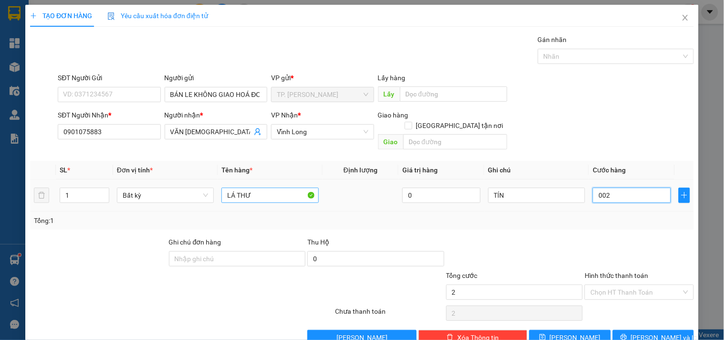
type input "20"
click at [604, 285] on input "Hình thức thanh toán" at bounding box center [636, 292] width 91 height 14
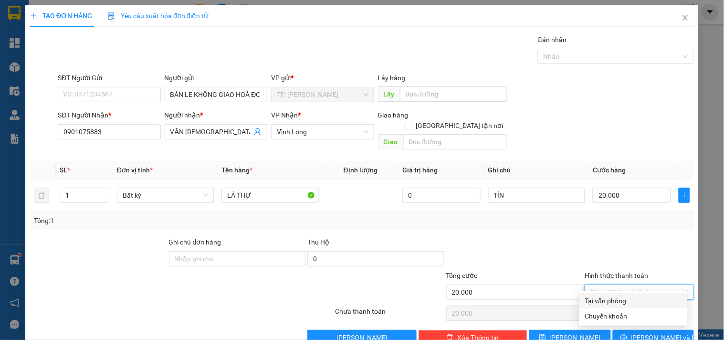
drag, startPoint x: 617, startPoint y: 302, endPoint x: 631, endPoint y: 314, distance: 18.3
click at [617, 302] on div "Tại văn phòng" at bounding box center [633, 301] width 96 height 11
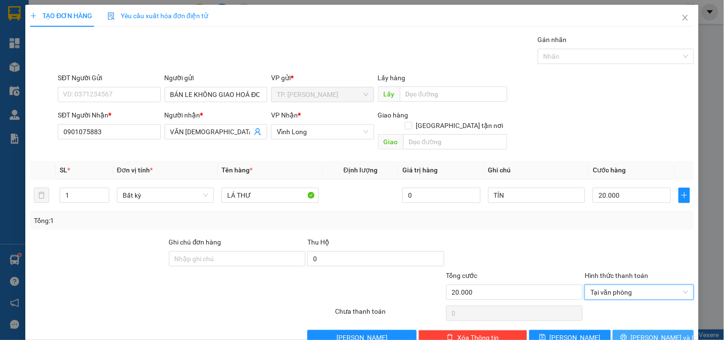
click at [643, 332] on span "[PERSON_NAME] và In" at bounding box center [664, 337] width 67 height 11
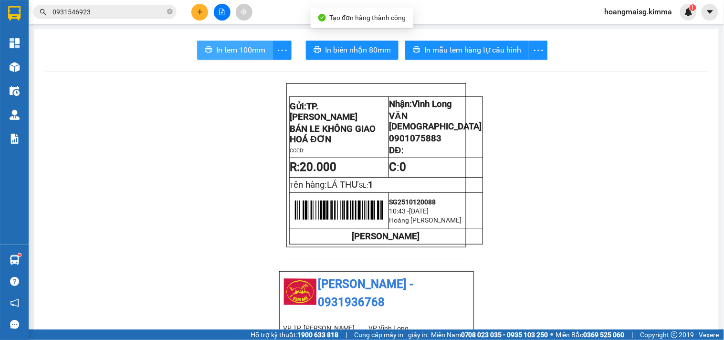
click at [260, 55] on span "In tem 100mm" at bounding box center [240, 50] width 49 height 12
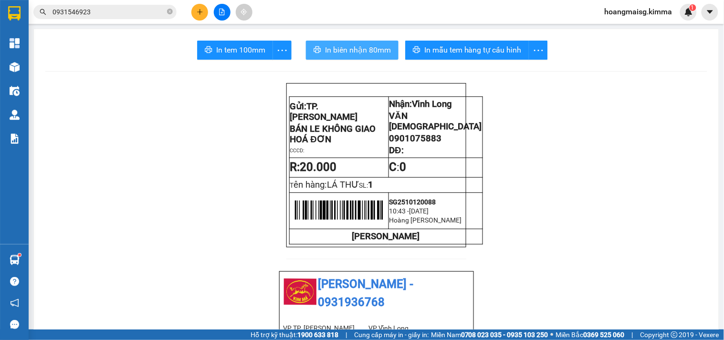
click at [364, 53] on span "In biên nhận 80mm" at bounding box center [358, 50] width 66 height 12
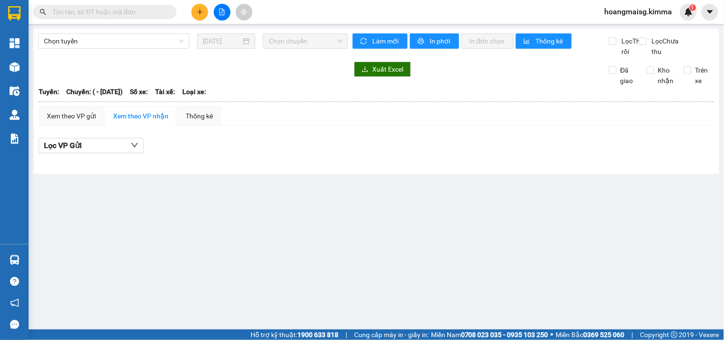
click at [157, 11] on input "text" at bounding box center [109, 12] width 113 height 11
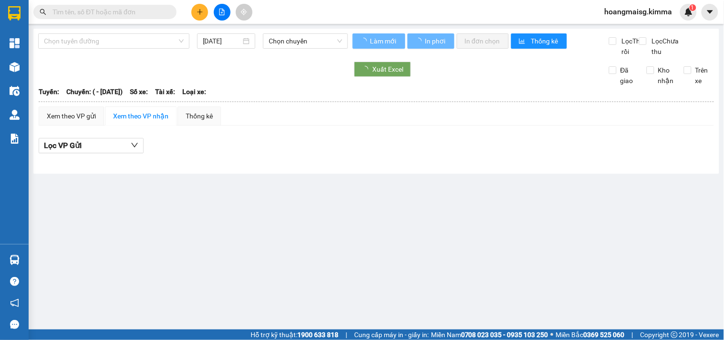
paste input "0939285515"
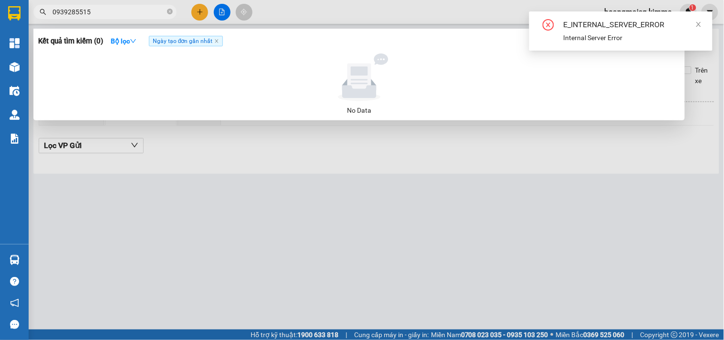
click at [146, 16] on input "0939285515" at bounding box center [109, 12] width 113 height 11
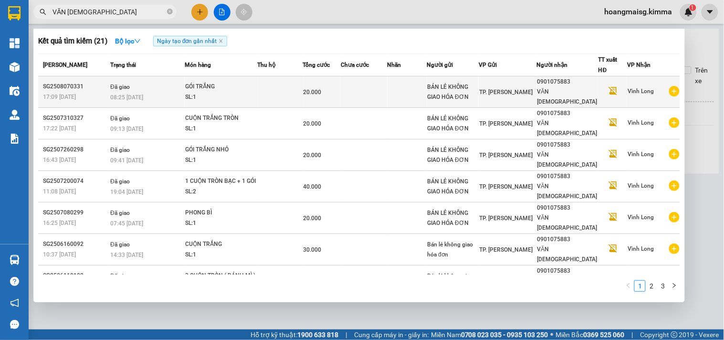
type input "VĂN ĐẠO"
click at [212, 92] on div "SL: 1" at bounding box center [221, 97] width 72 height 11
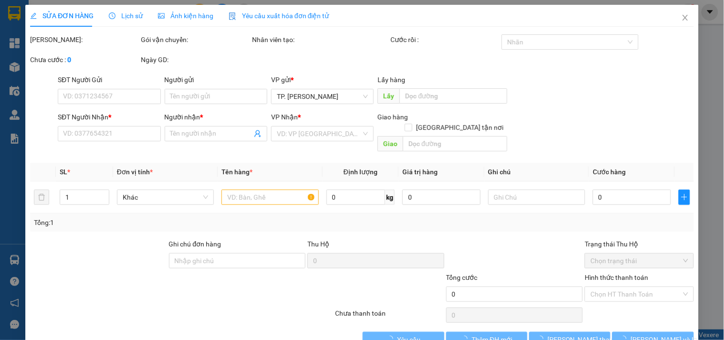
type input "BÁN LẺ KHÔNG GIAO HÓA ĐƠN"
type input "0901075883"
type input "VĂN [DEMOGRAPHIC_DATA]"
type input "NHI G"
type input "20.000"
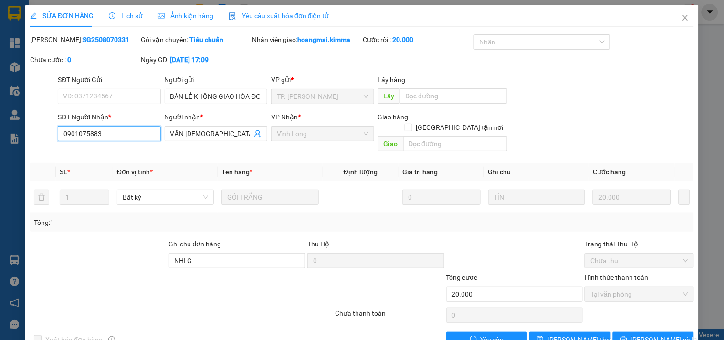
click at [137, 138] on input "0901075883" at bounding box center [109, 133] width 103 height 15
